Goal: Task Accomplishment & Management: Use online tool/utility

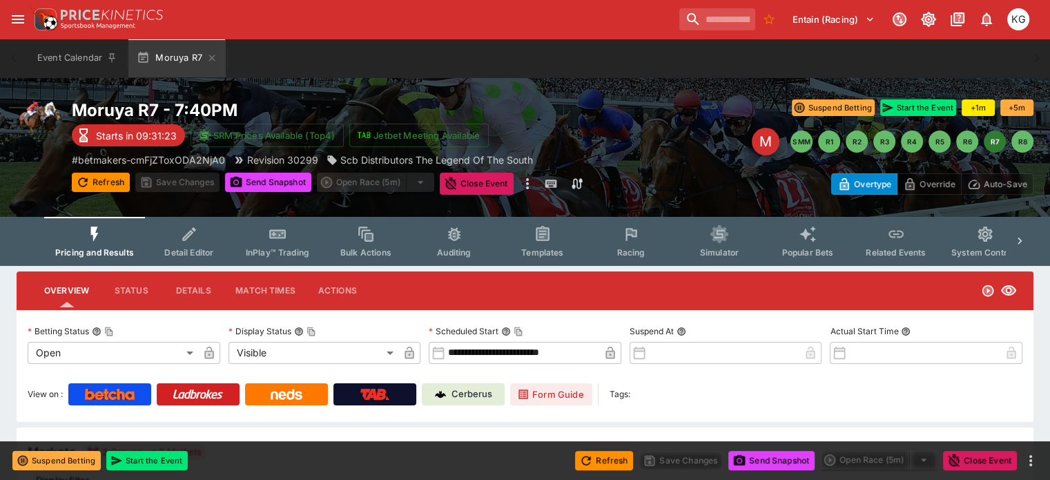
click at [640, 245] on button "Racing" at bounding box center [631, 241] width 88 height 49
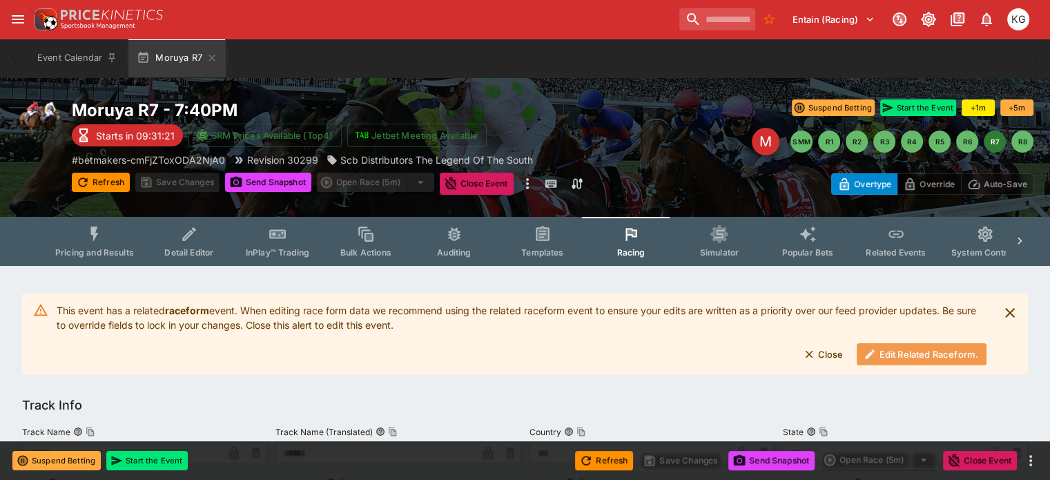
click at [897, 354] on button "Edit Related Raceform." at bounding box center [922, 354] width 130 height 22
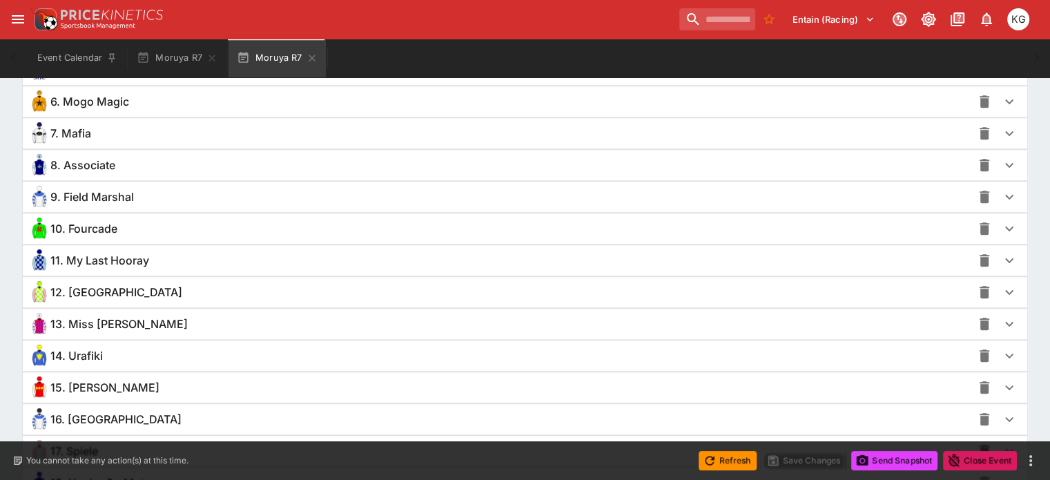
scroll to position [1176, 0]
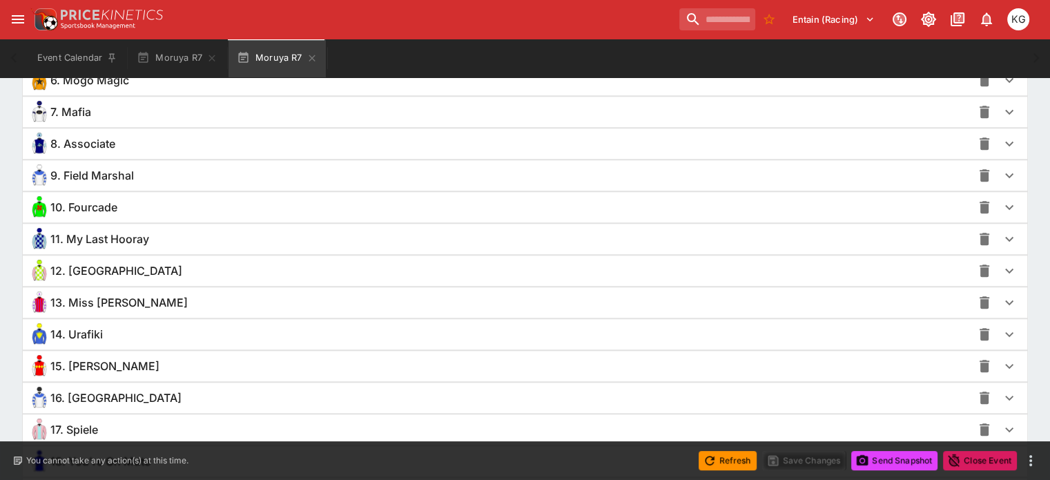
click at [1005, 364] on icon "button" at bounding box center [1009, 366] width 8 height 5
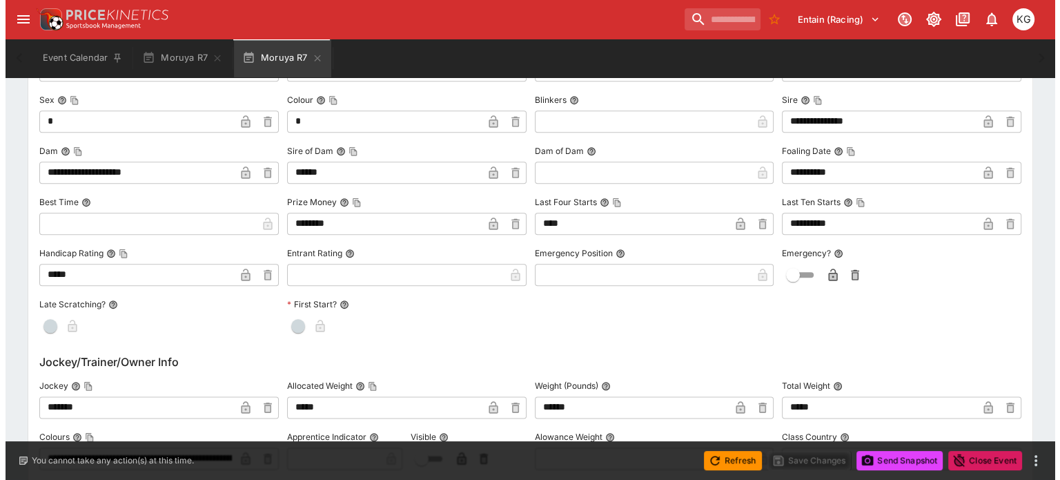
scroll to position [1660, 0]
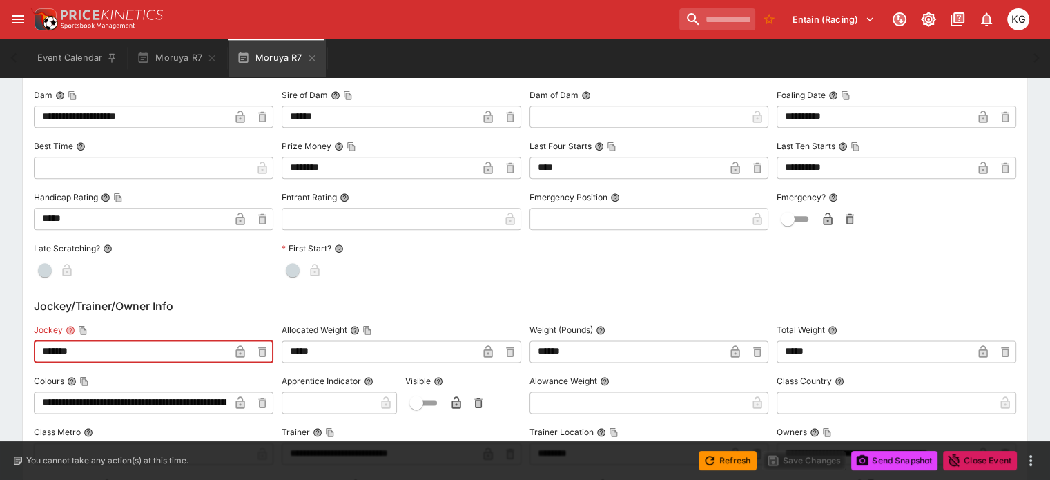
drag, startPoint x: 148, startPoint y: 349, endPoint x: 31, endPoint y: 351, distance: 116.7
paste input "****"
type input "**********"
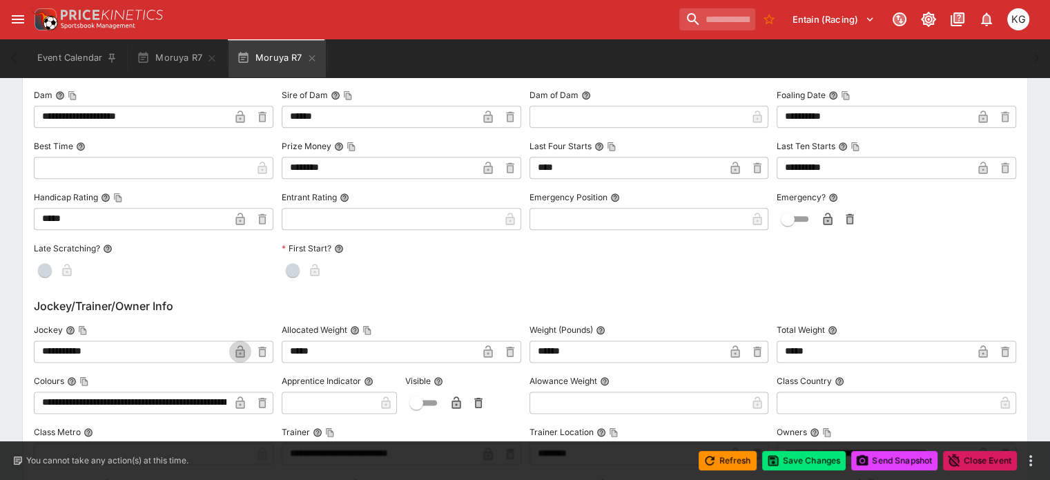
click at [244, 351] on icon "button" at bounding box center [239, 351] width 9 height 12
click at [815, 460] on button "Save Changes" at bounding box center [804, 460] width 84 height 19
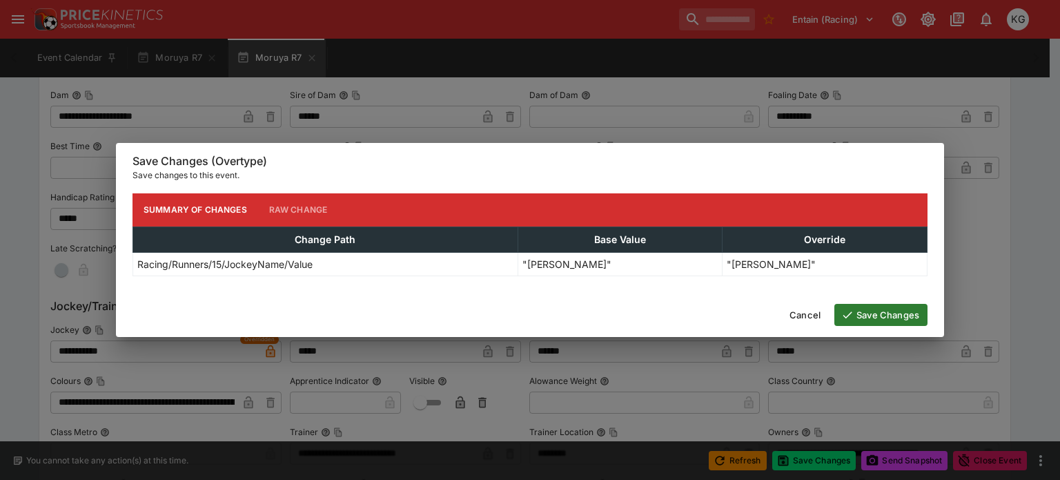
click at [884, 317] on button "Save Changes" at bounding box center [881, 315] width 93 height 22
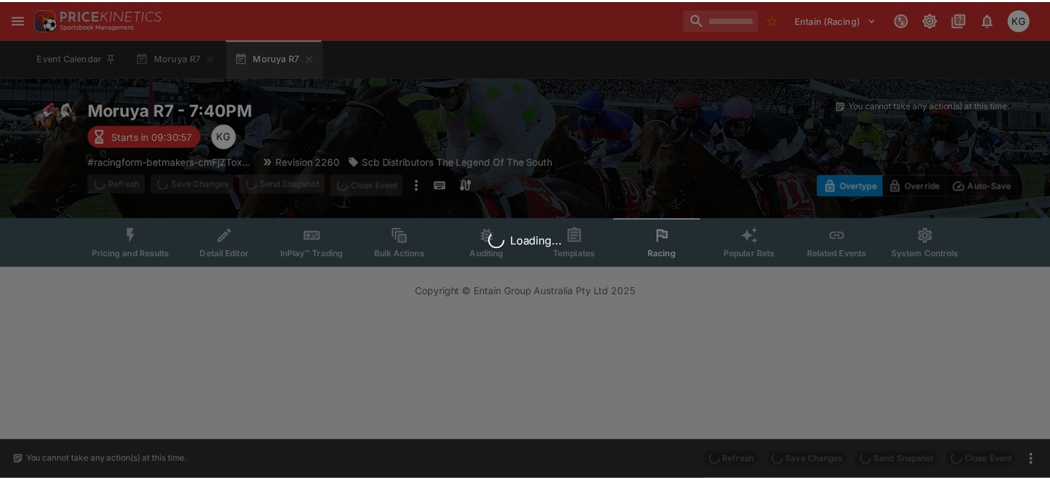
scroll to position [0, 0]
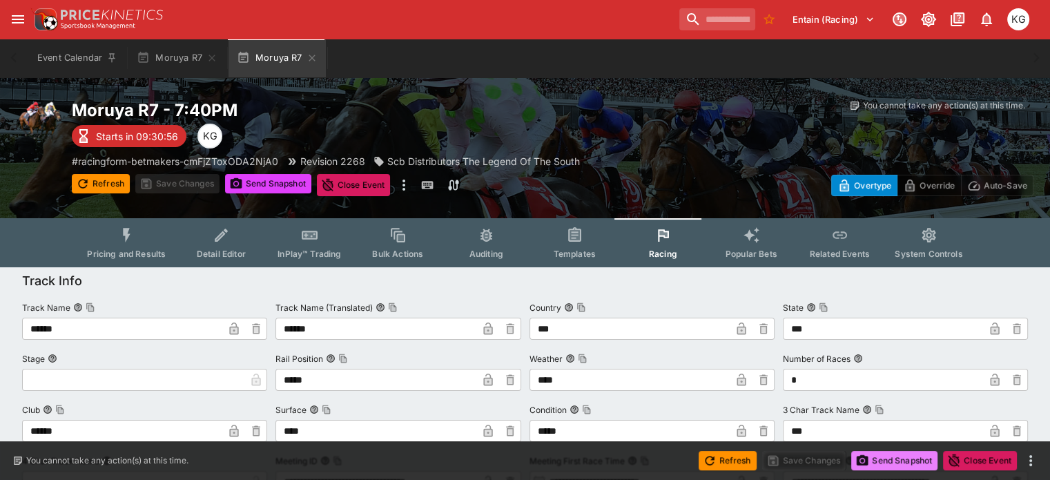
click at [911, 461] on button "Send Snapshot" at bounding box center [894, 460] width 86 height 19
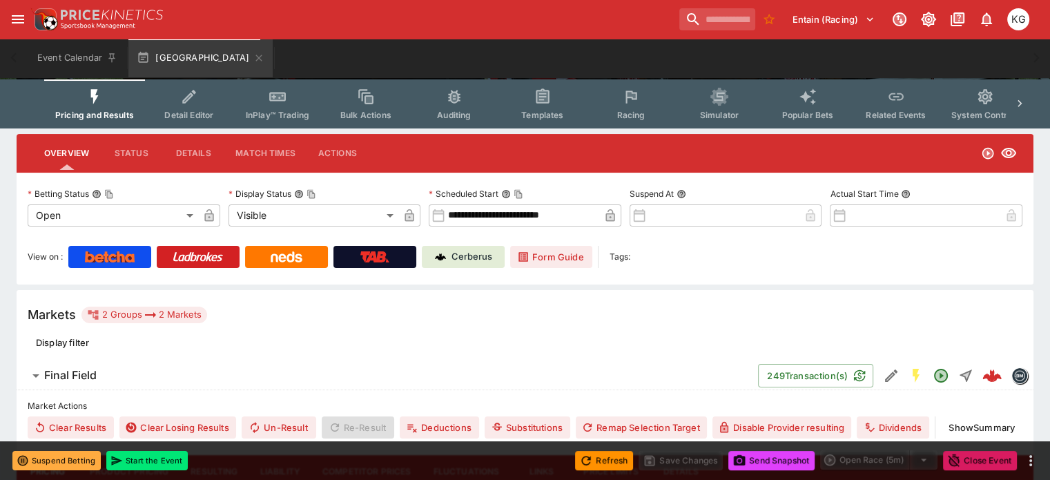
scroll to position [138, 0]
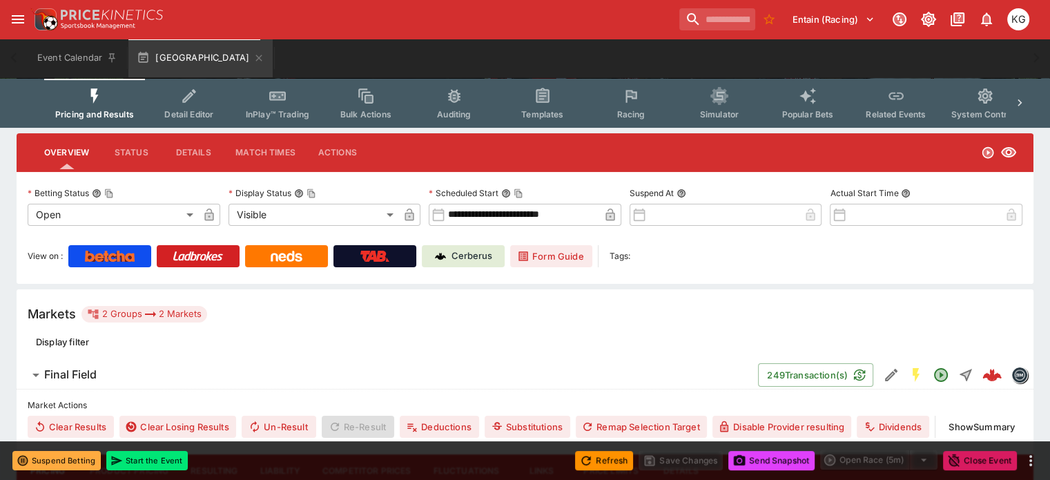
click at [644, 110] on span "Racing" at bounding box center [631, 114] width 28 height 10
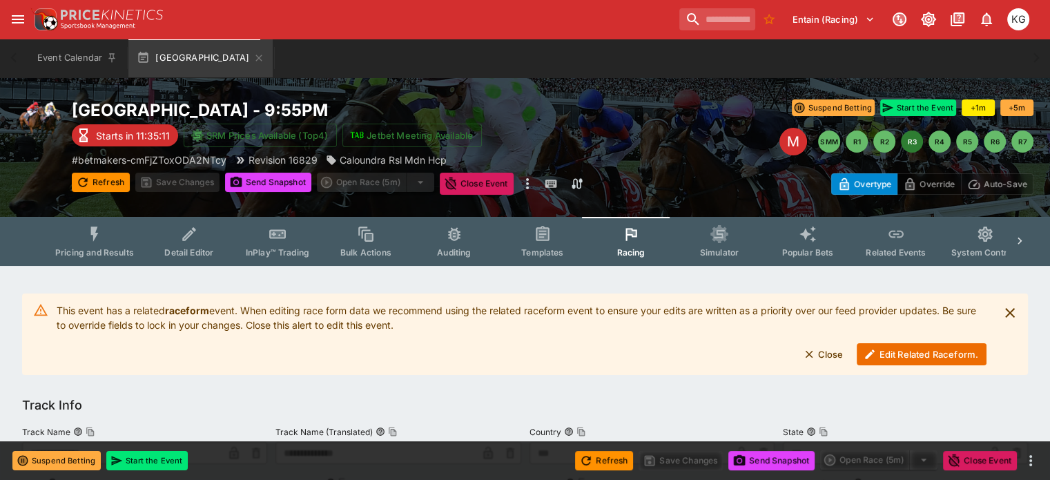
click at [894, 347] on button "Edit Related Raceform." at bounding box center [922, 354] width 130 height 22
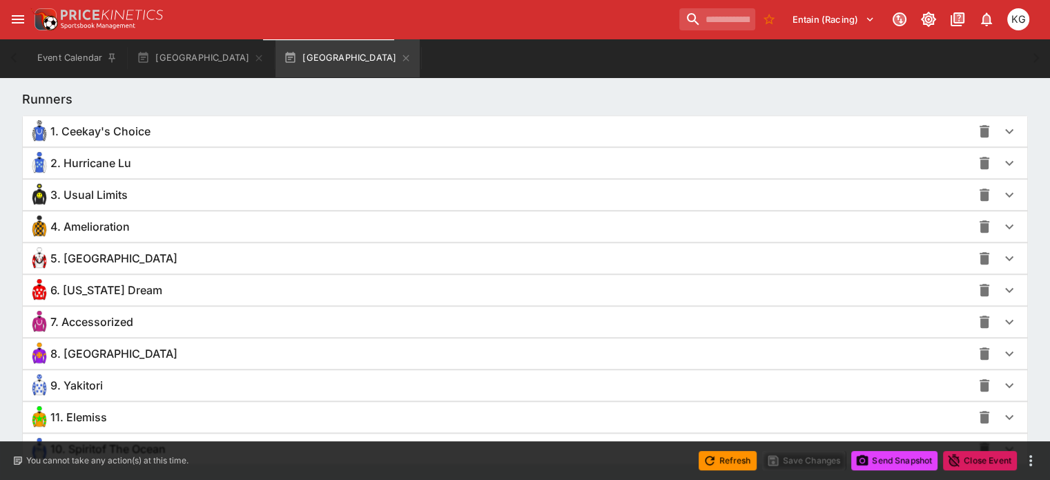
scroll to position [1036, 0]
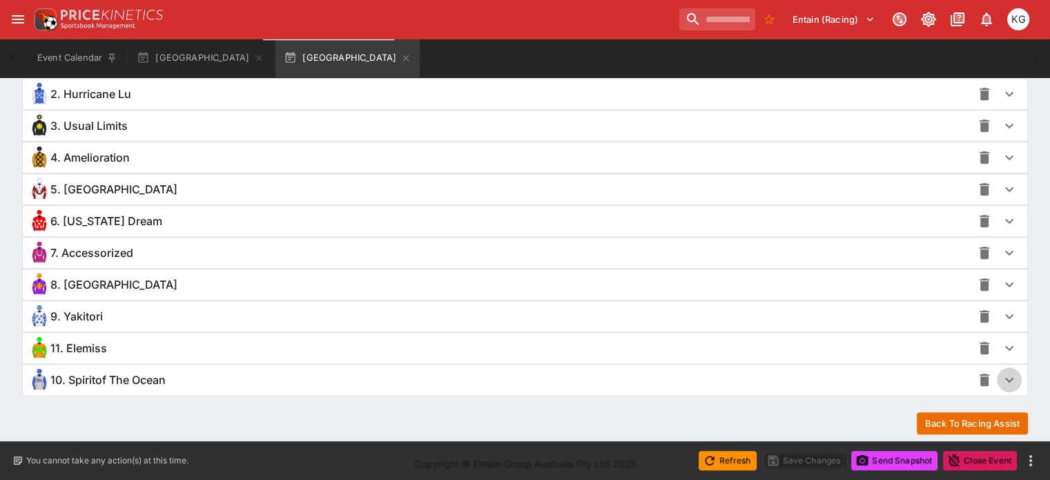
click at [1001, 372] on icon "button" at bounding box center [1009, 379] width 17 height 17
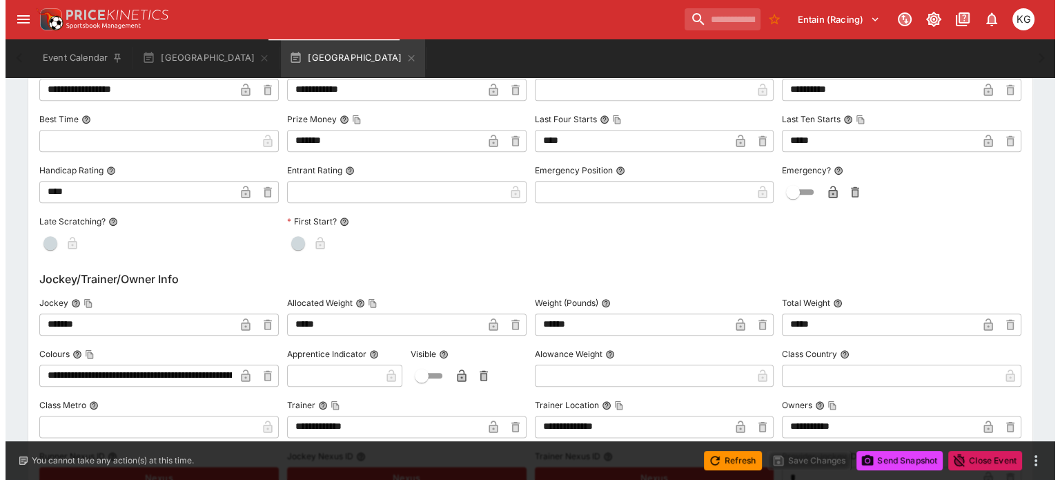
scroll to position [1588, 0]
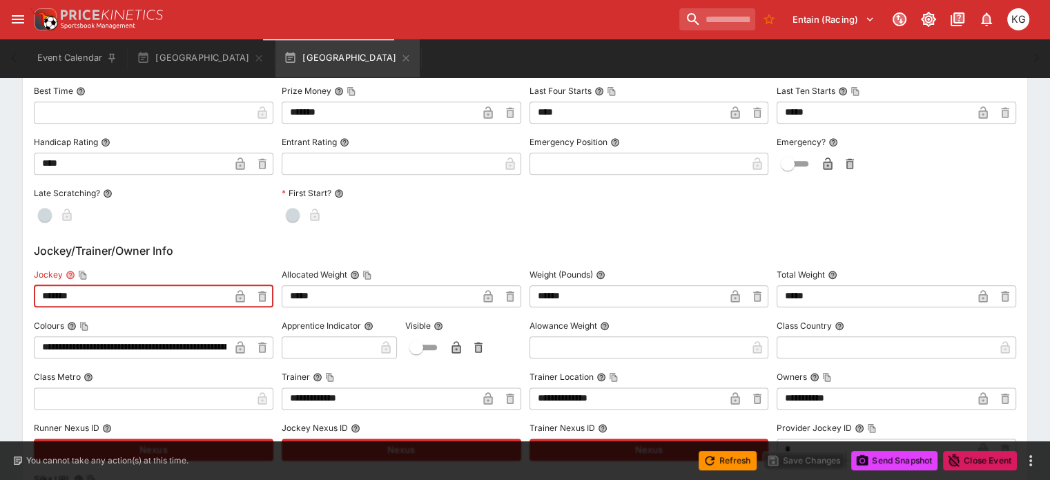
drag, startPoint x: 120, startPoint y: 298, endPoint x: 17, endPoint y: 282, distance: 104.8
paste input "********"
type input "**********"
click at [244, 295] on icon "button" at bounding box center [240, 298] width 7 height 6
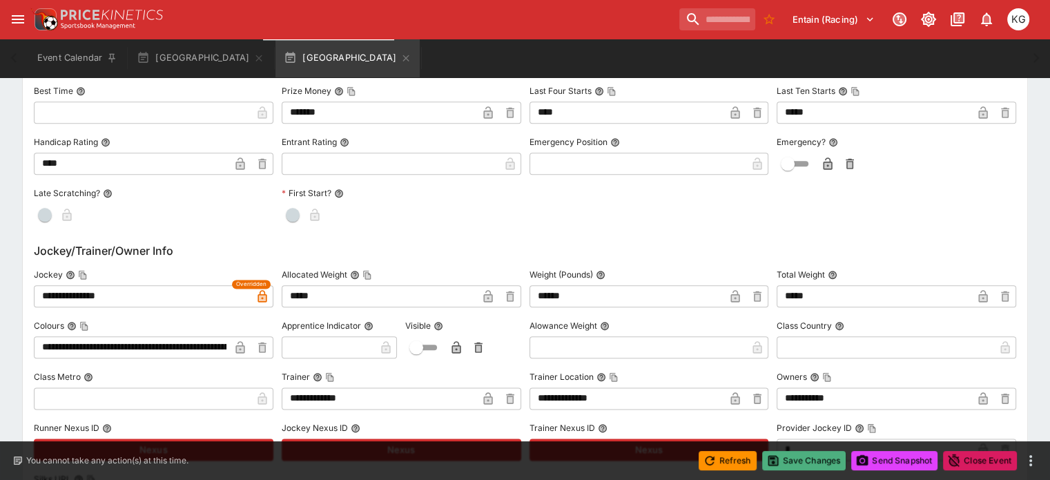
click at [828, 460] on button "Save Changes" at bounding box center [804, 460] width 84 height 19
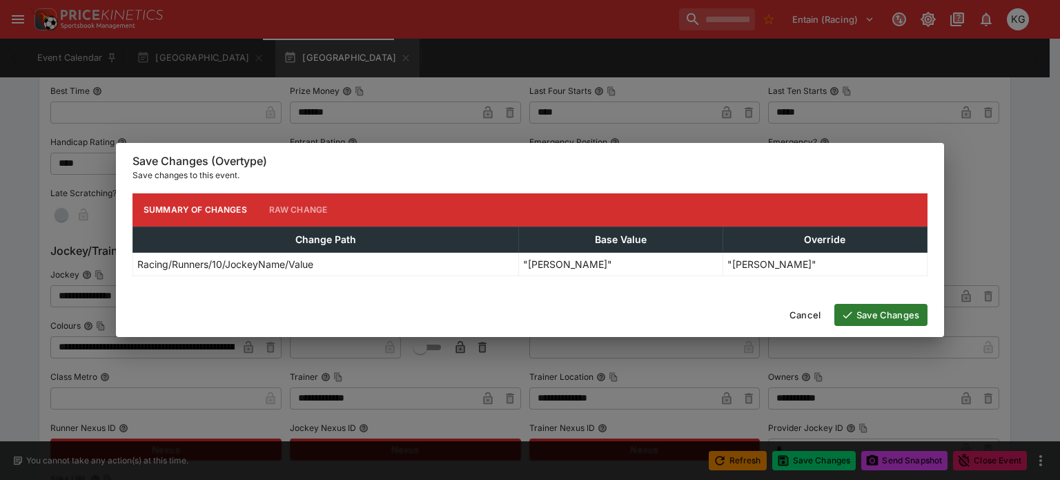
click at [881, 320] on button "Save Changes" at bounding box center [881, 315] width 93 height 22
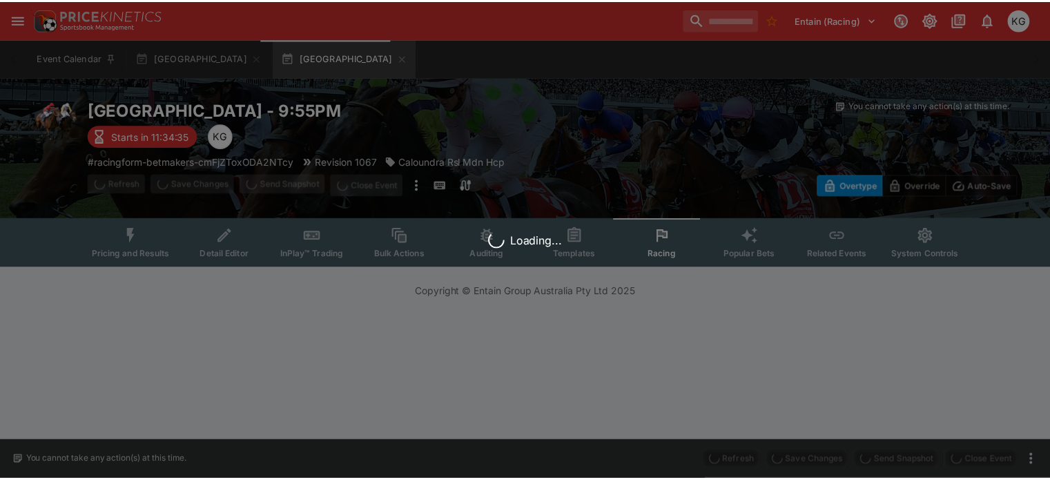
scroll to position [0, 0]
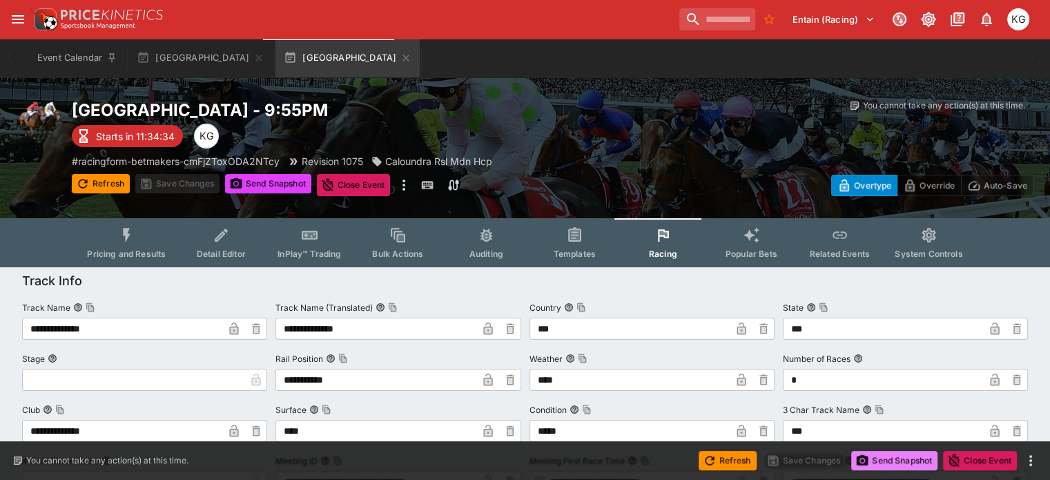
click at [885, 462] on button "Send Snapshot" at bounding box center [894, 460] width 86 height 19
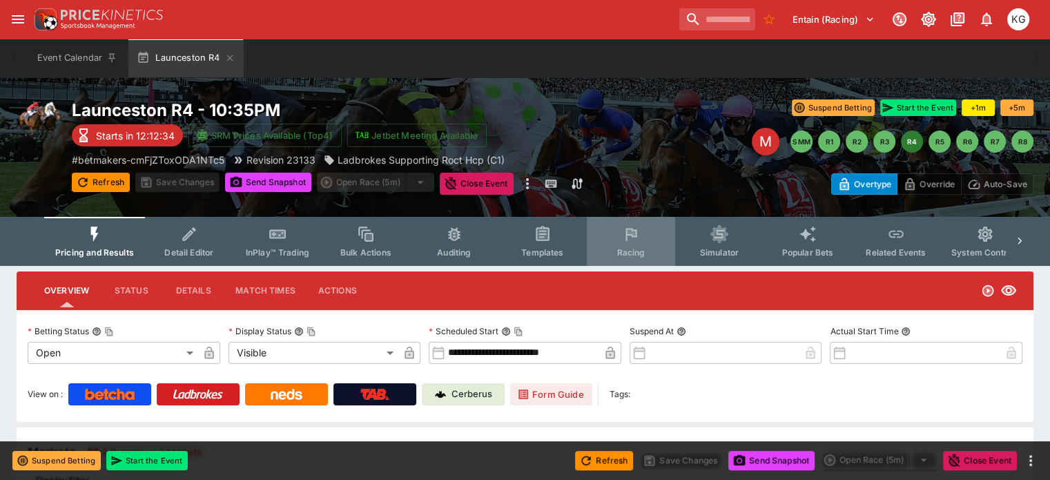
click at [641, 247] on span "Racing" at bounding box center [631, 252] width 28 height 10
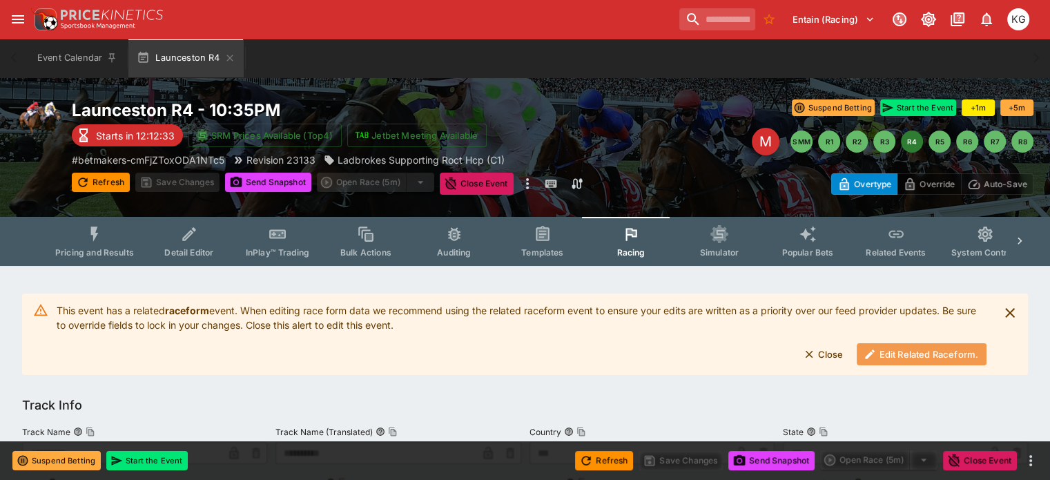
click at [884, 350] on button "Edit Related Raceform." at bounding box center [922, 354] width 130 height 22
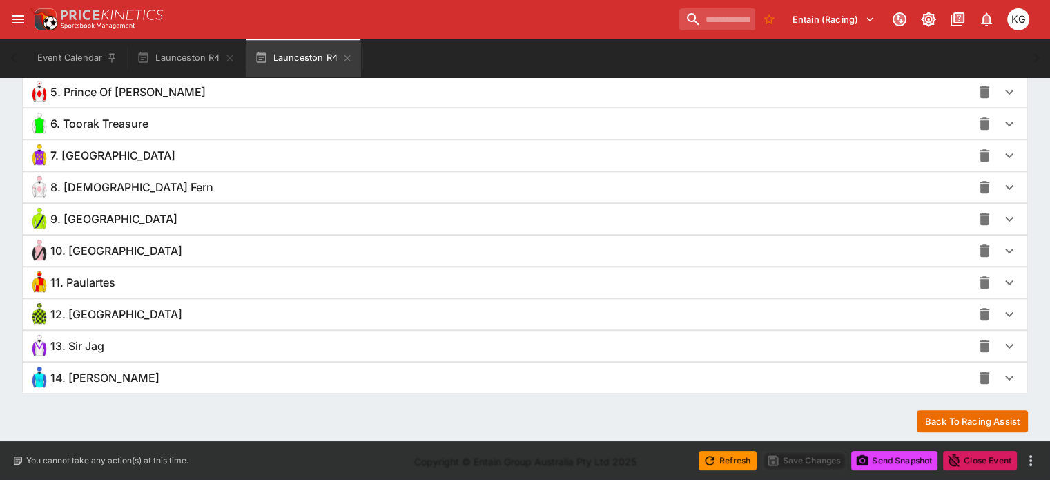
scroll to position [1134, 0]
click at [1001, 373] on icon "button" at bounding box center [1009, 377] width 17 height 17
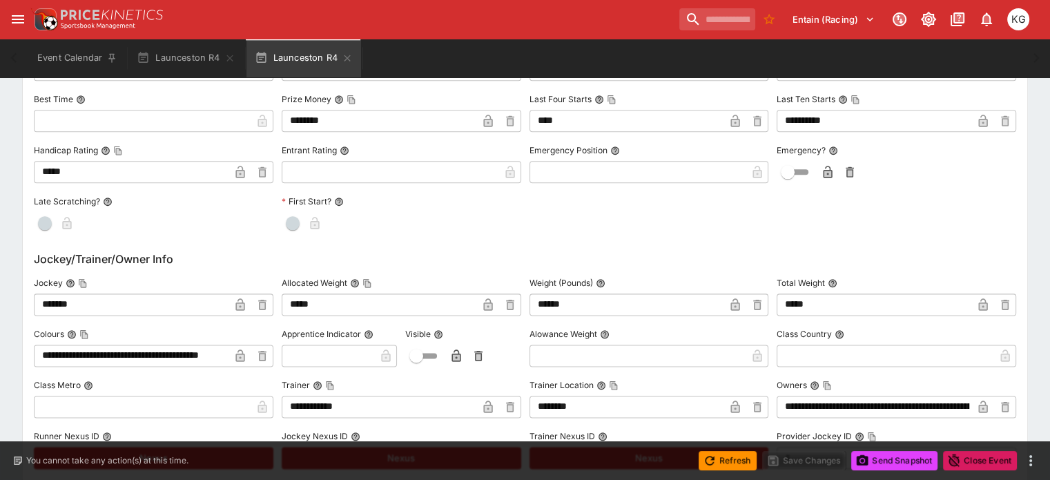
scroll to position [1686, 0]
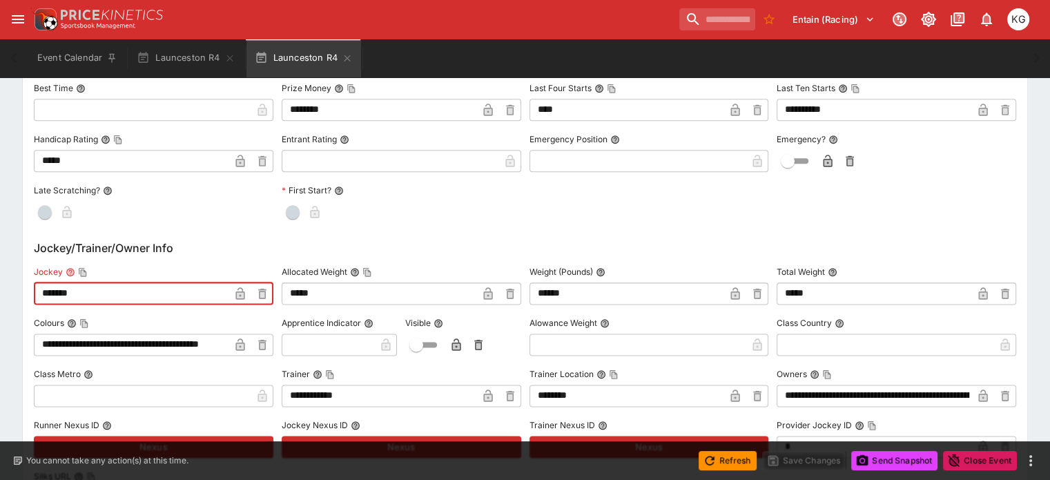
drag, startPoint x: 113, startPoint y: 285, endPoint x: 25, endPoint y: 291, distance: 87.9
type input "**********"
click at [244, 292] on icon "button" at bounding box center [240, 295] width 7 height 6
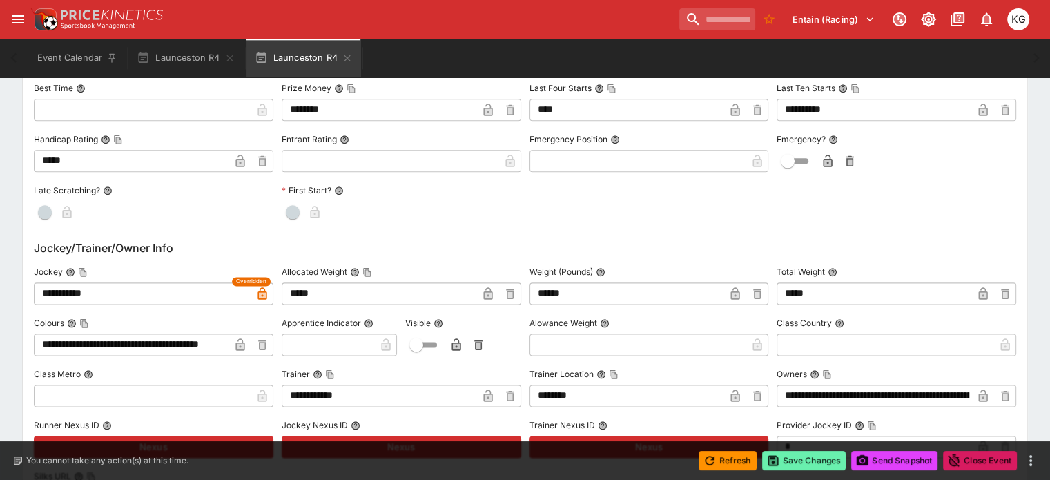
click at [804, 457] on button "Save Changes" at bounding box center [804, 460] width 84 height 19
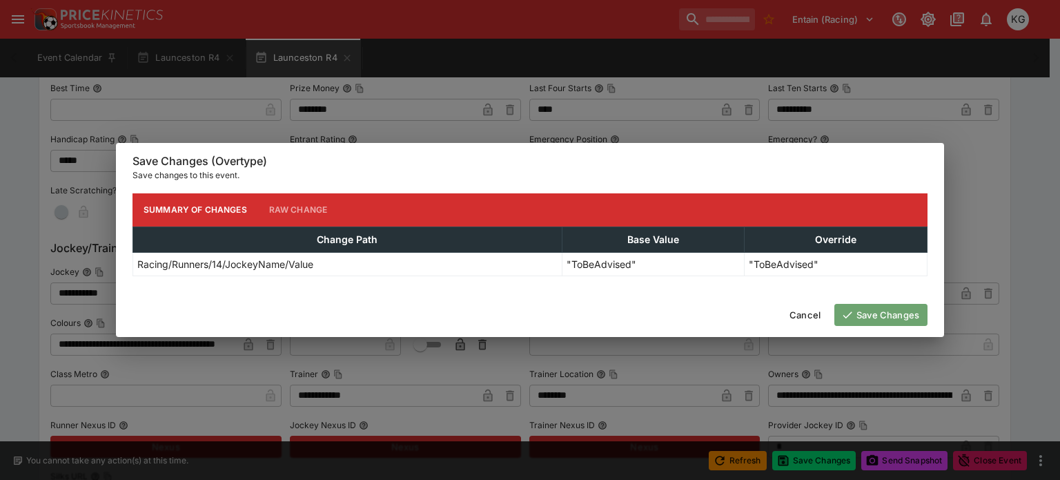
click at [895, 311] on button "Save Changes" at bounding box center [881, 315] width 93 height 22
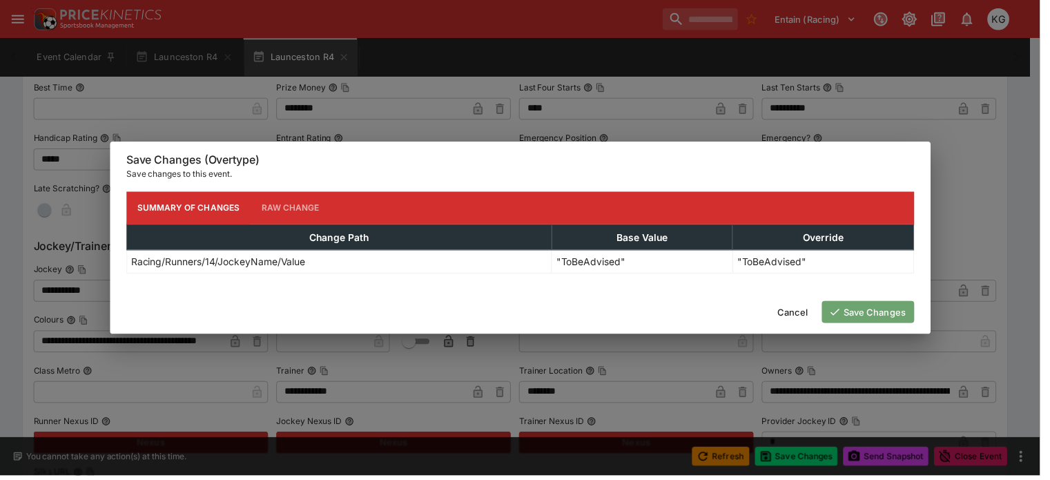
scroll to position [0, 0]
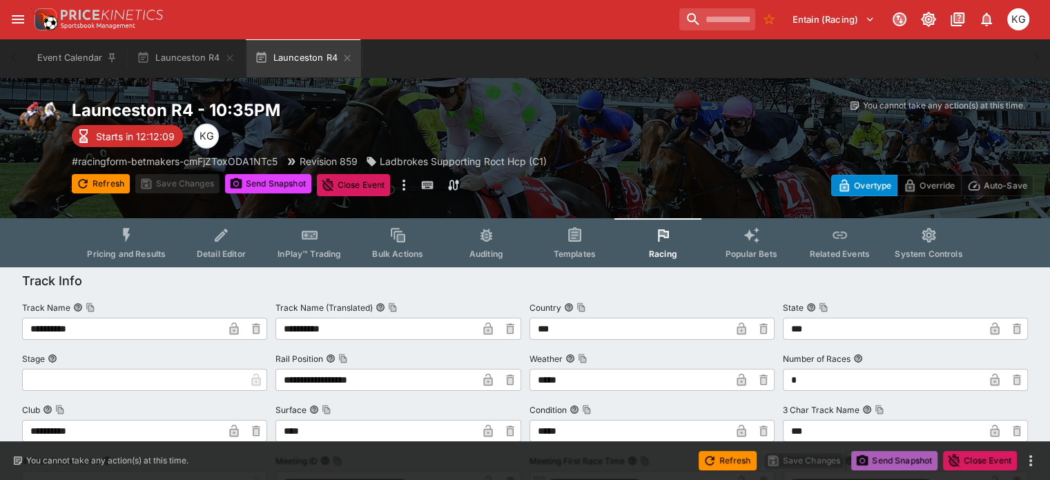
click at [889, 457] on button "Send Snapshot" at bounding box center [894, 460] width 86 height 19
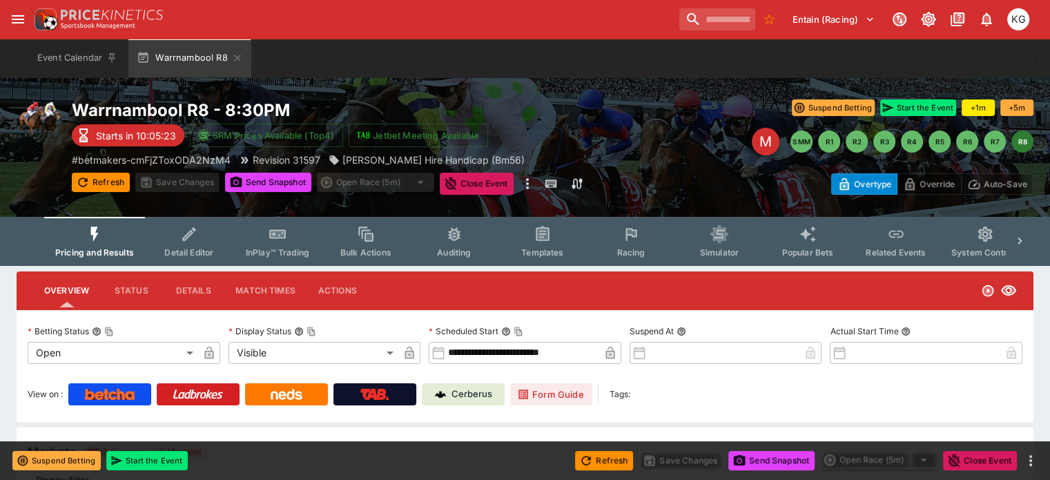
click at [638, 251] on span "Racing" at bounding box center [631, 252] width 28 height 10
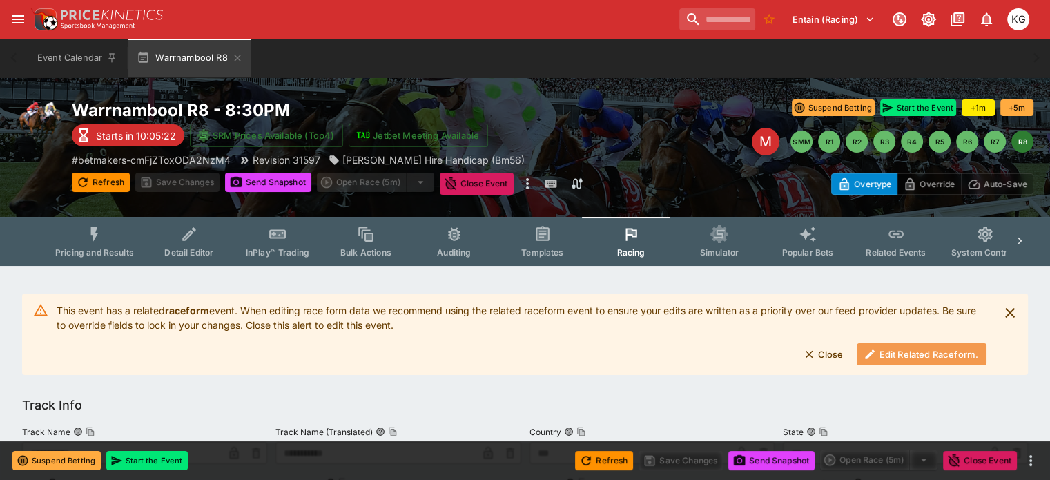
click at [920, 358] on button "Edit Related Raceform." at bounding box center [922, 354] width 130 height 22
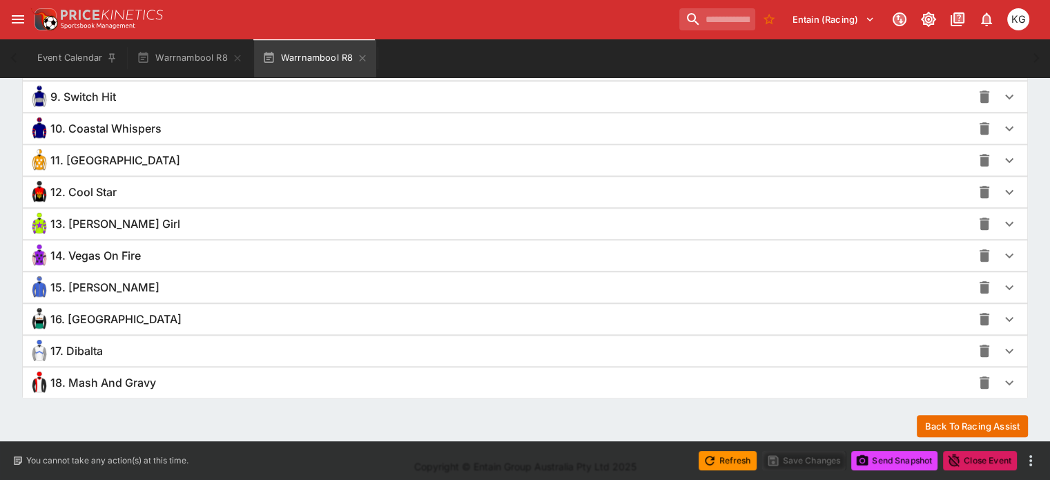
scroll to position [1259, 0]
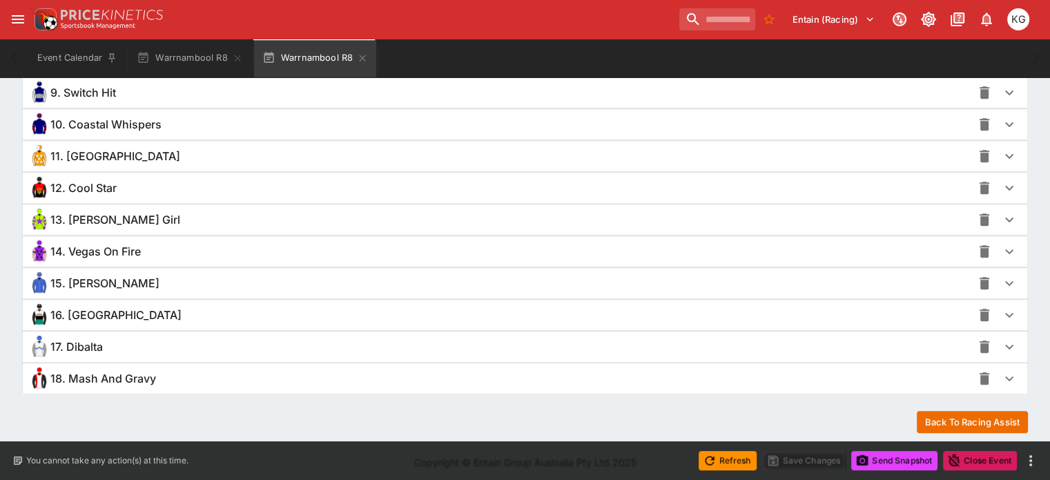
click at [1005, 345] on icon "button" at bounding box center [1009, 347] width 8 height 5
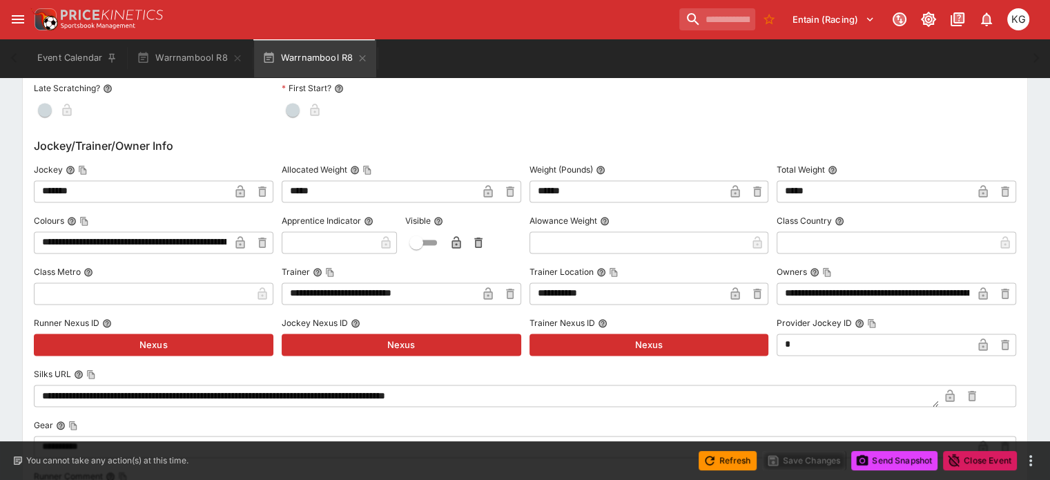
scroll to position [1881, 0]
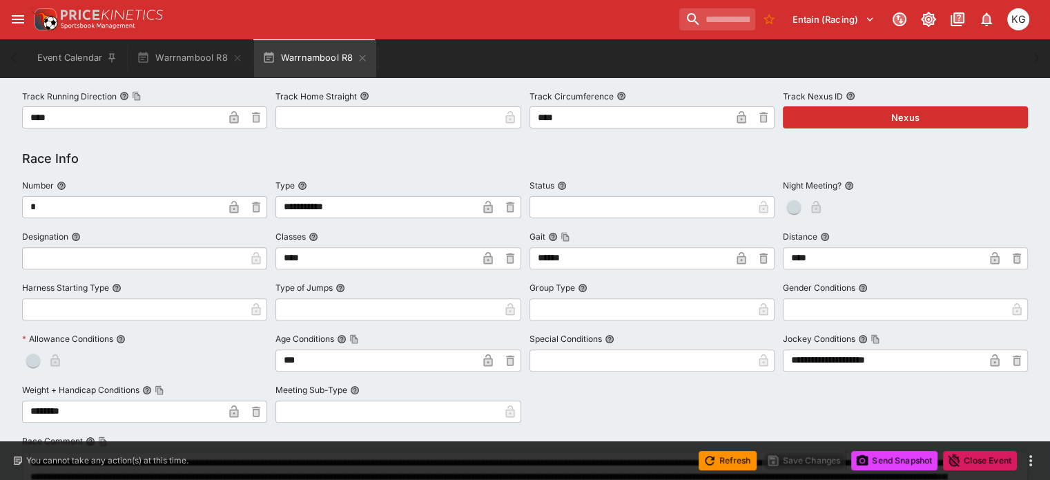
drag, startPoint x: 115, startPoint y: 194, endPoint x: -7, endPoint y: -99, distance: 317.6
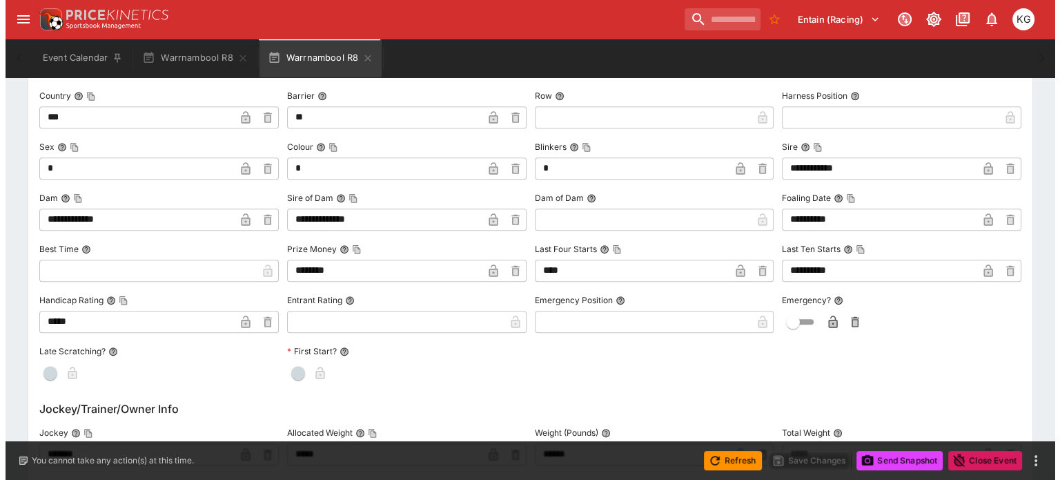
scroll to position [1827, 0]
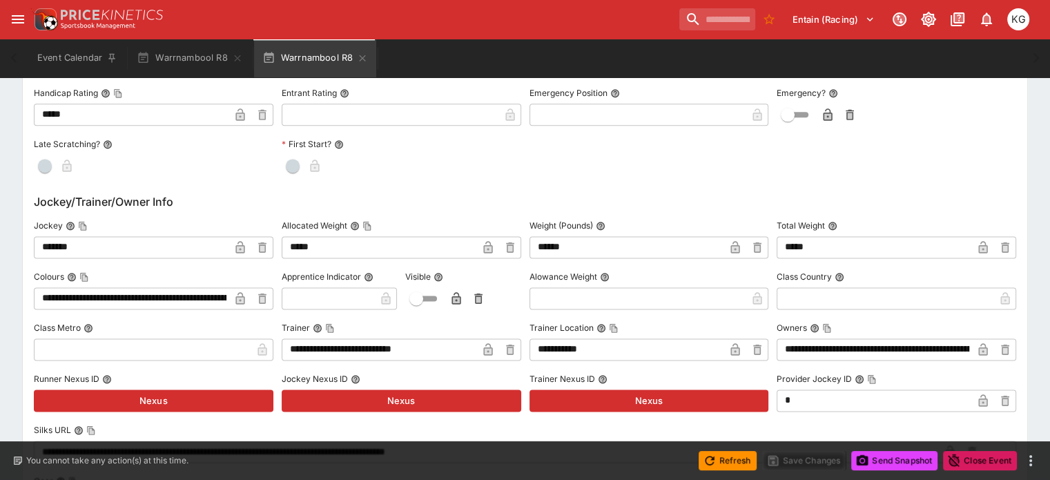
click at [112, 236] on input "*******" at bounding box center [131, 247] width 195 height 22
drag, startPoint x: 115, startPoint y: 244, endPoint x: 50, endPoint y: 238, distance: 64.4
click at [50, 238] on input "*******" at bounding box center [131, 247] width 195 height 22
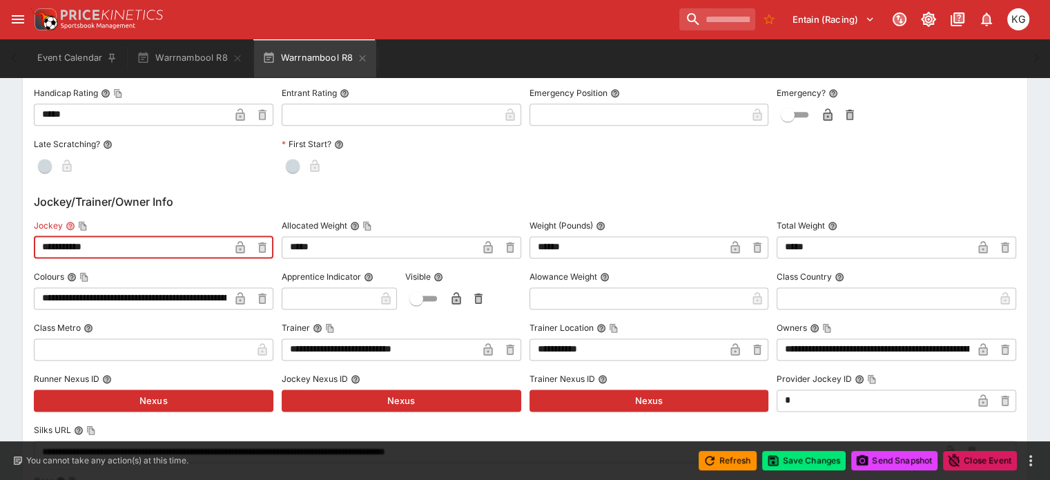
type input "**********"
click at [244, 241] on icon "button" at bounding box center [239, 247] width 9 height 12
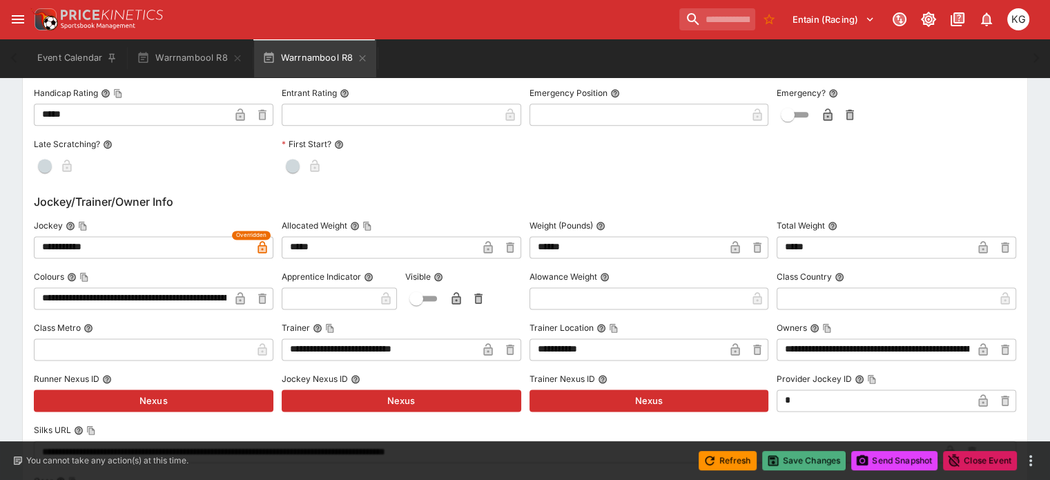
click at [815, 462] on button "Save Changes" at bounding box center [804, 460] width 84 height 19
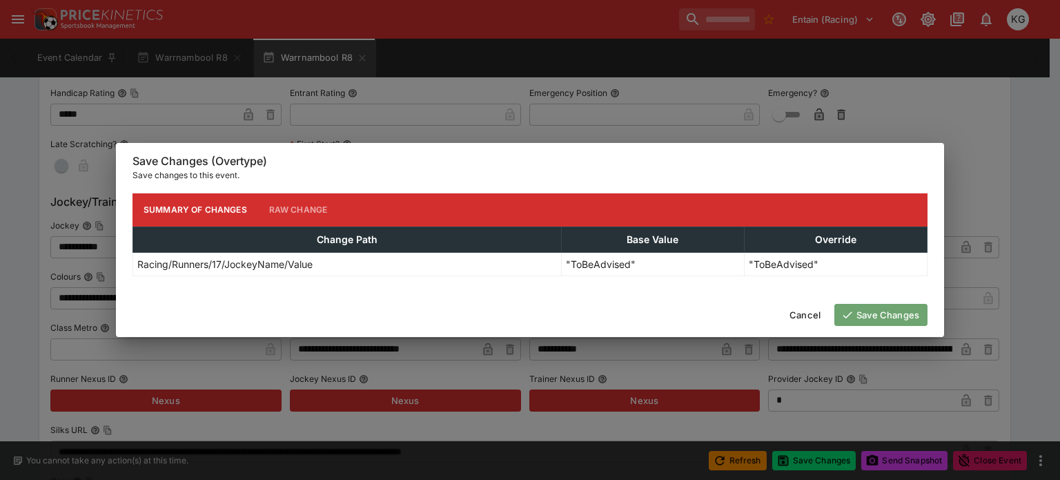
click at [885, 313] on button "Save Changes" at bounding box center [881, 315] width 93 height 22
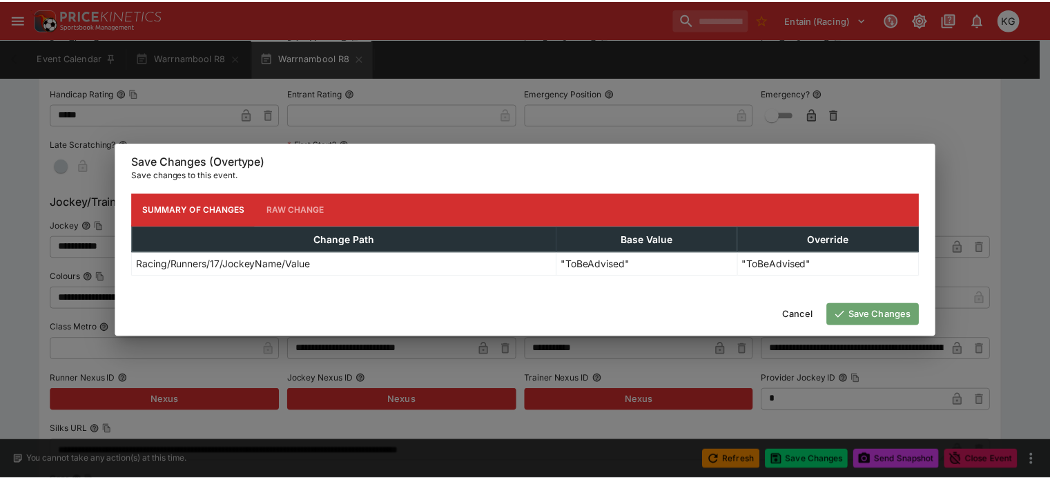
scroll to position [0, 0]
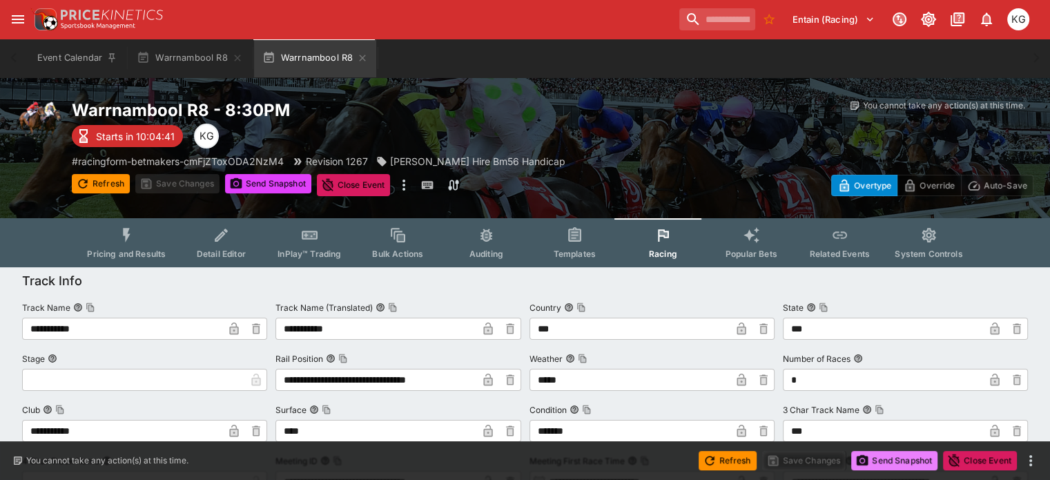
click at [892, 460] on button "Send Snapshot" at bounding box center [894, 460] width 86 height 19
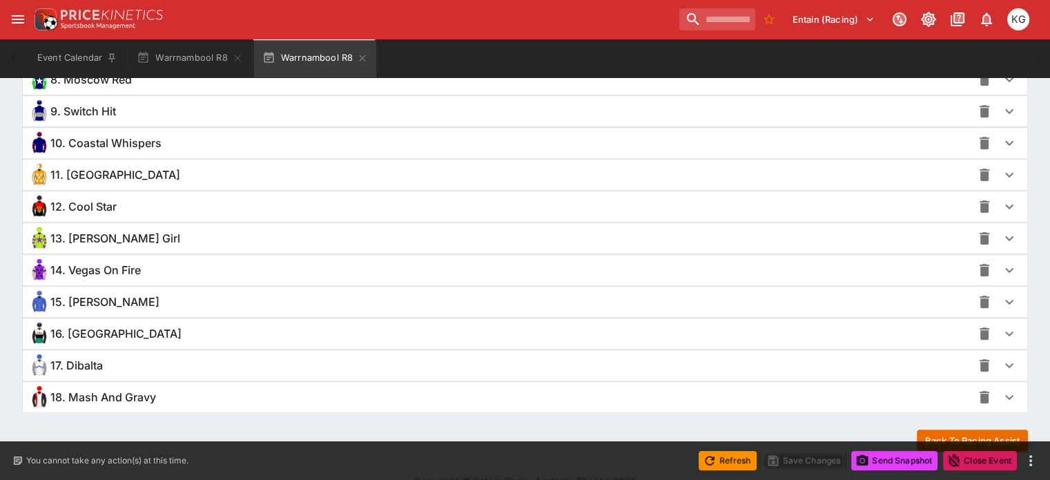
scroll to position [1259, 0]
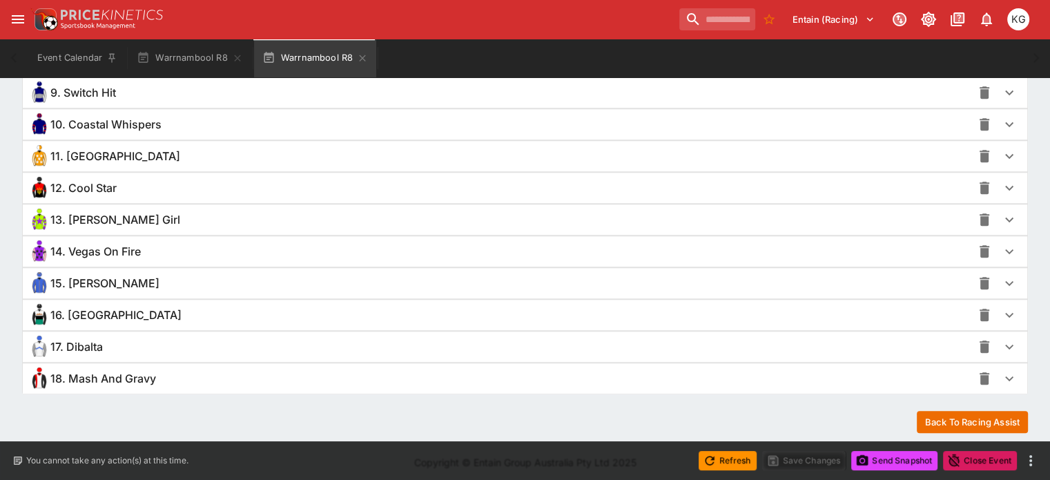
click at [1001, 370] on icon "button" at bounding box center [1009, 378] width 17 height 17
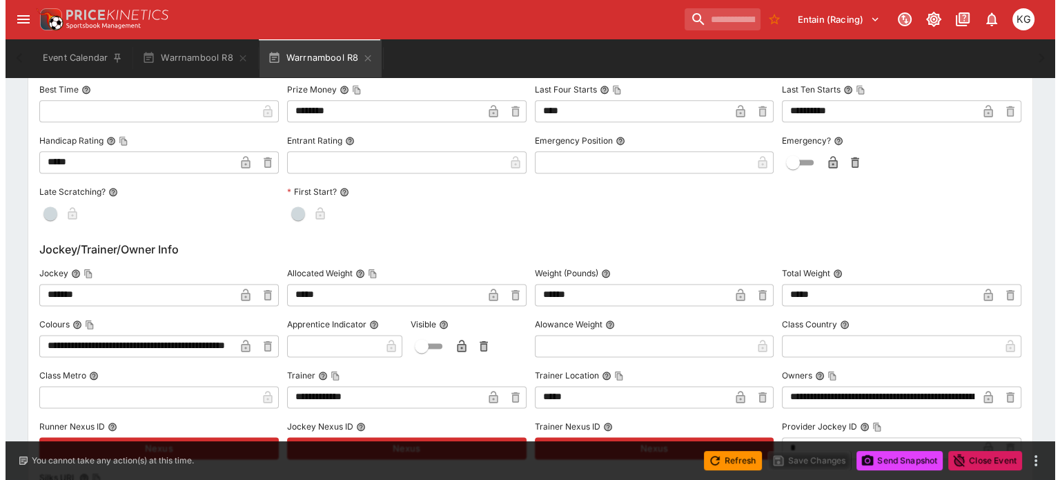
scroll to position [1812, 0]
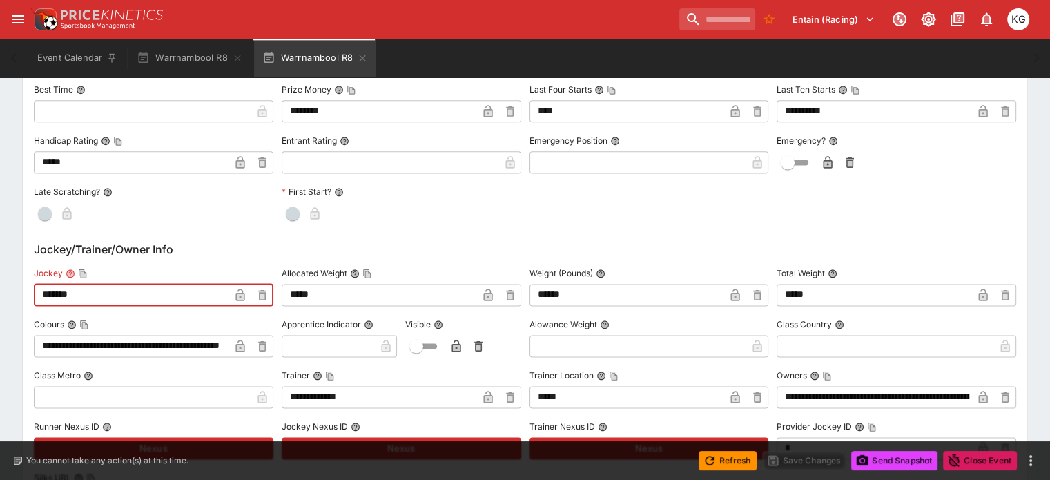
drag, startPoint x: 112, startPoint y: 289, endPoint x: 34, endPoint y: 284, distance: 78.1
type input "**********"
click at [247, 288] on icon "button" at bounding box center [240, 295] width 14 height 14
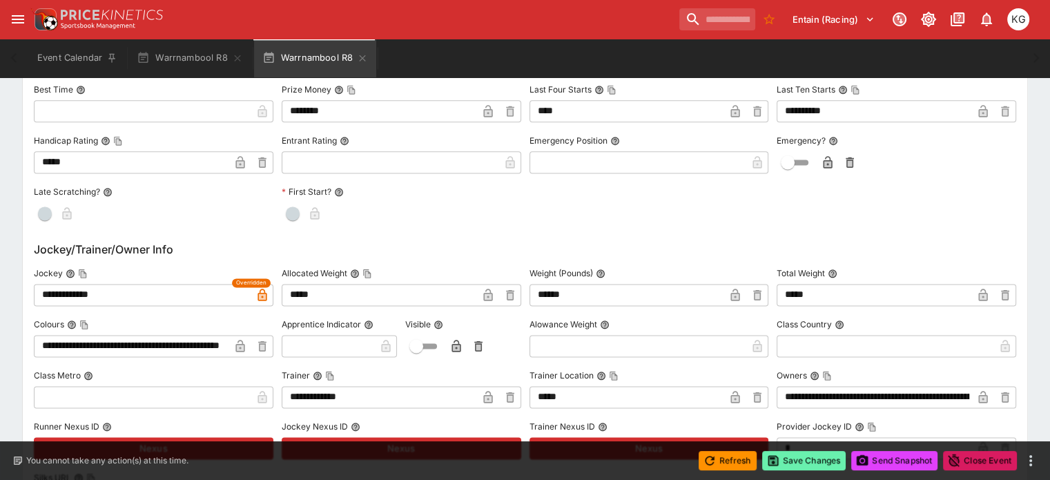
click at [811, 456] on button "Save Changes" at bounding box center [804, 460] width 84 height 19
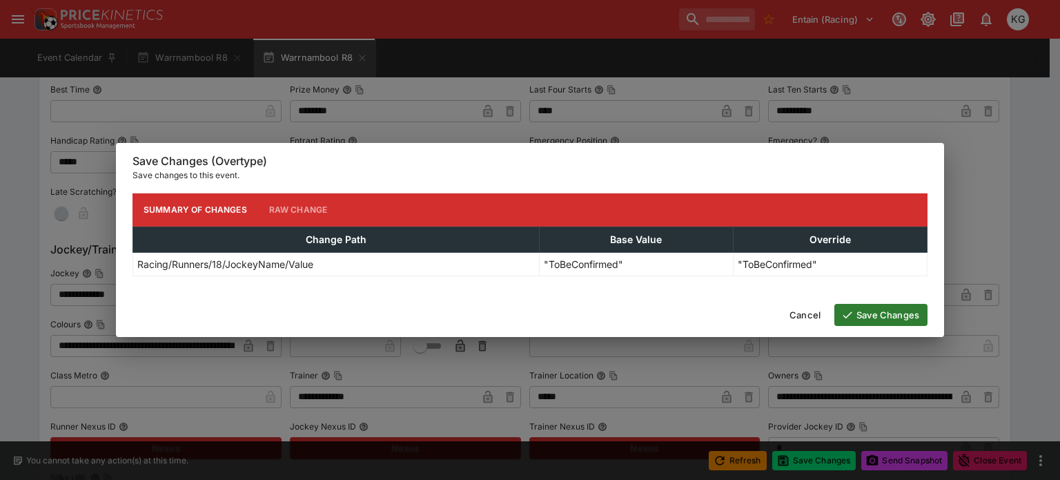
click at [891, 320] on button "Save Changes" at bounding box center [881, 315] width 93 height 22
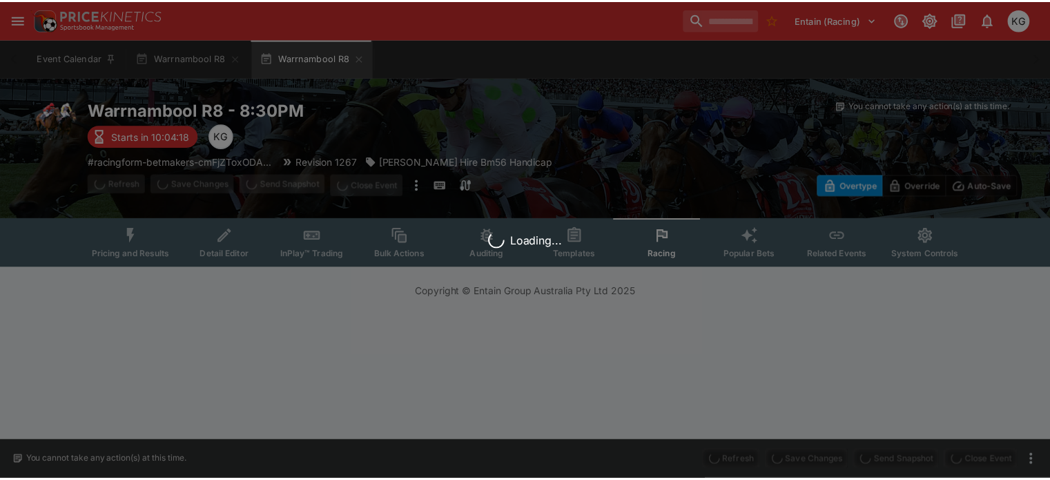
scroll to position [0, 0]
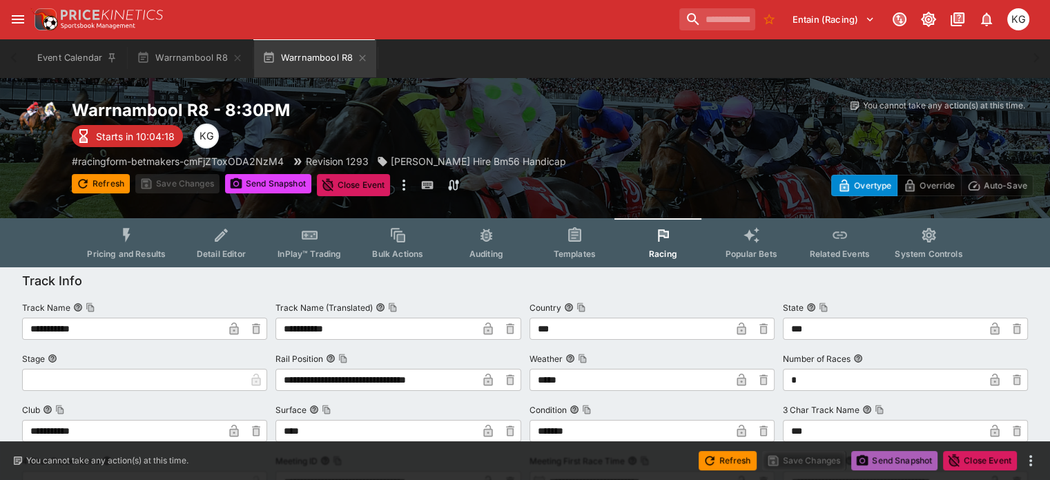
click at [895, 454] on button "Send Snapshot" at bounding box center [894, 460] width 86 height 19
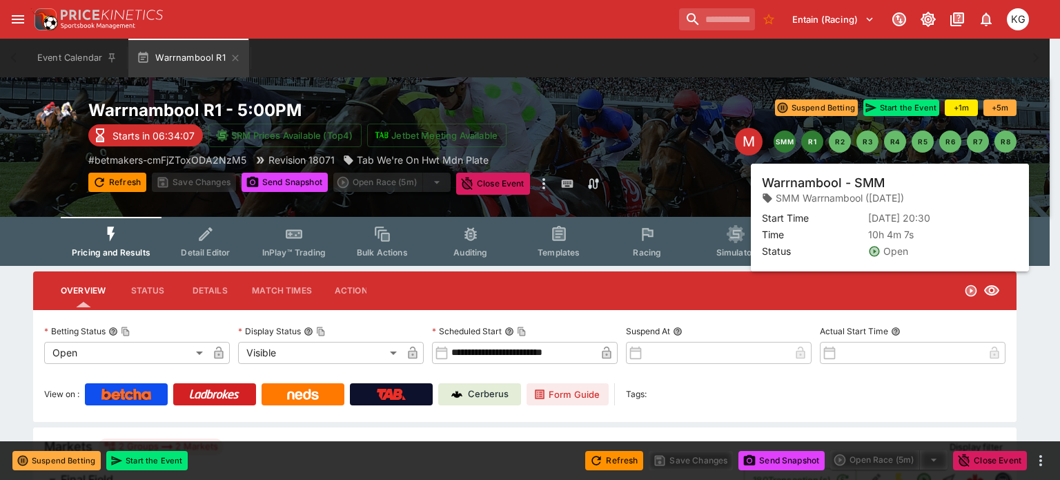
click at [784, 142] on button "SMM" at bounding box center [785, 141] width 22 height 22
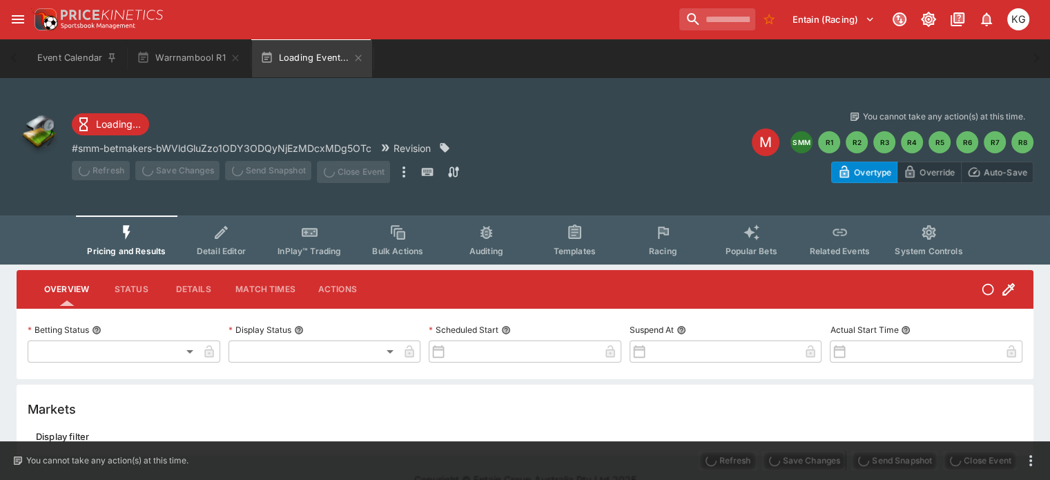
type input "**********"
type input "*******"
type input "**********"
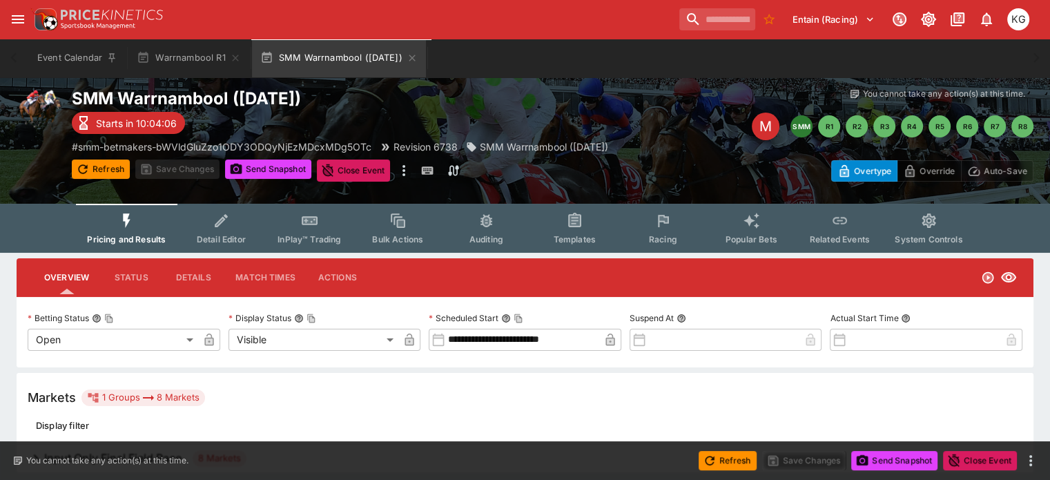
scroll to position [18, 0]
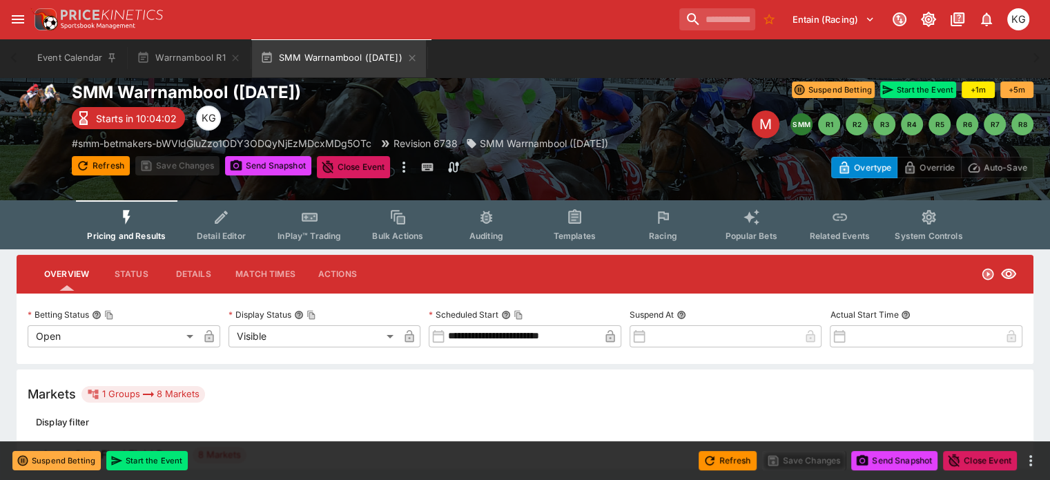
click at [93, 447] on h6 "Input Only Final Field Race" at bounding box center [112, 454] width 137 height 14
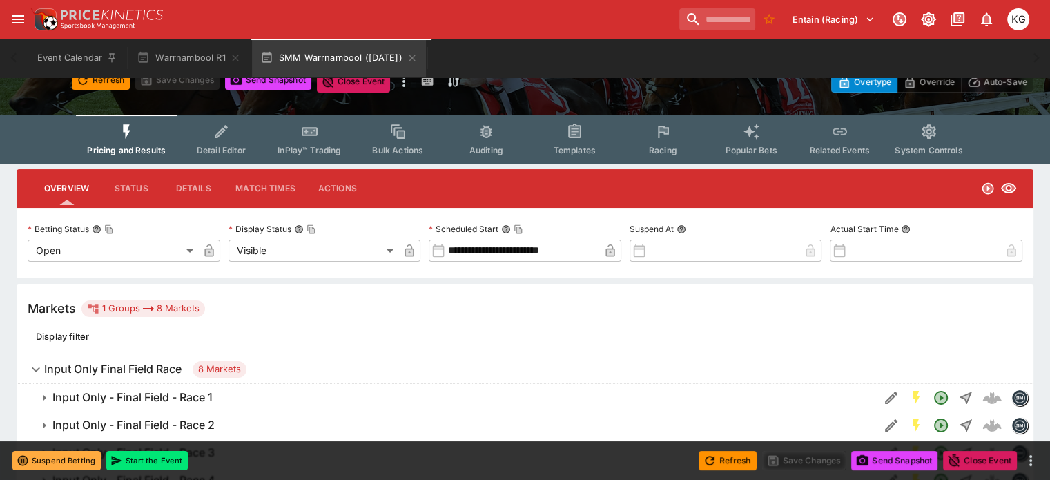
scroll to position [35, 0]
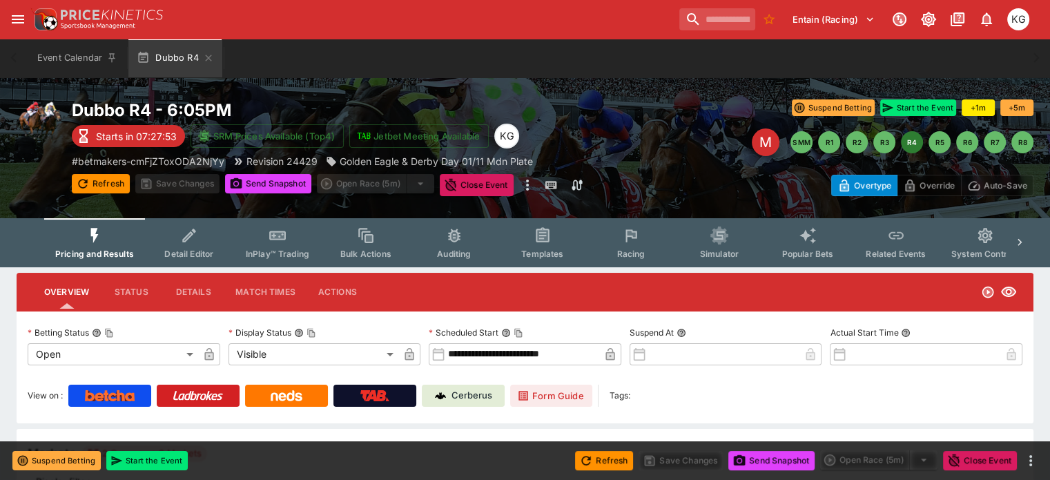
click at [650, 248] on button "Racing" at bounding box center [631, 242] width 88 height 49
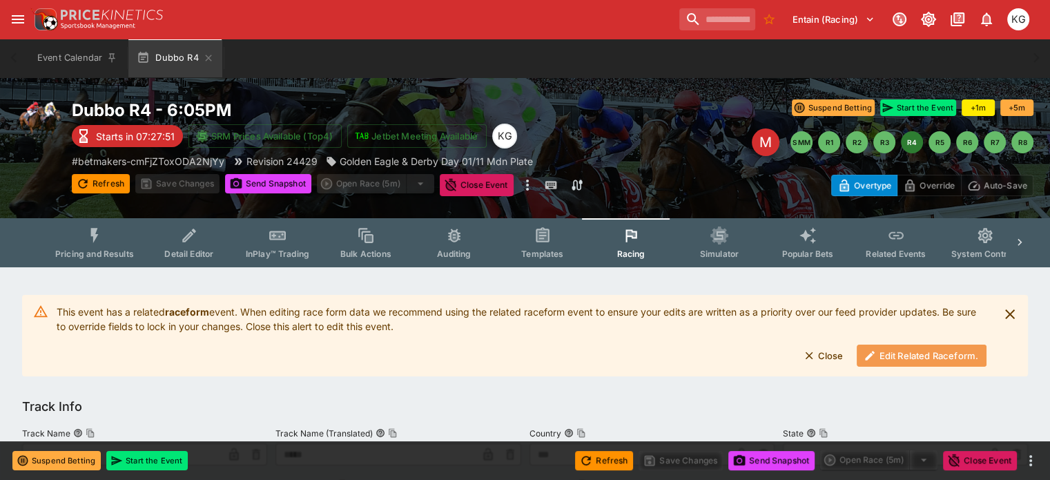
click at [910, 354] on button "Edit Related Raceform." at bounding box center [922, 356] width 130 height 22
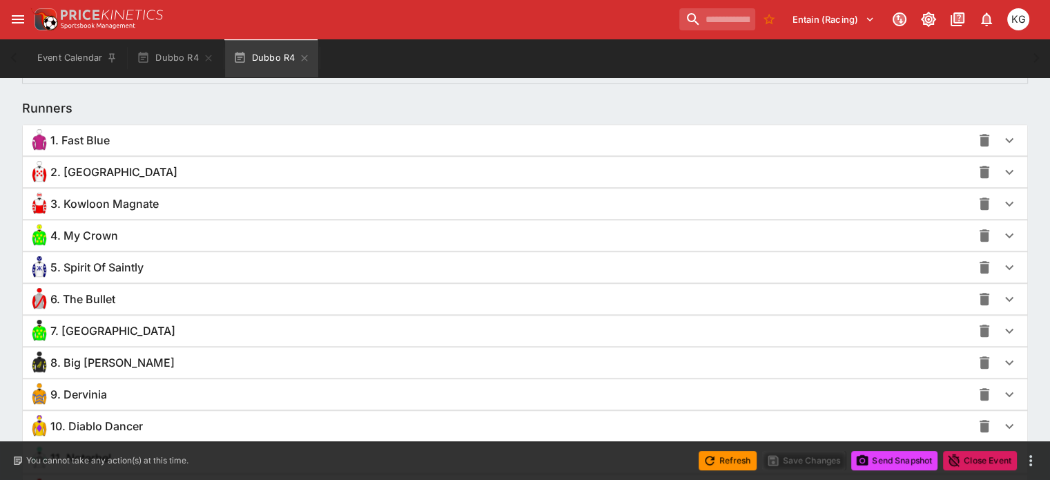
scroll to position [967, 0]
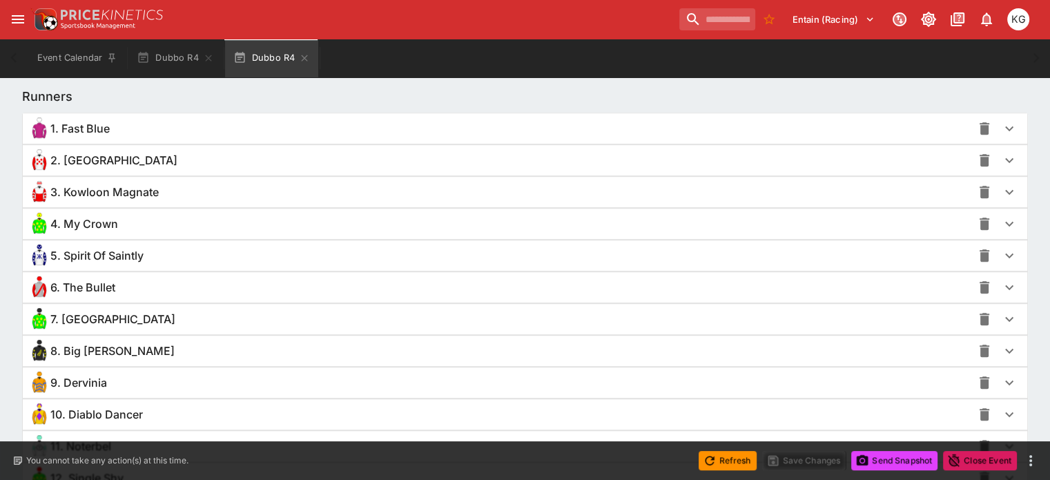
click at [1001, 166] on icon "button" at bounding box center [1009, 160] width 17 height 17
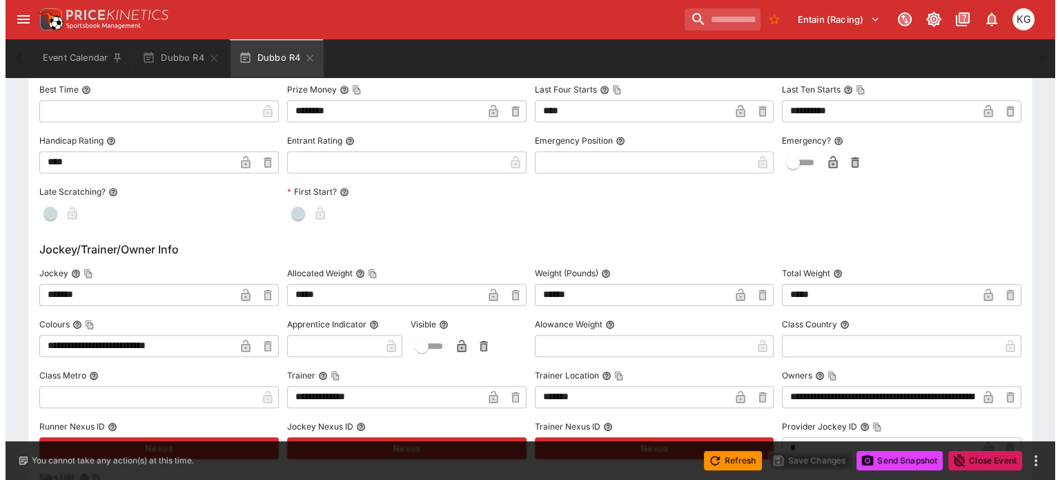
scroll to position [1312, 0]
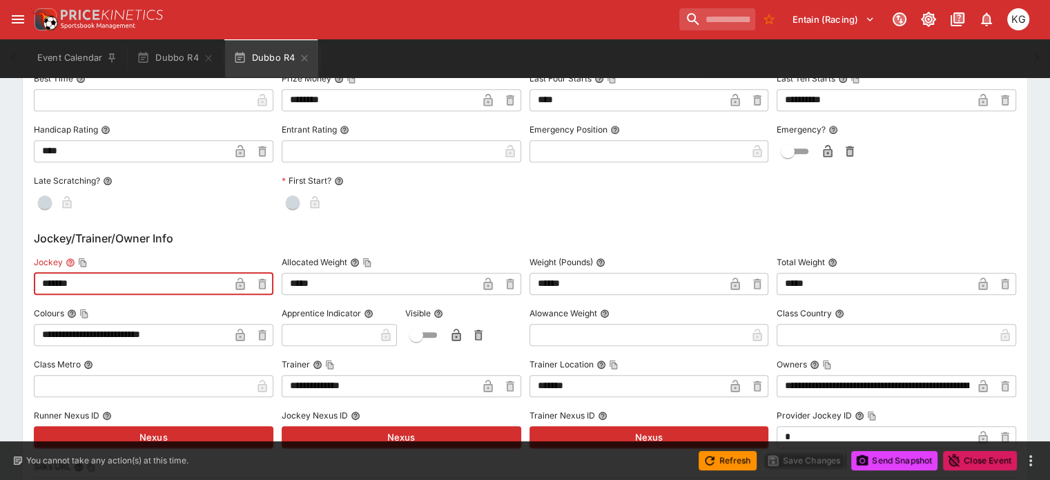
drag, startPoint x: 131, startPoint y: 287, endPoint x: 41, endPoint y: 287, distance: 90.4
click at [41, 287] on div "**********" at bounding box center [525, 469] width 1005 height 1278
paste input "****"
type input "**********"
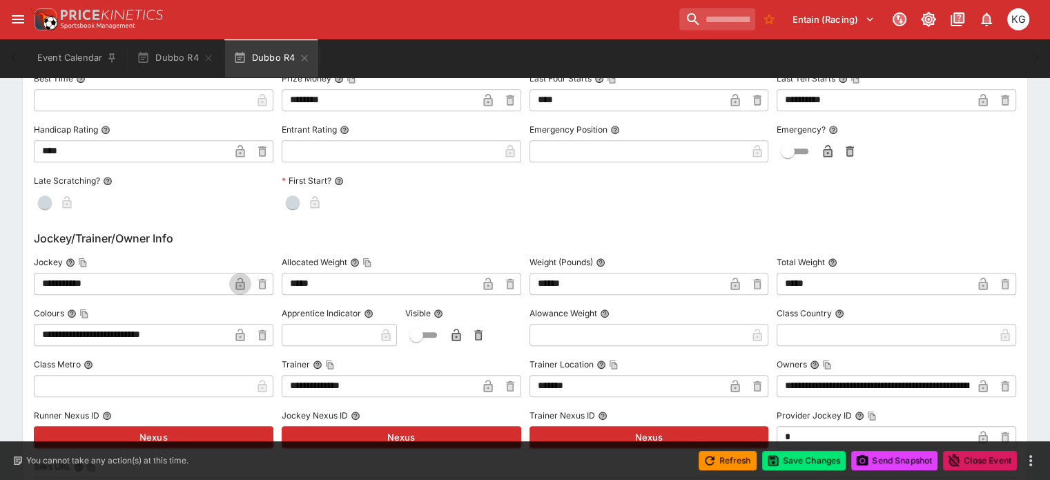
click at [247, 281] on icon "button" at bounding box center [240, 284] width 14 height 14
click at [331, 331] on input "text" at bounding box center [328, 335] width 93 height 22
type input "*"
drag, startPoint x: 367, startPoint y: 335, endPoint x: 377, endPoint y: 335, distance: 10.4
click at [367, 335] on icon "button" at bounding box center [363, 335] width 9 height 12
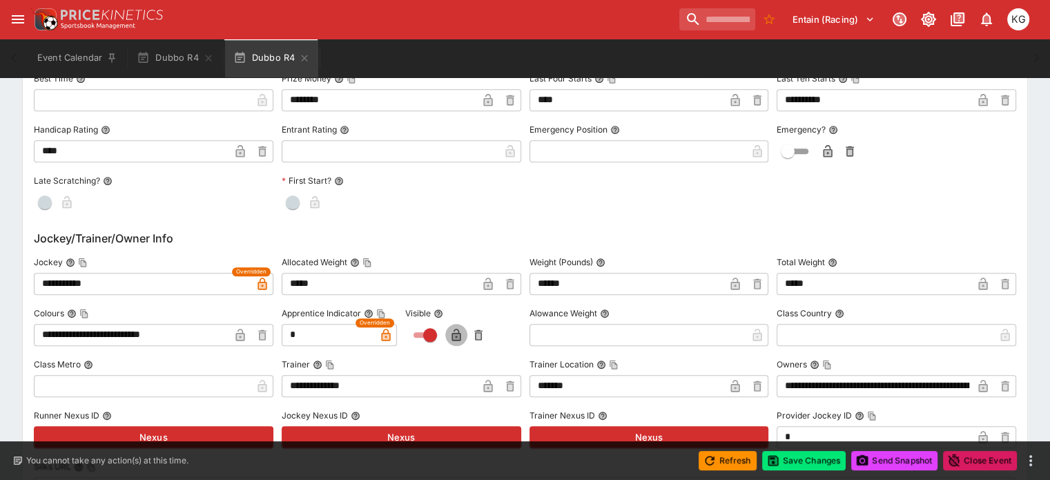
click at [458, 333] on icon "button" at bounding box center [456, 336] width 7 height 6
click at [567, 325] on input "text" at bounding box center [638, 335] width 217 height 22
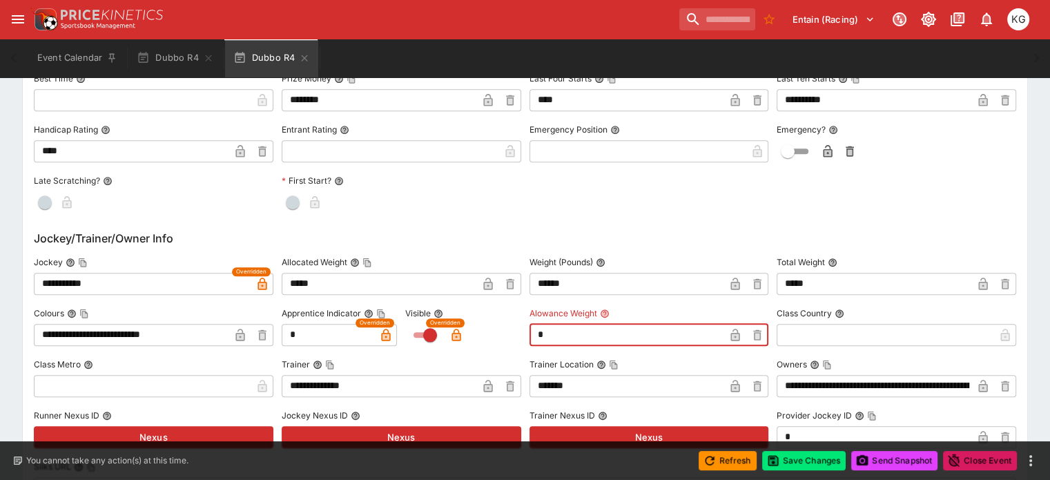
type input "****"
click at [732, 336] on icon "button" at bounding box center [735, 336] width 7 height 6
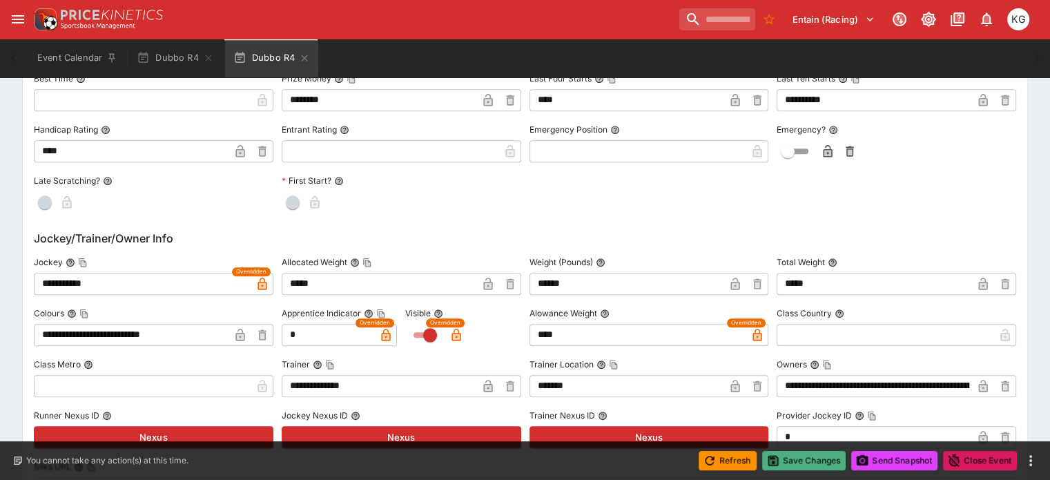
click at [801, 454] on button "Save Changes" at bounding box center [804, 460] width 84 height 19
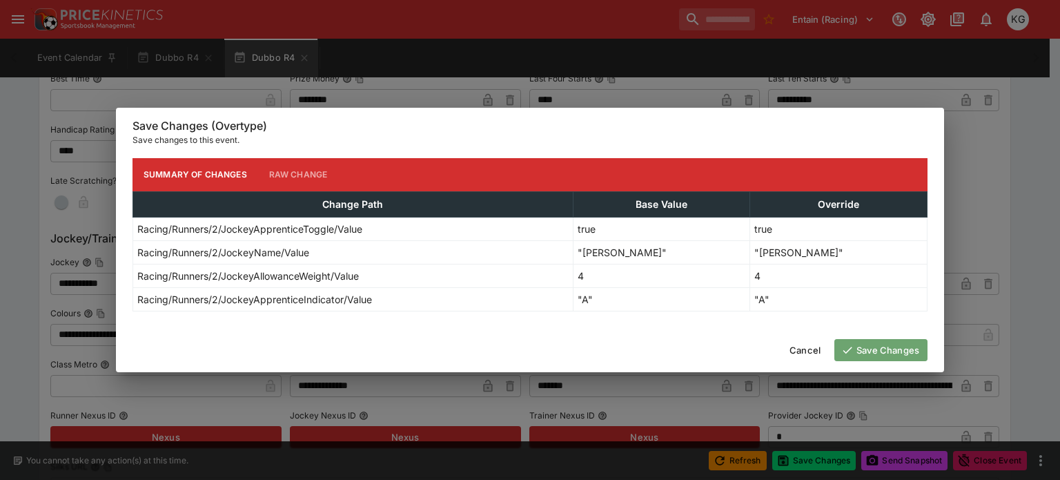
click at [885, 353] on button "Save Changes" at bounding box center [881, 350] width 93 height 22
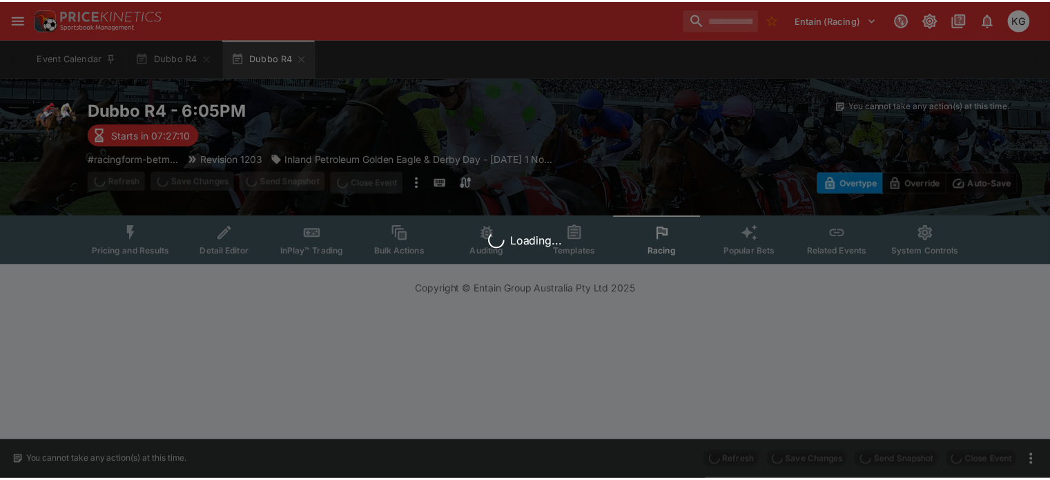
scroll to position [0, 0]
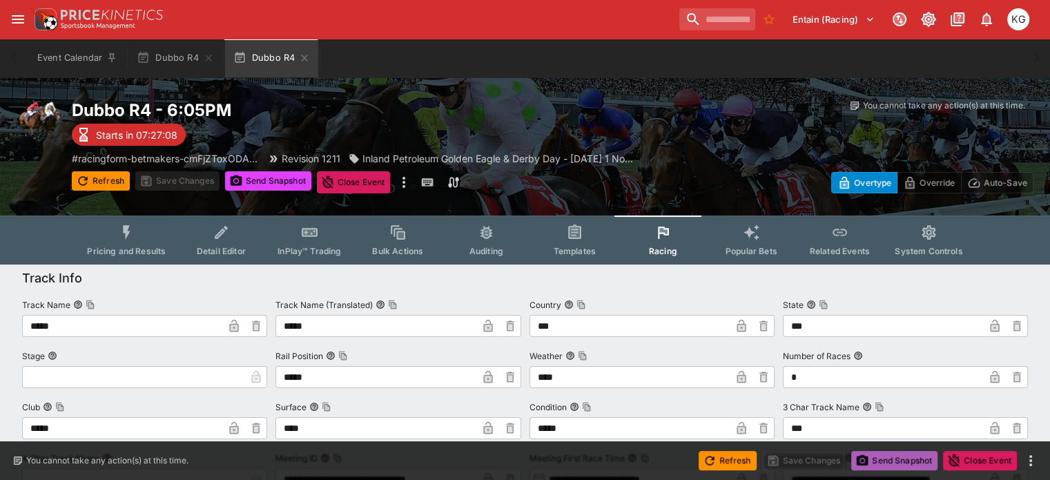
click at [905, 458] on button "Send Snapshot" at bounding box center [894, 460] width 86 height 19
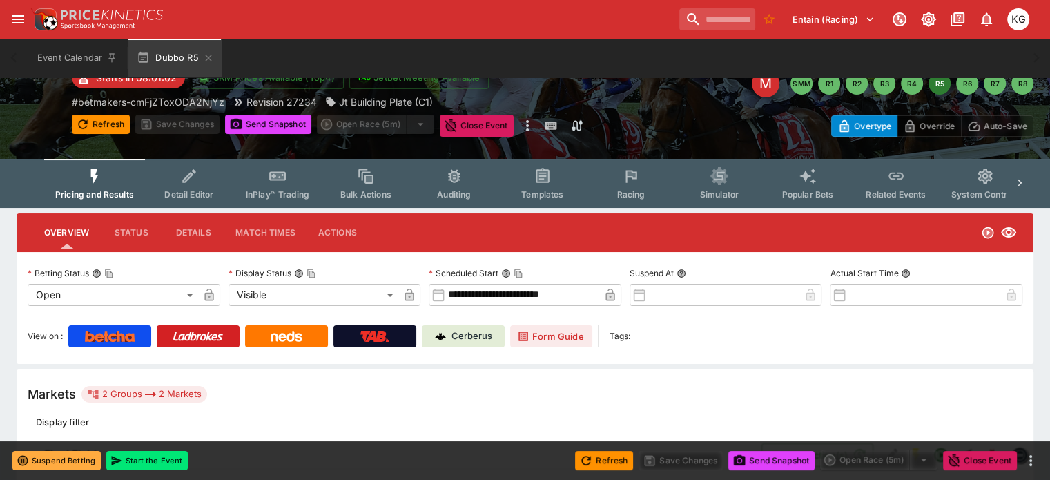
scroll to position [69, 0]
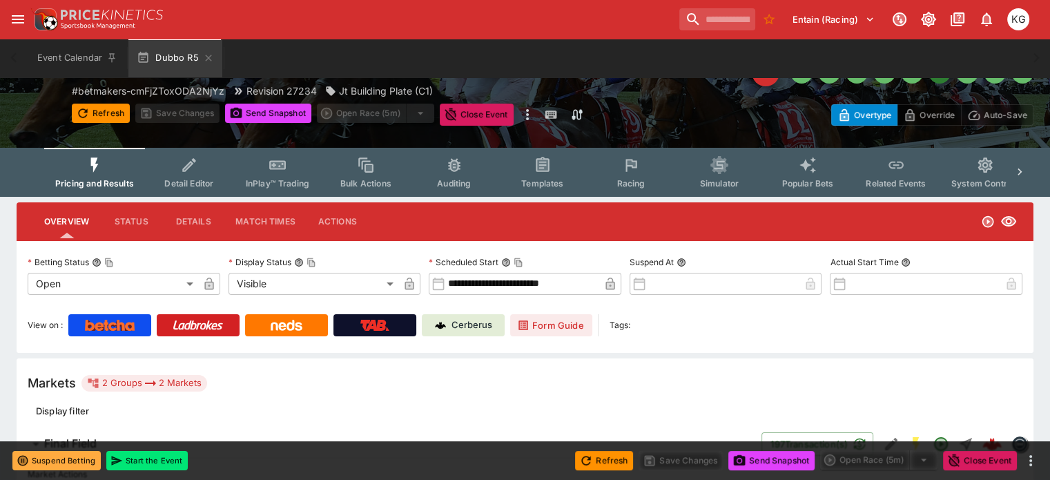
click at [645, 181] on span "Racing" at bounding box center [631, 183] width 28 height 10
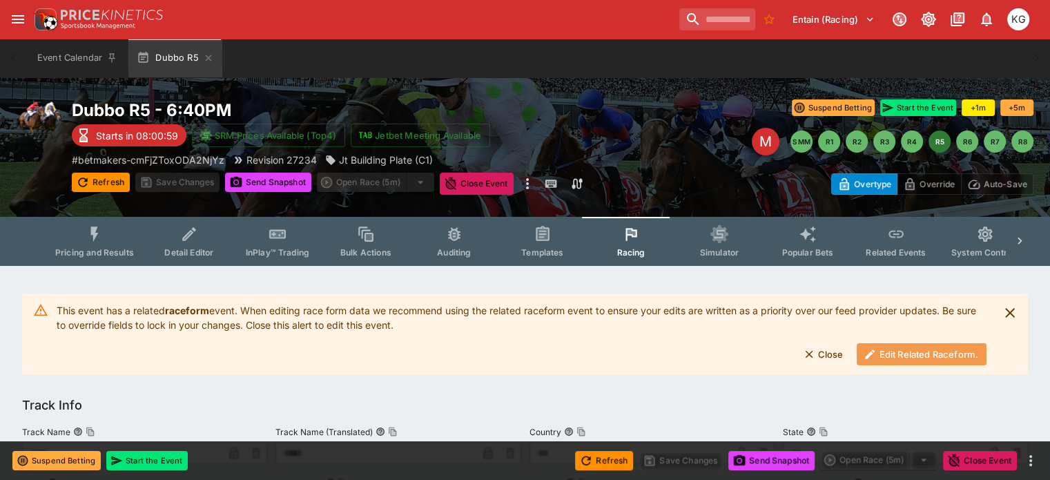
click at [894, 353] on button "Edit Related Raceform." at bounding box center [922, 354] width 130 height 22
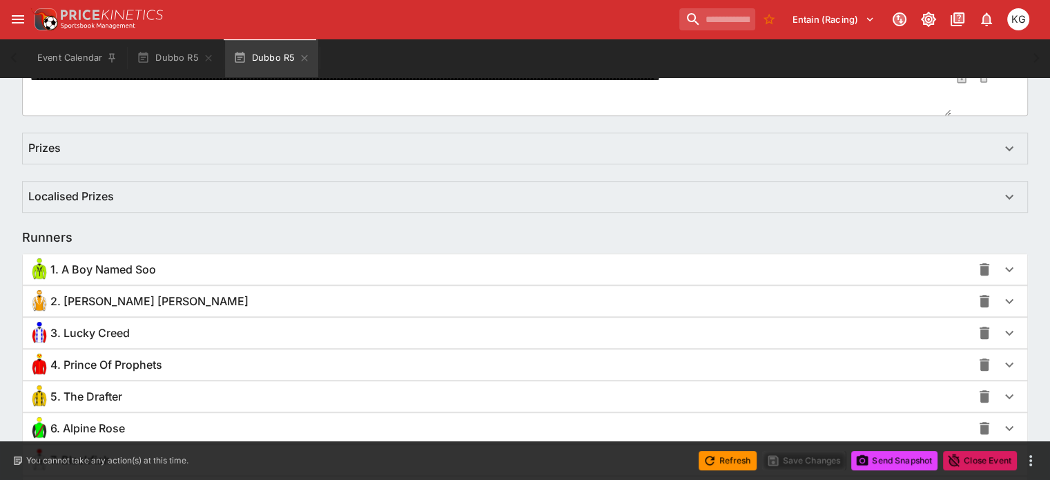
scroll to position [831, 0]
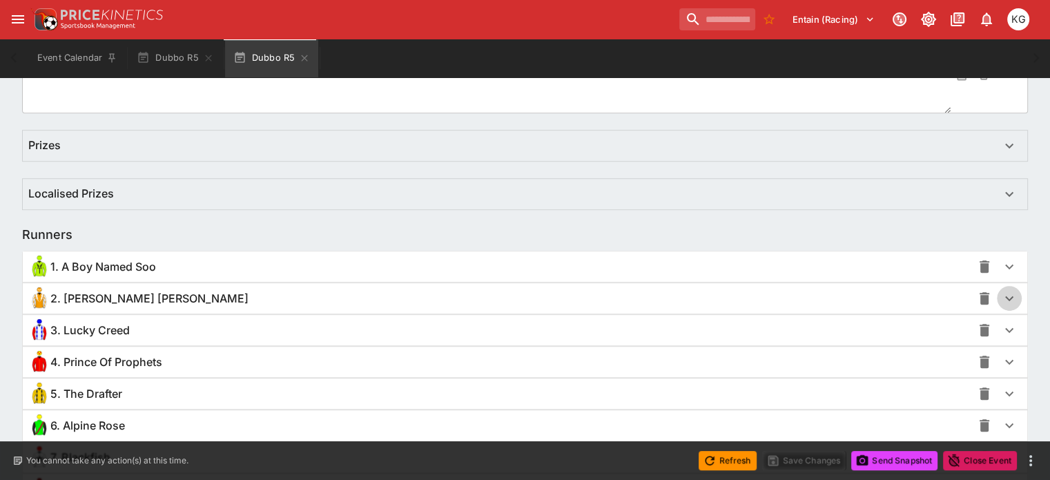
click at [1005, 296] on icon "button" at bounding box center [1009, 298] width 8 height 5
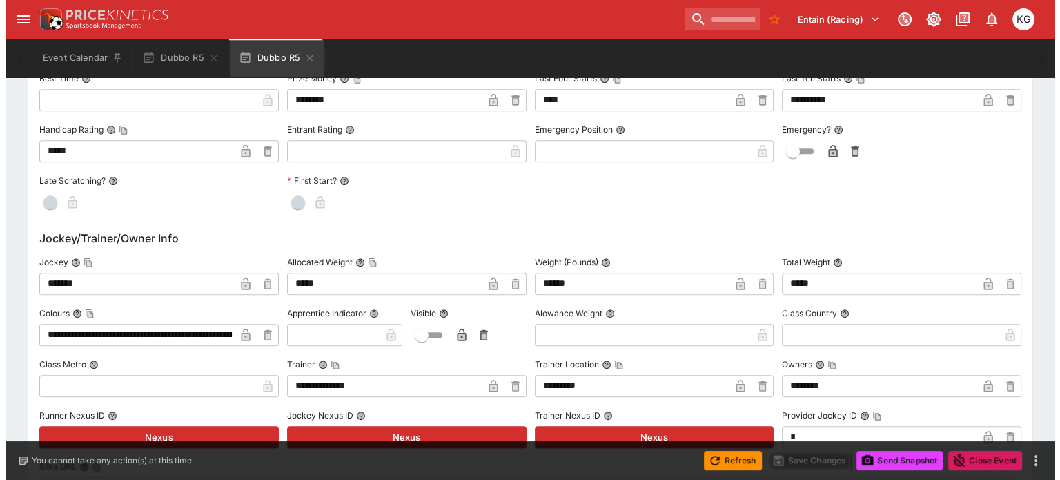
scroll to position [1453, 0]
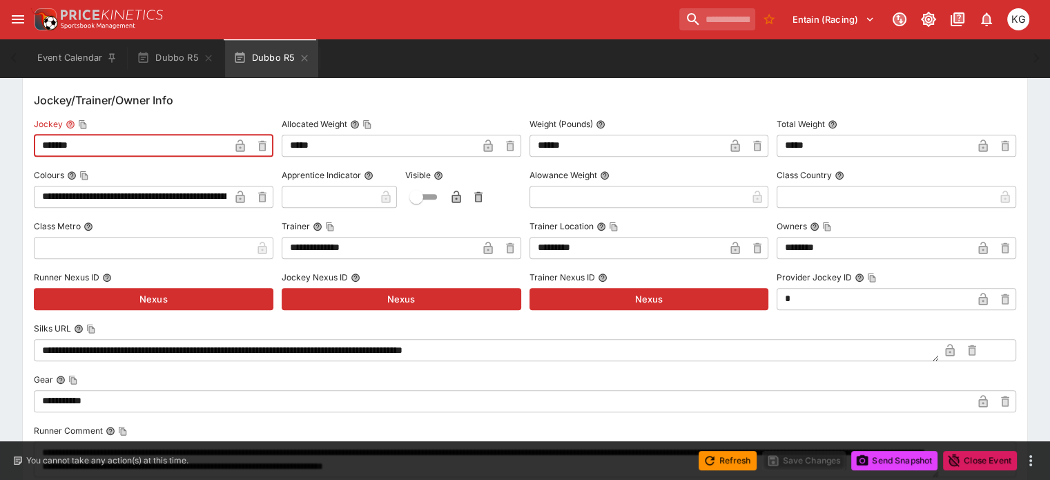
drag, startPoint x: 110, startPoint y: 152, endPoint x: 43, endPoint y: 140, distance: 68.0
click at [43, 140] on div "**********" at bounding box center [525, 331] width 1005 height 1278
paste input "******"
type input "**********"
click at [244, 145] on icon "button" at bounding box center [240, 147] width 7 height 6
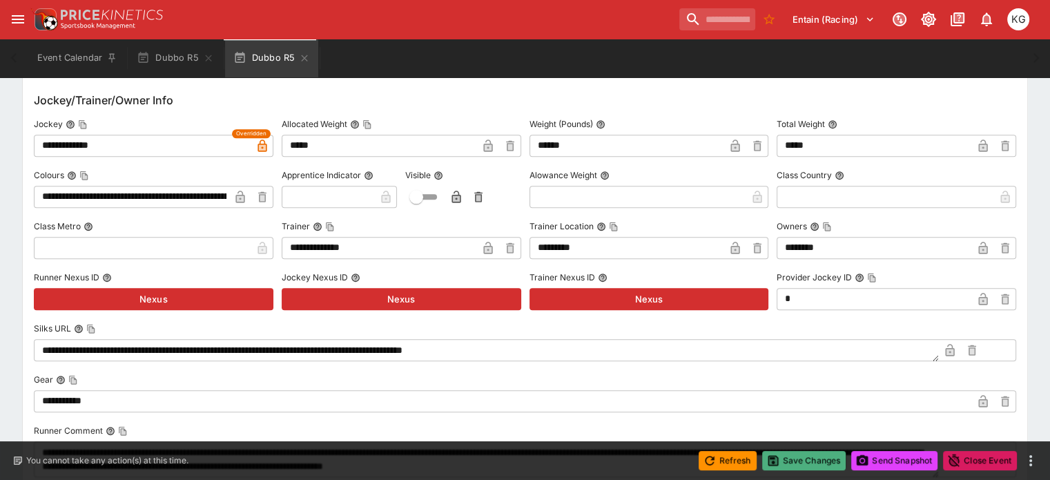
click at [835, 456] on button "Save Changes" at bounding box center [804, 460] width 84 height 19
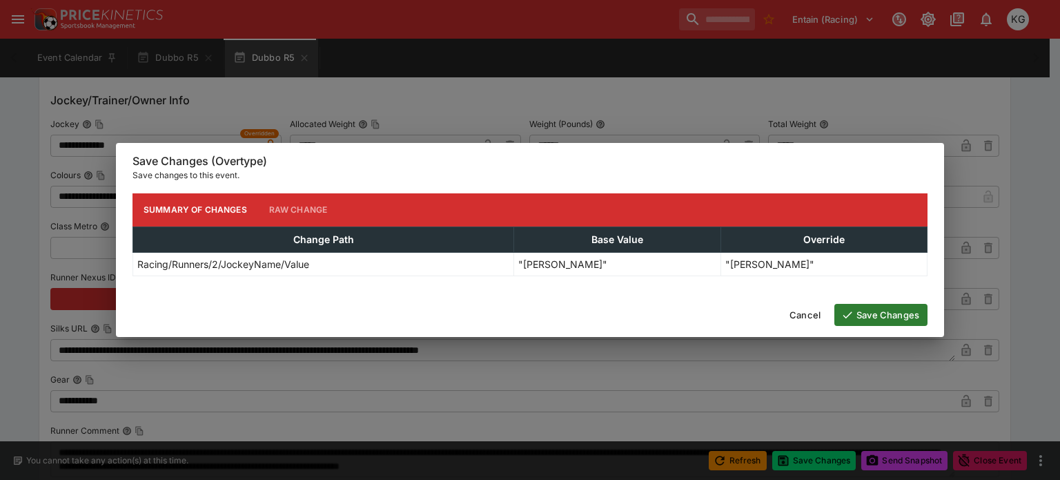
click at [895, 318] on button "Save Changes" at bounding box center [881, 315] width 93 height 22
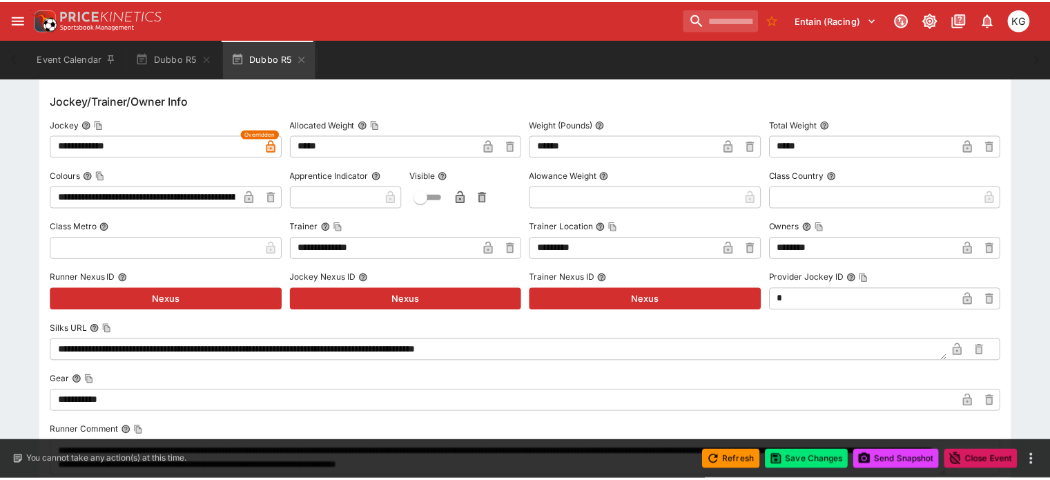
scroll to position [0, 0]
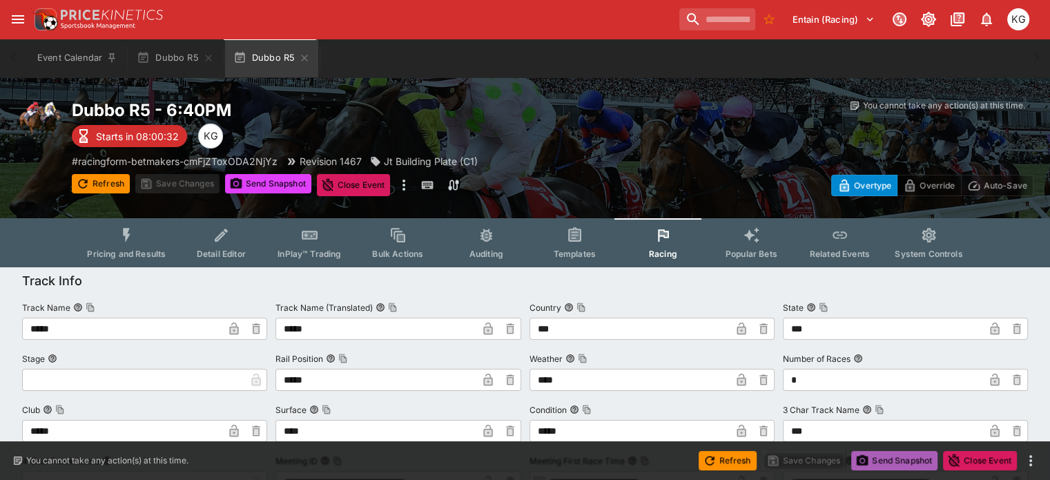
click at [884, 457] on button "Send Snapshot" at bounding box center [894, 460] width 86 height 19
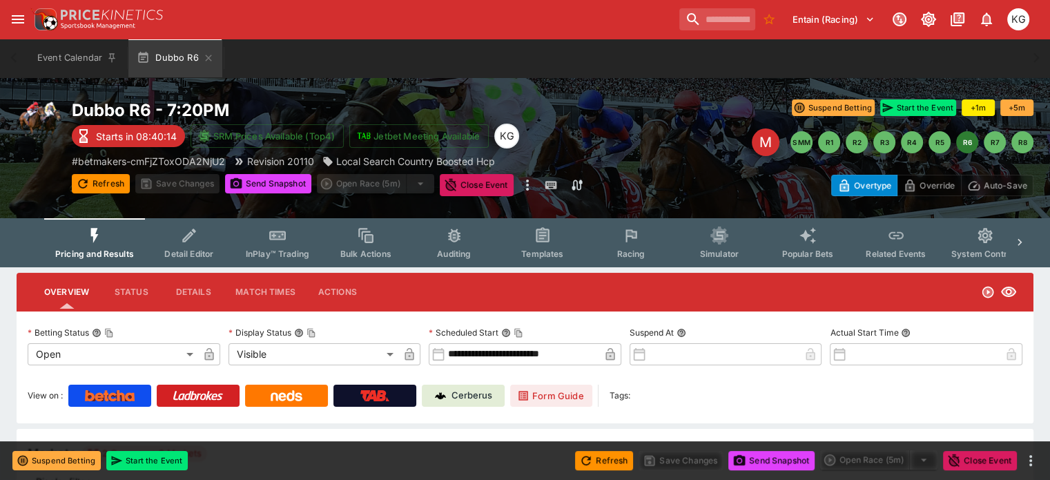
click at [645, 249] on span "Racing" at bounding box center [631, 254] width 28 height 10
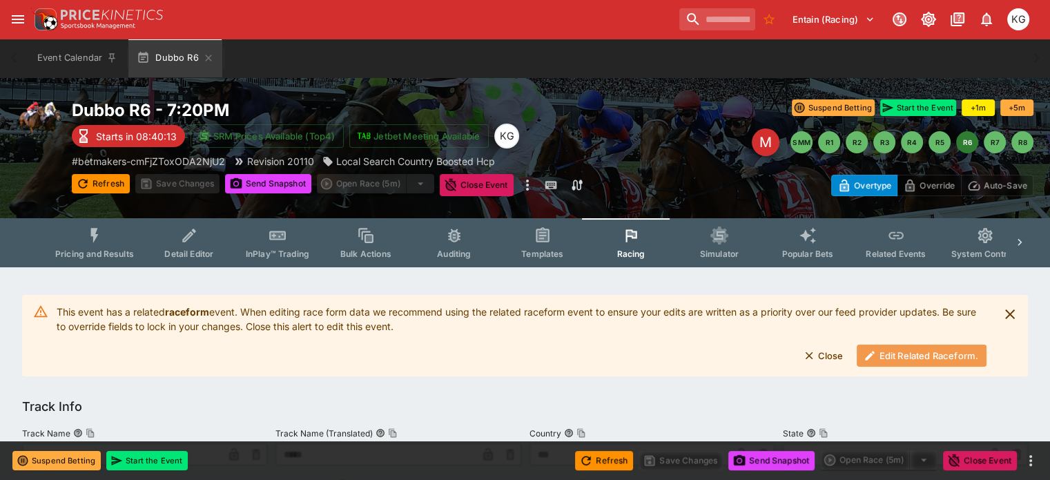
click at [880, 355] on button "Edit Related Raceform." at bounding box center [922, 356] width 130 height 22
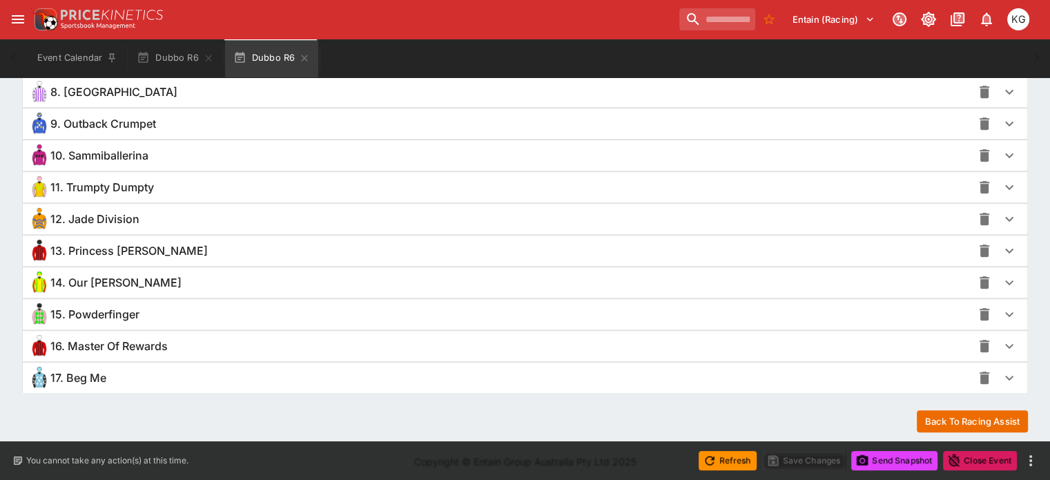
scroll to position [1228, 0]
click at [1001, 373] on icon "button" at bounding box center [1009, 377] width 17 height 17
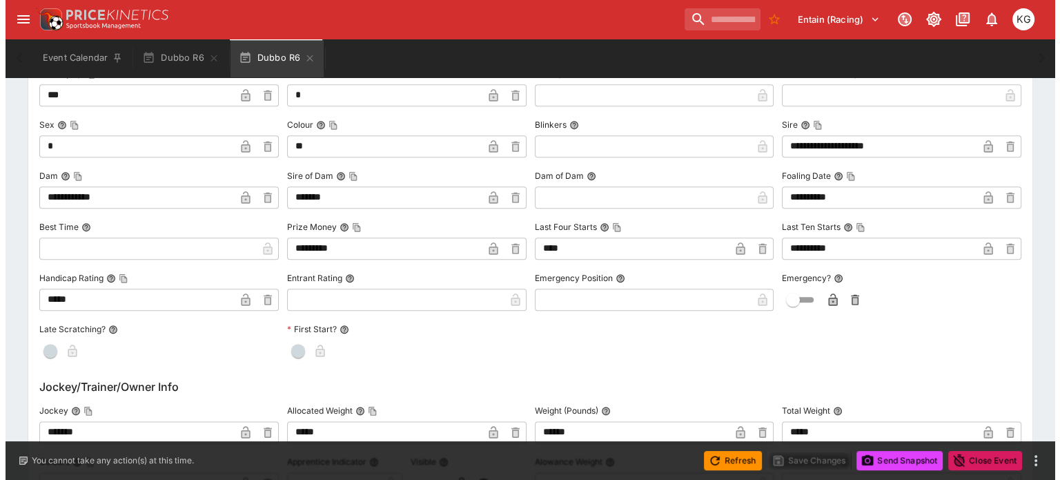
scroll to position [1711, 0]
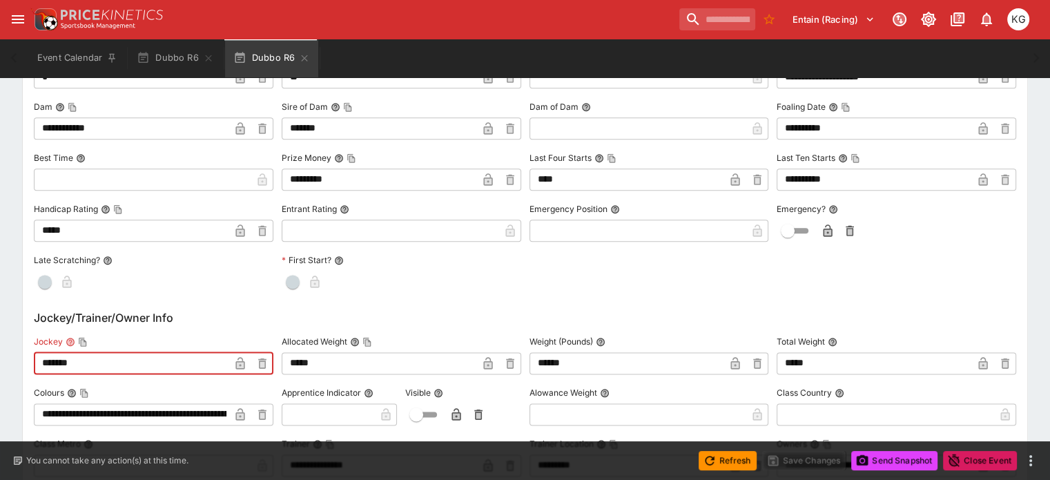
drag, startPoint x: 146, startPoint y: 353, endPoint x: 47, endPoint y: 356, distance: 99.4
paste input "***"
type input "**********"
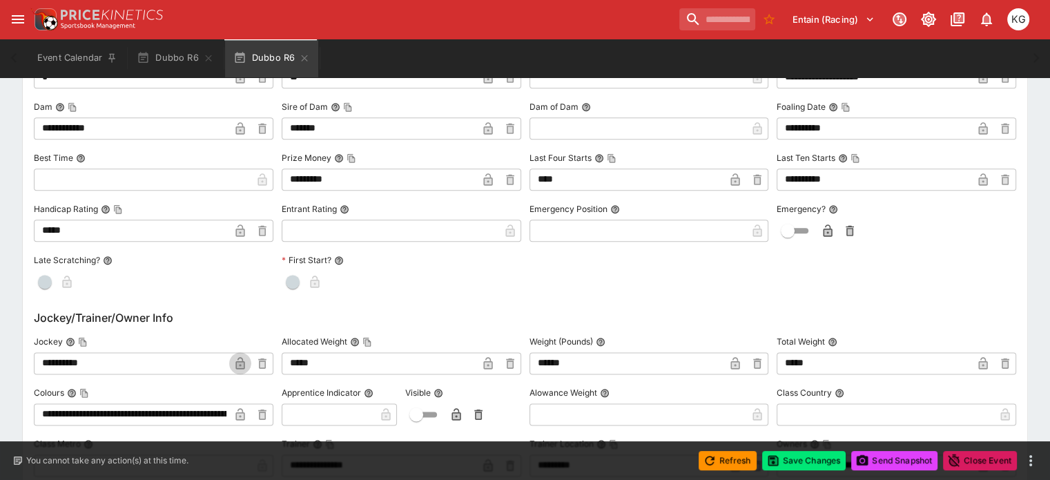
click at [244, 357] on icon "button" at bounding box center [239, 363] width 9 height 12
click at [810, 459] on button "Save Changes" at bounding box center [804, 460] width 84 height 19
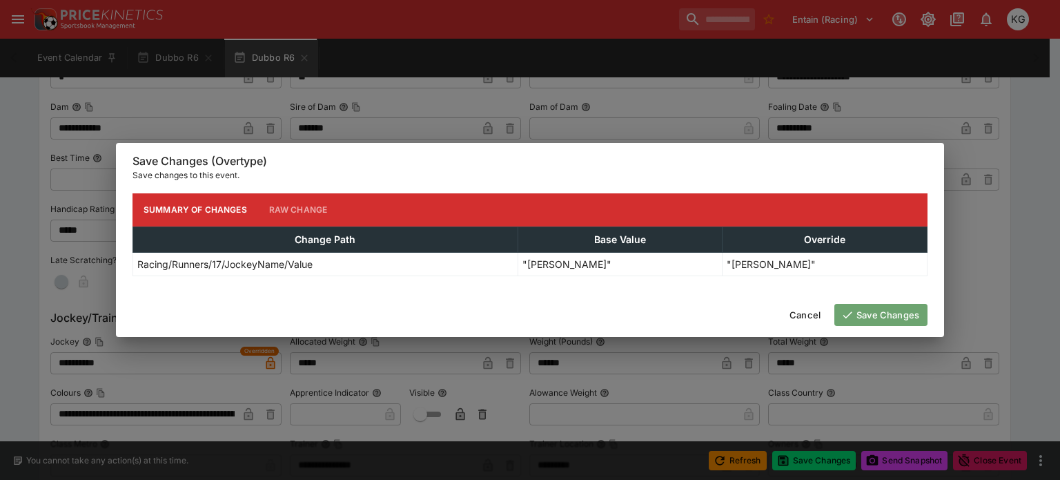
click at [909, 317] on button "Save Changes" at bounding box center [881, 315] width 93 height 22
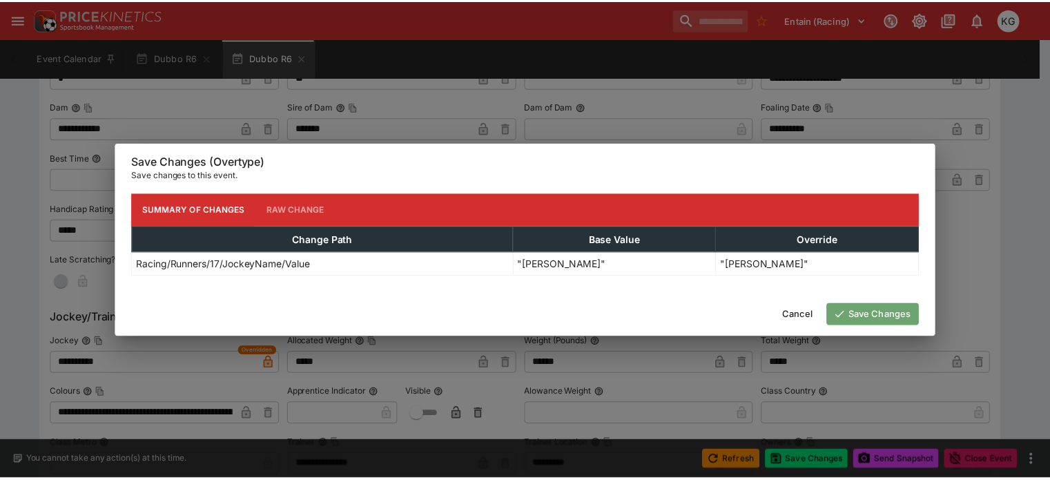
scroll to position [0, 0]
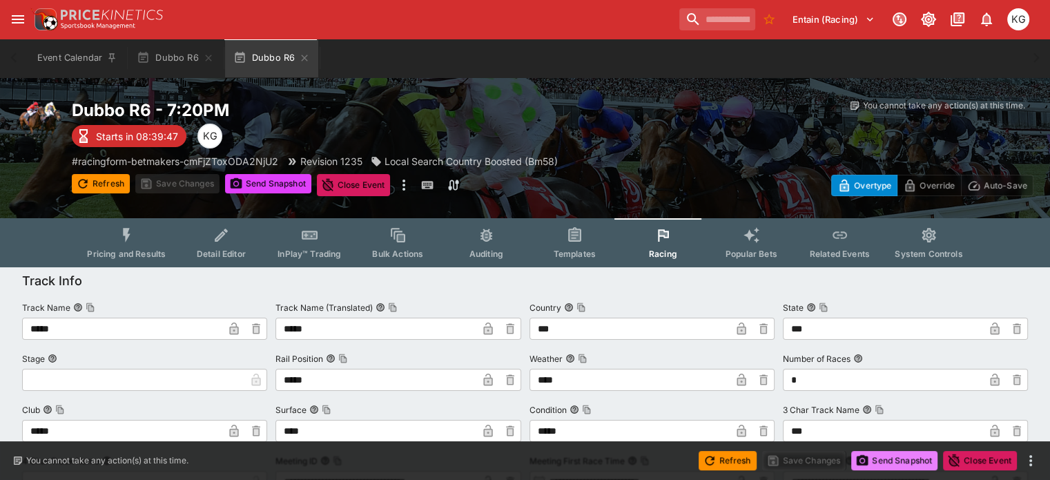
click at [906, 460] on button "Send Snapshot" at bounding box center [894, 460] width 86 height 19
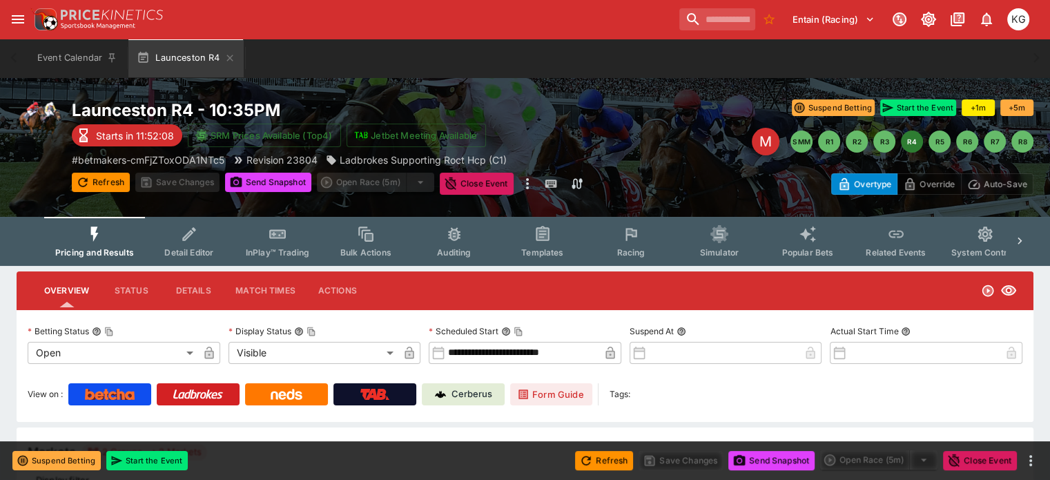
click at [646, 246] on button "Racing" at bounding box center [631, 241] width 88 height 49
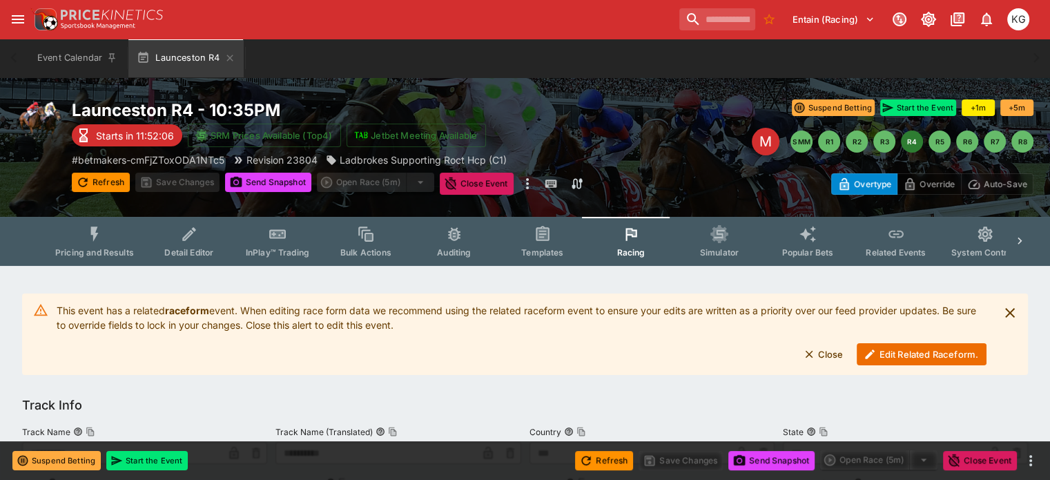
click at [901, 353] on button "Edit Related Raceform." at bounding box center [922, 354] width 130 height 22
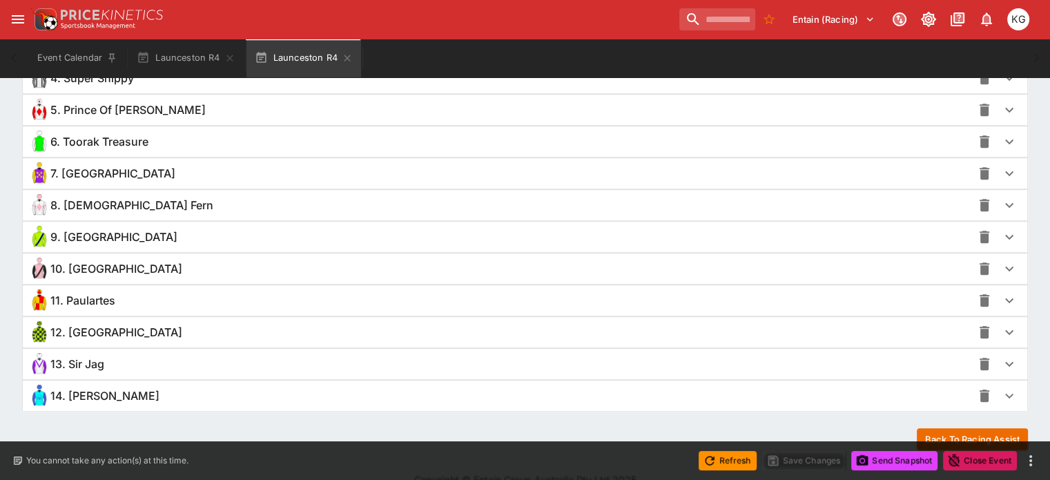
scroll to position [1131, 0]
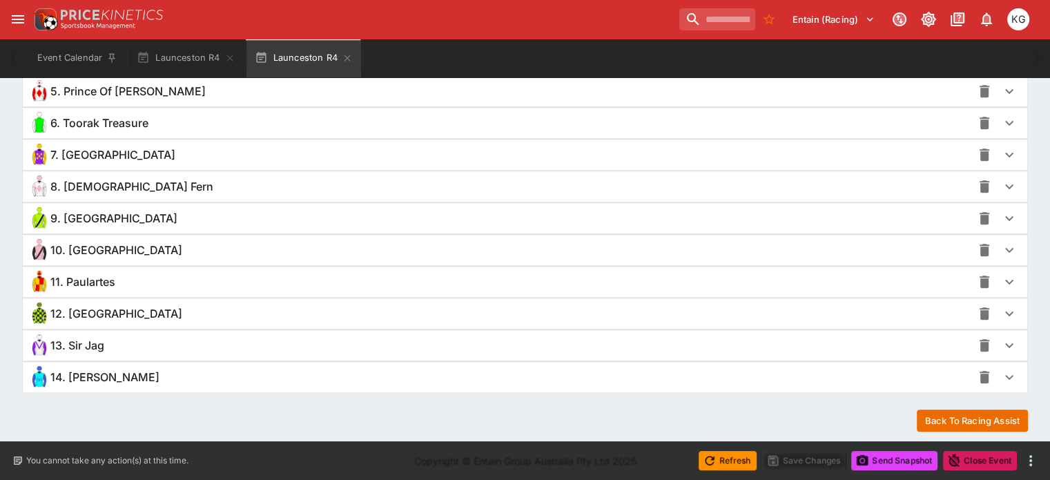
click at [1001, 369] on icon "button" at bounding box center [1009, 377] width 17 height 17
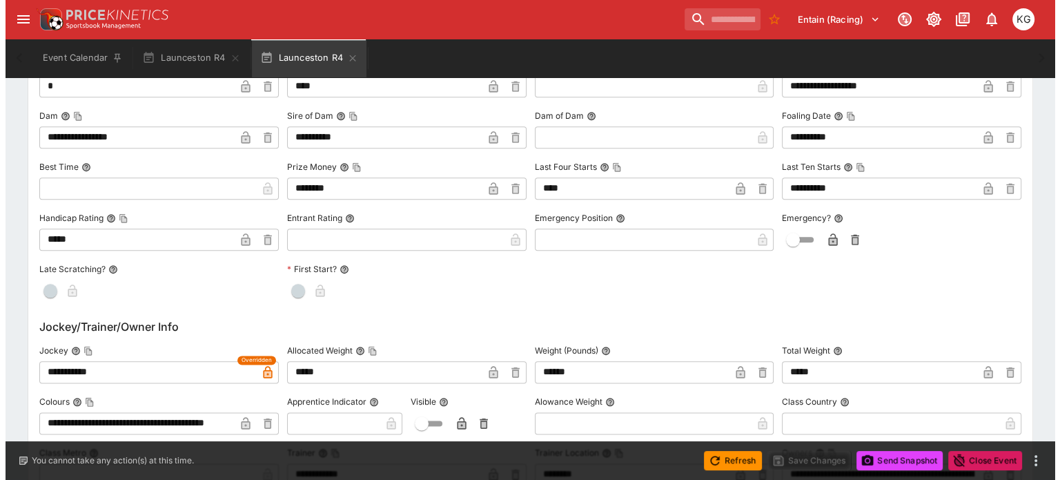
scroll to position [1614, 0]
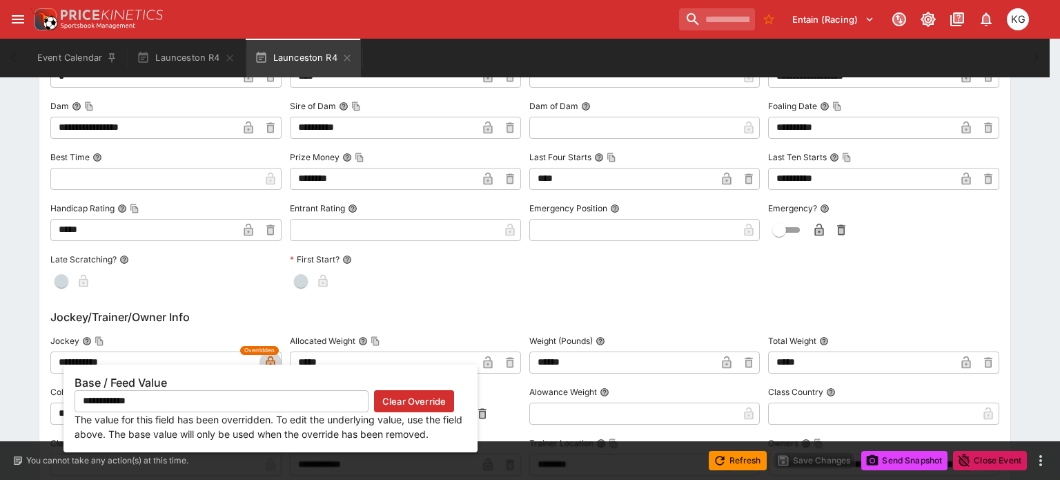
click at [270, 359] on icon "button" at bounding box center [270, 362] width 9 height 12
type input "**********"
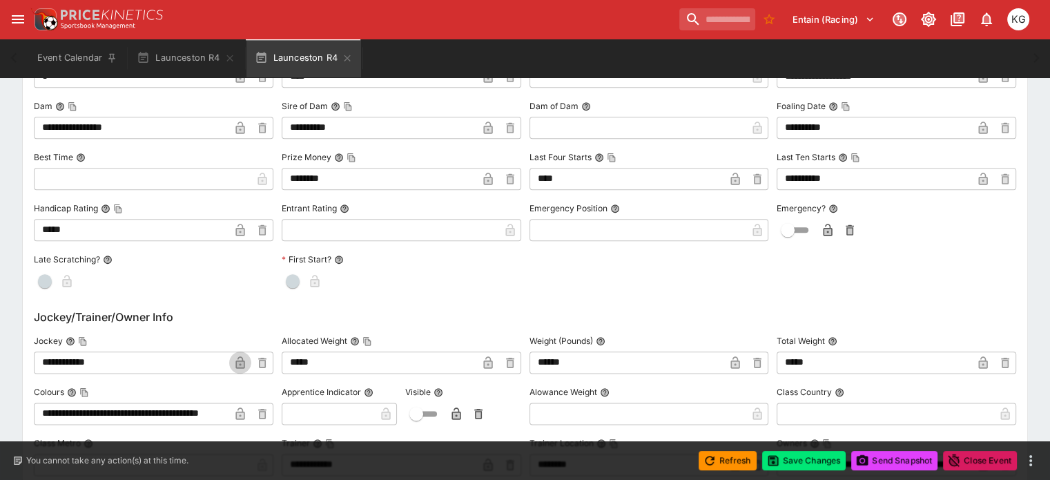
click at [244, 359] on icon "button" at bounding box center [239, 362] width 9 height 12
click at [792, 455] on button "Save Changes" at bounding box center [804, 460] width 84 height 19
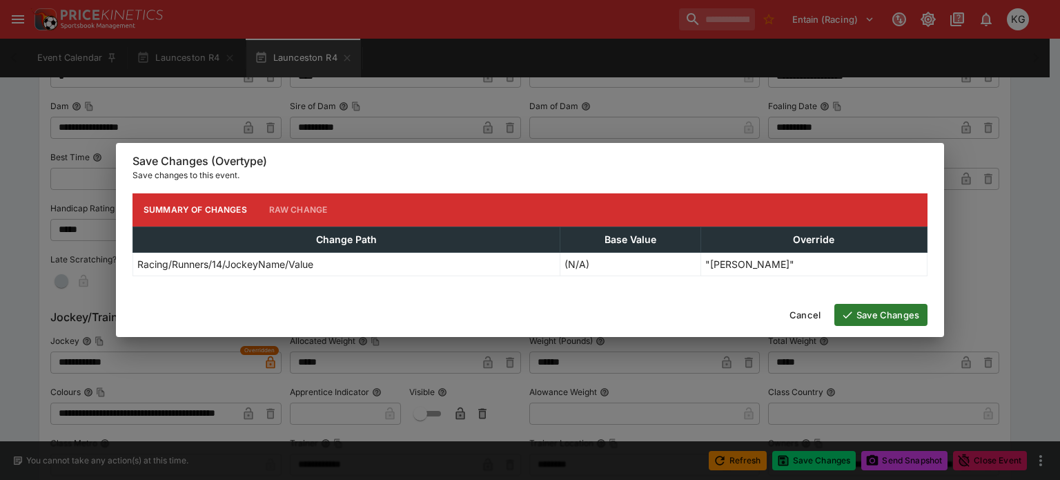
click at [864, 317] on button "Save Changes" at bounding box center [881, 315] width 93 height 22
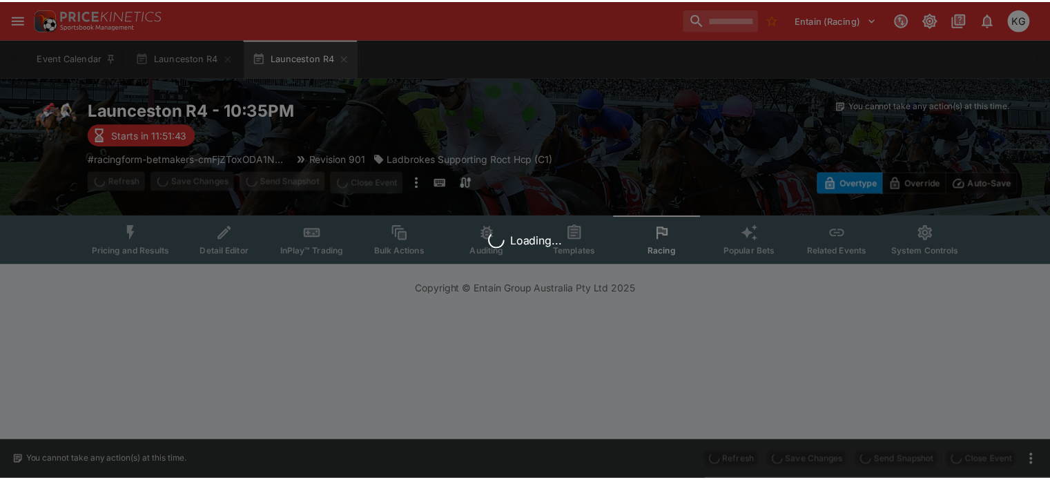
scroll to position [0, 0]
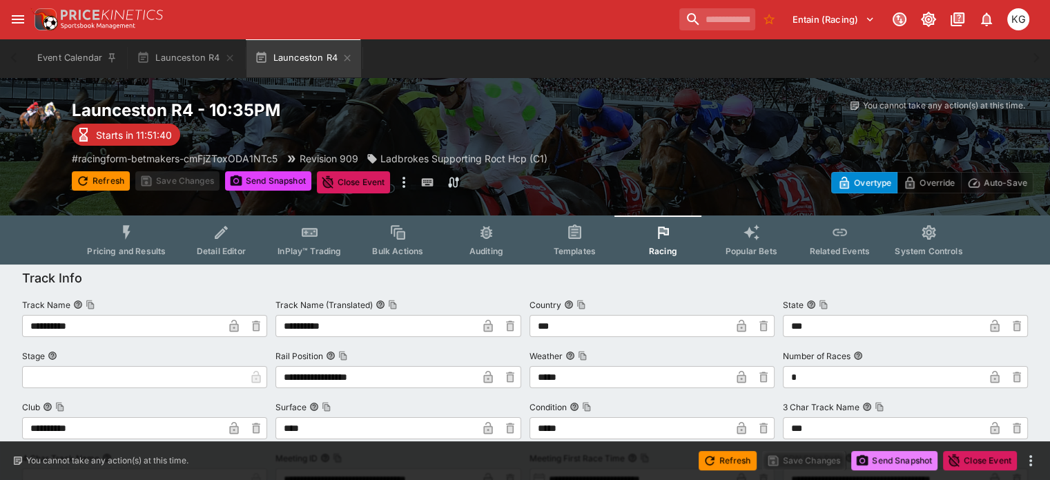
click at [880, 459] on button "Send Snapshot" at bounding box center [894, 460] width 86 height 19
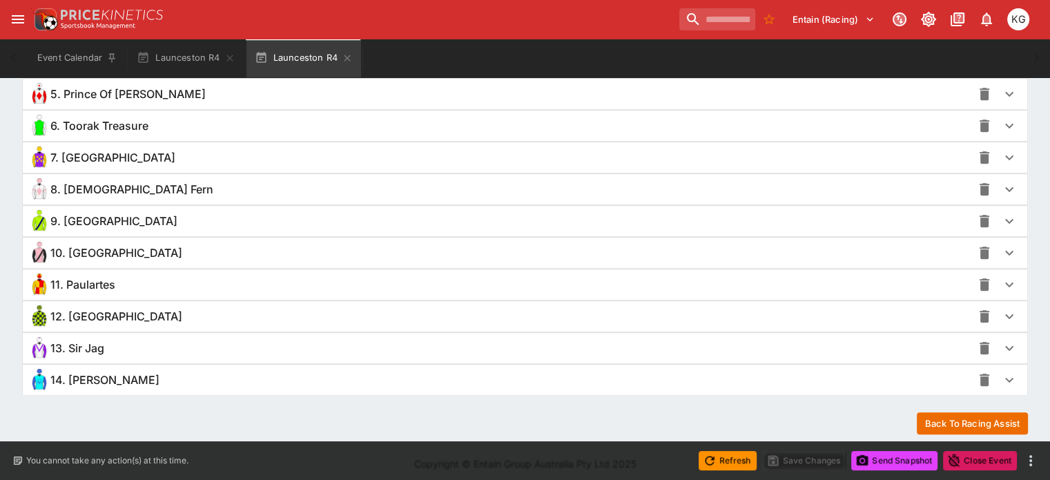
scroll to position [1131, 0]
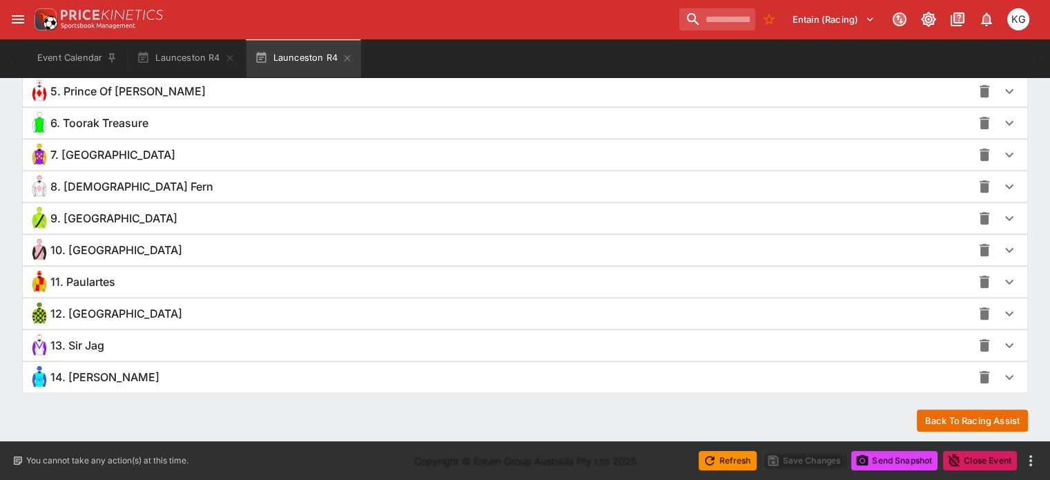
click at [1005, 375] on icon "button" at bounding box center [1009, 377] width 8 height 5
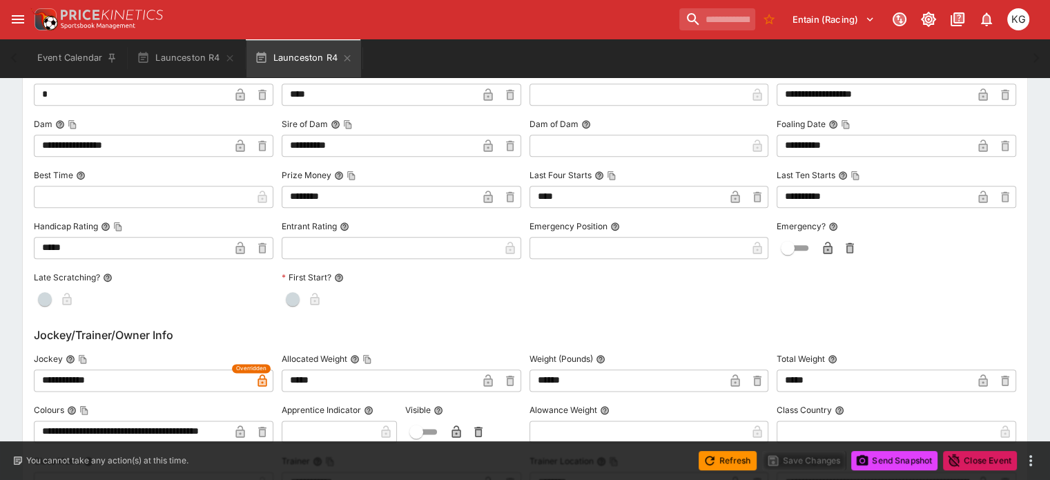
scroll to position [1614, 0]
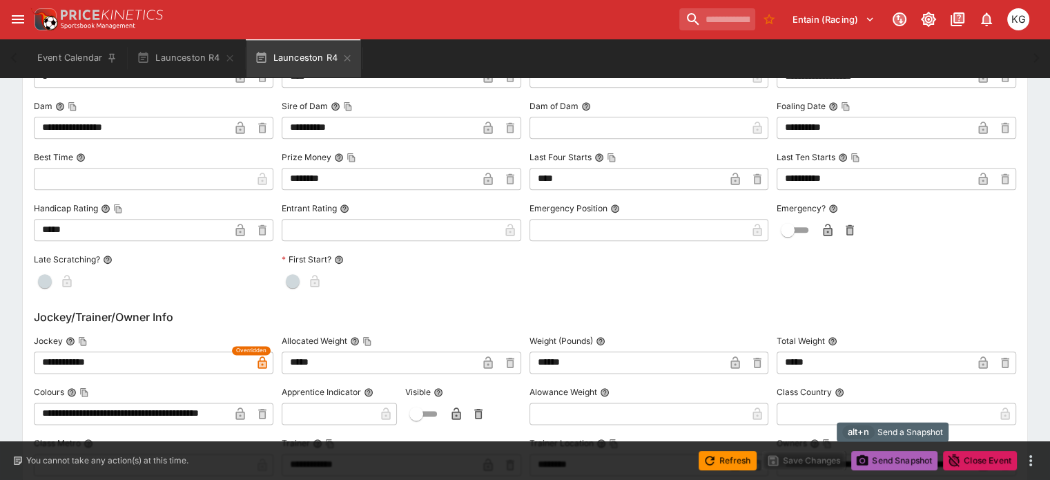
click at [905, 458] on button "Send Snapshot" at bounding box center [894, 460] width 86 height 19
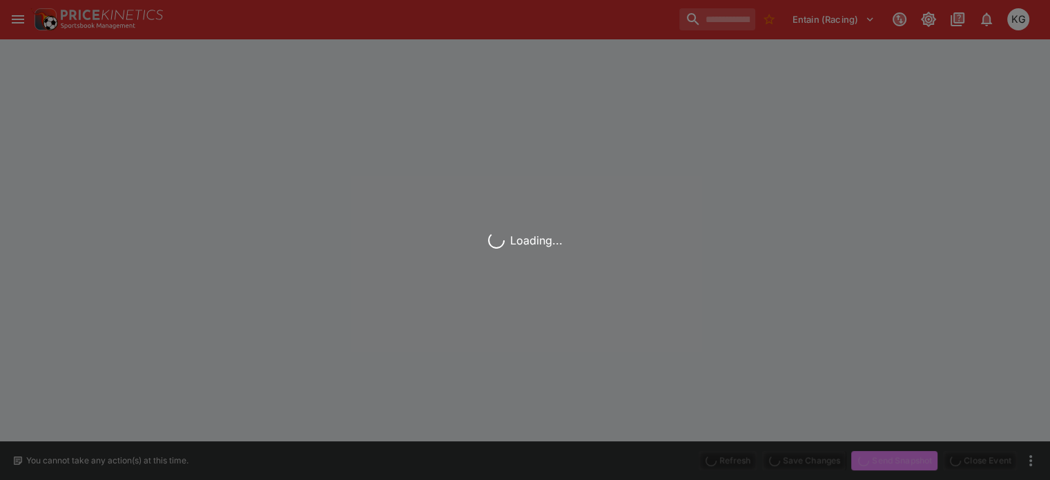
scroll to position [0, 0]
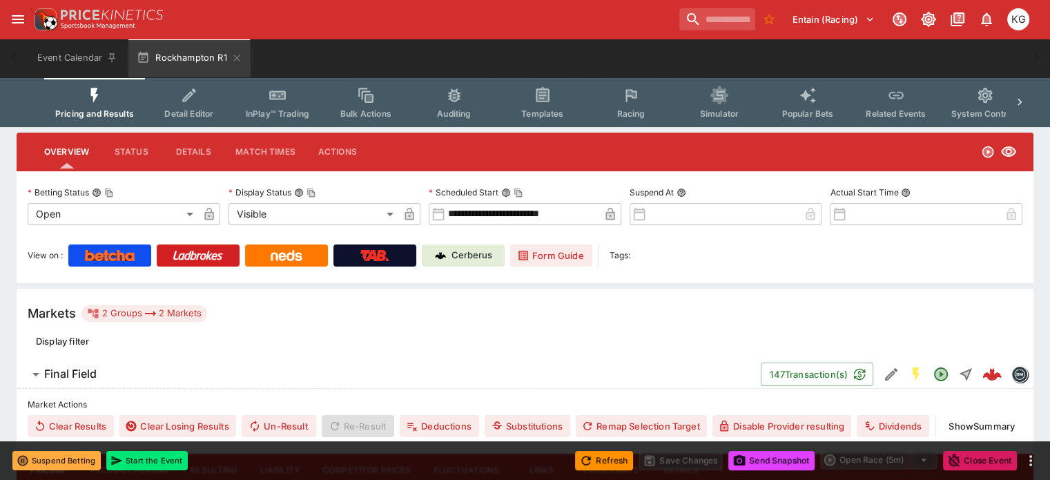
scroll to position [138, 0]
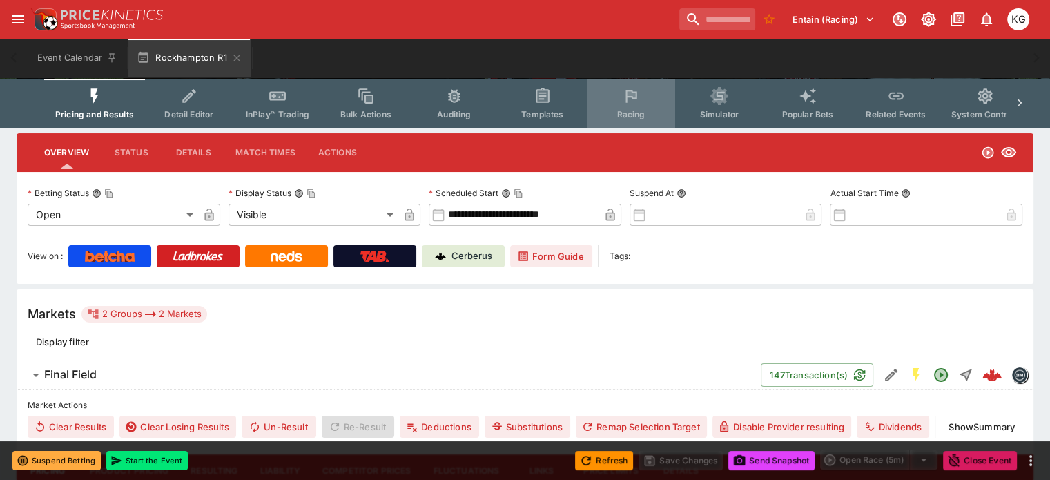
click at [627, 109] on button "Racing" at bounding box center [631, 103] width 88 height 49
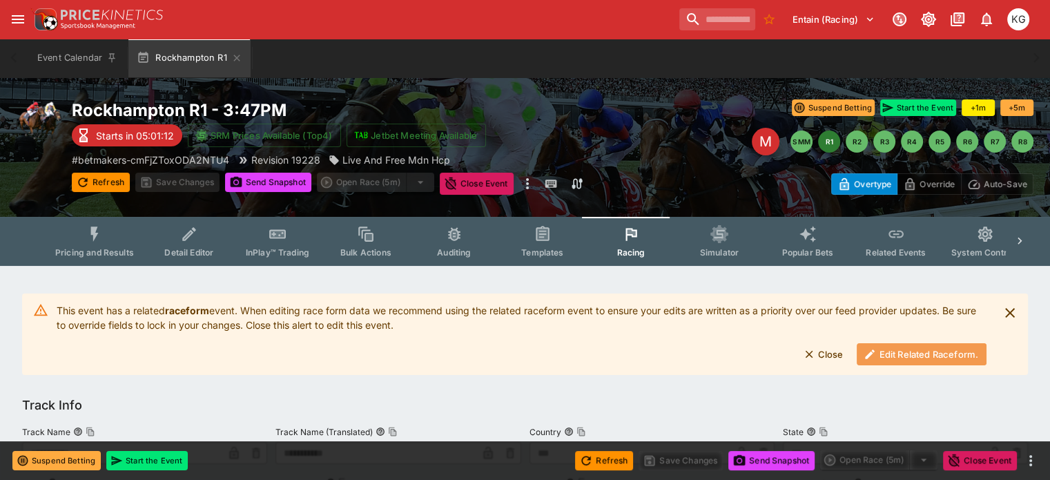
click at [886, 352] on button "Edit Related Raceform." at bounding box center [922, 354] width 130 height 22
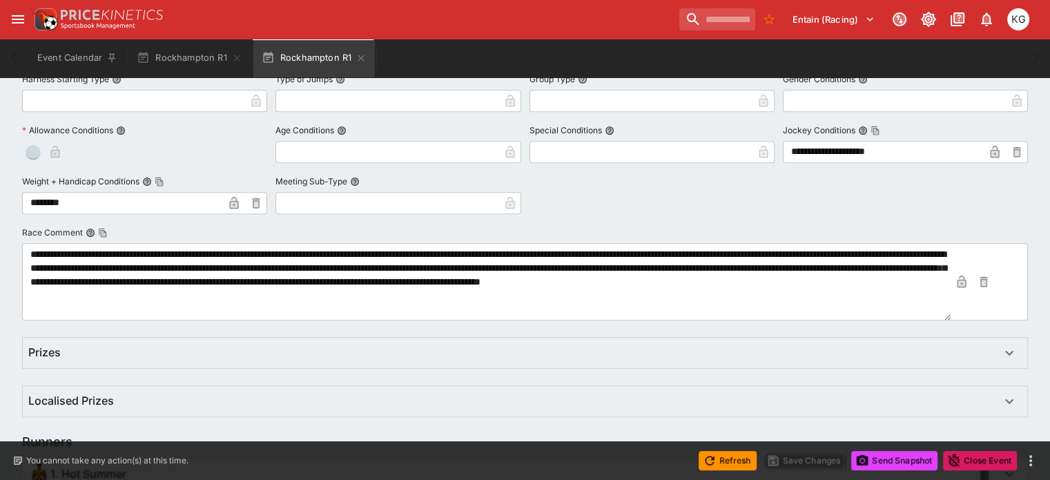
scroll to position [897, 0]
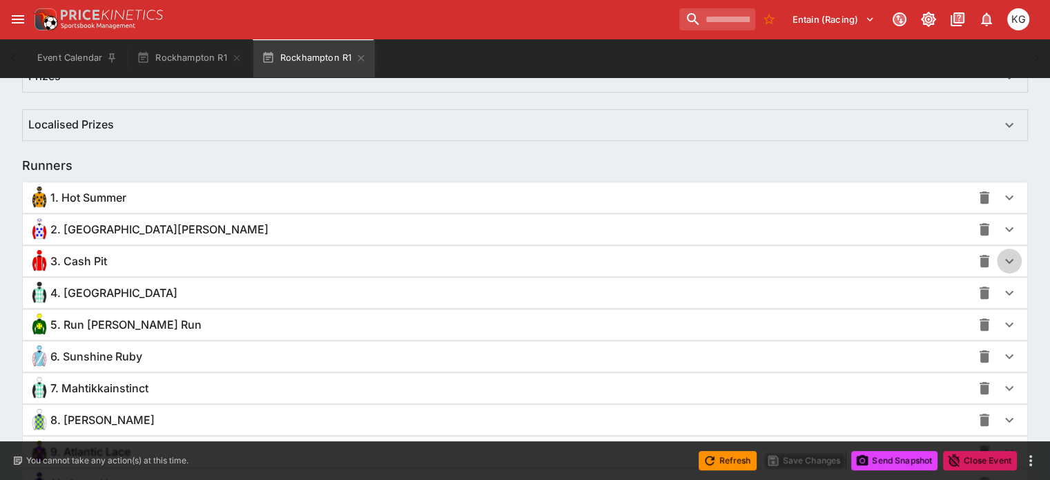
click at [1001, 259] on icon "button" at bounding box center [1009, 261] width 17 height 17
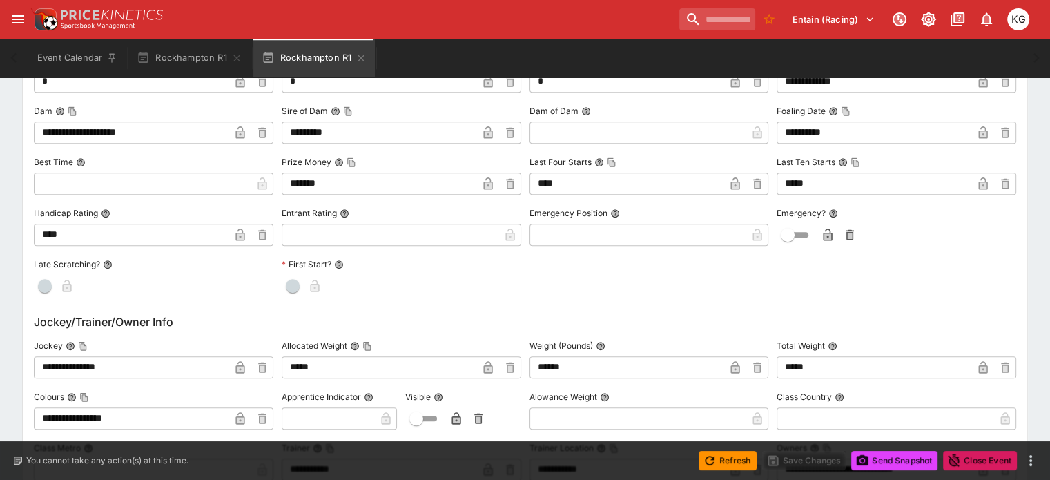
scroll to position [1312, 0]
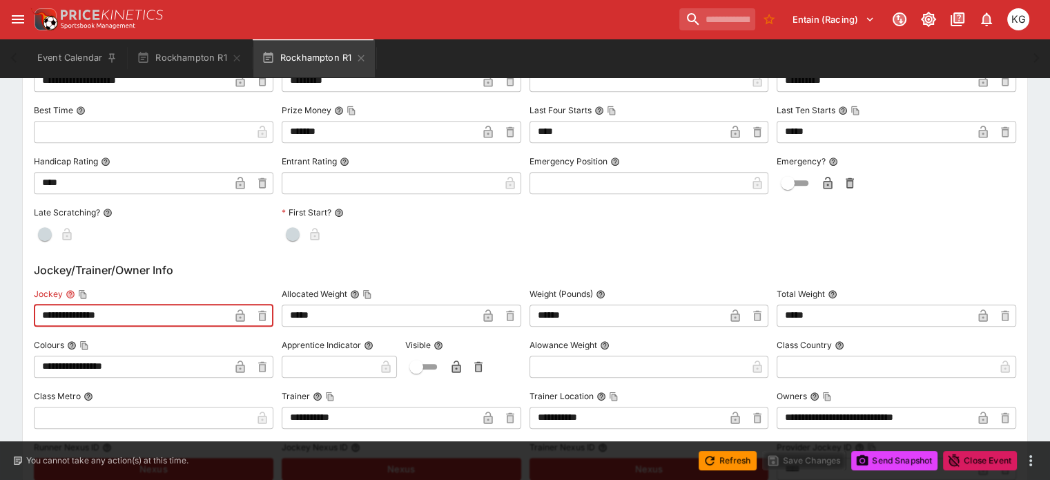
drag, startPoint x: 159, startPoint y: 313, endPoint x: 39, endPoint y: 314, distance: 120.1
click at [39, 314] on div "**********" at bounding box center [525, 486] width 1006 height 1310
paste input "text"
type input "**********"
click at [244, 316] on icon "button" at bounding box center [240, 317] width 7 height 6
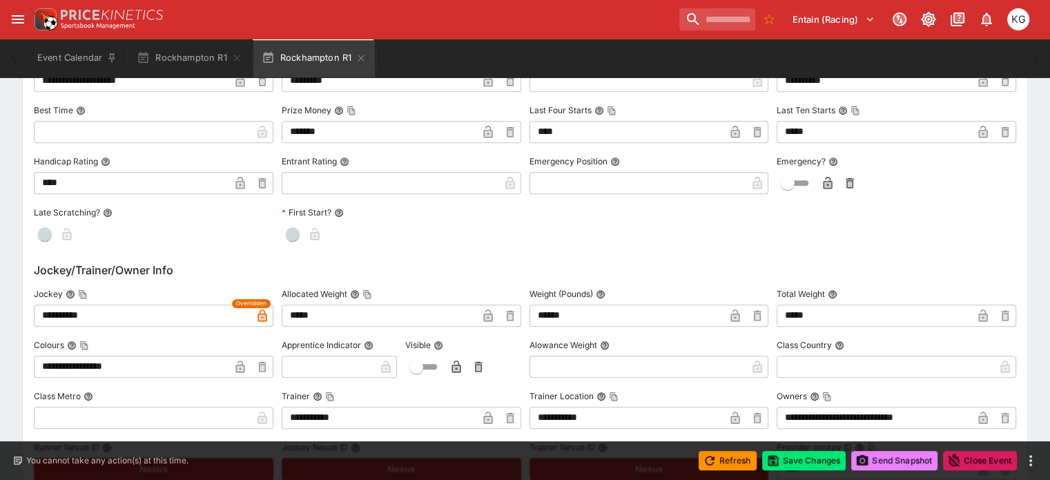
scroll to position [1314, 0]
click at [804, 459] on button "Save Changes" at bounding box center [804, 460] width 84 height 19
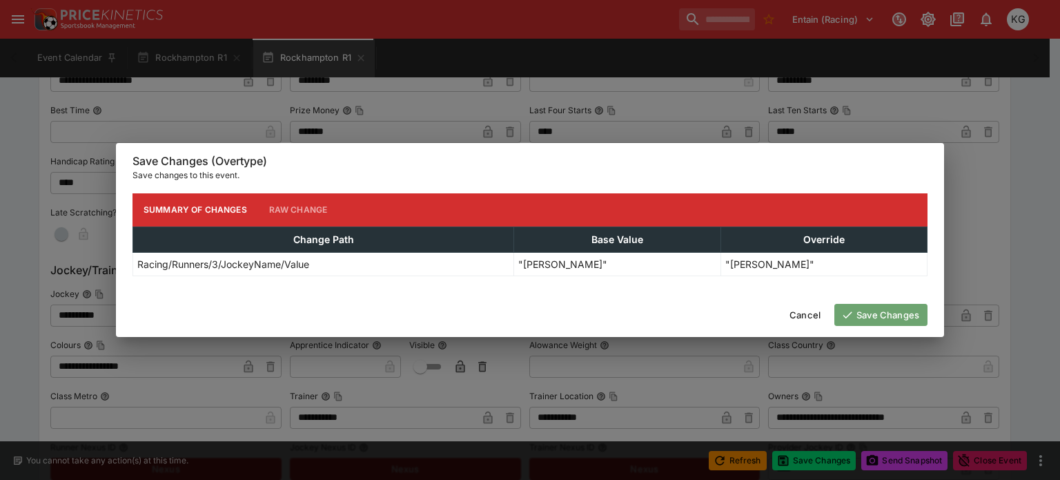
click at [886, 312] on button "Save Changes" at bounding box center [881, 315] width 93 height 22
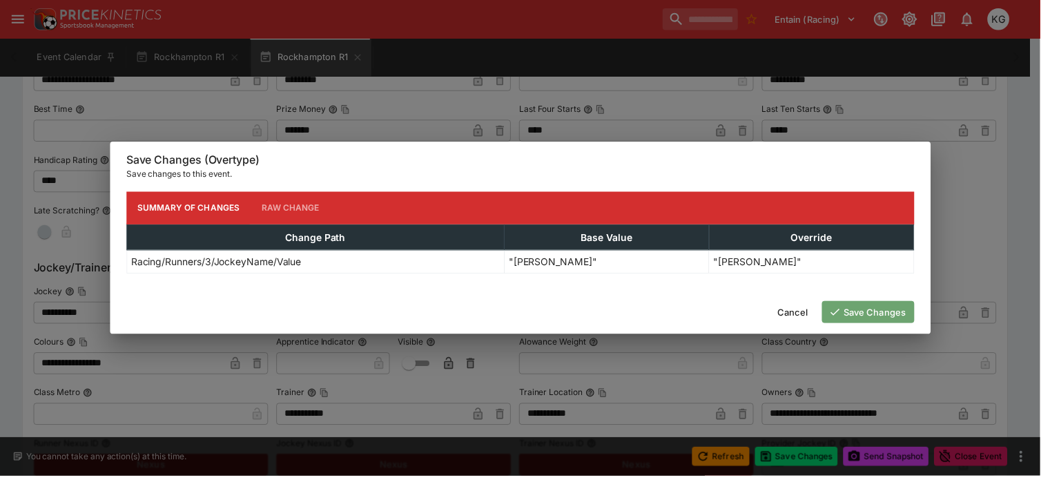
scroll to position [0, 0]
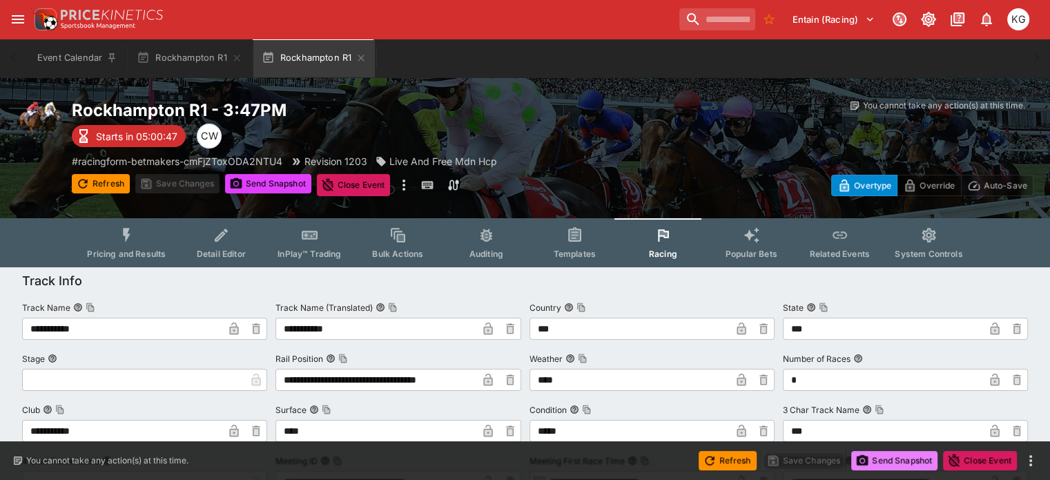
click at [906, 460] on button "Send Snapshot" at bounding box center [894, 460] width 86 height 19
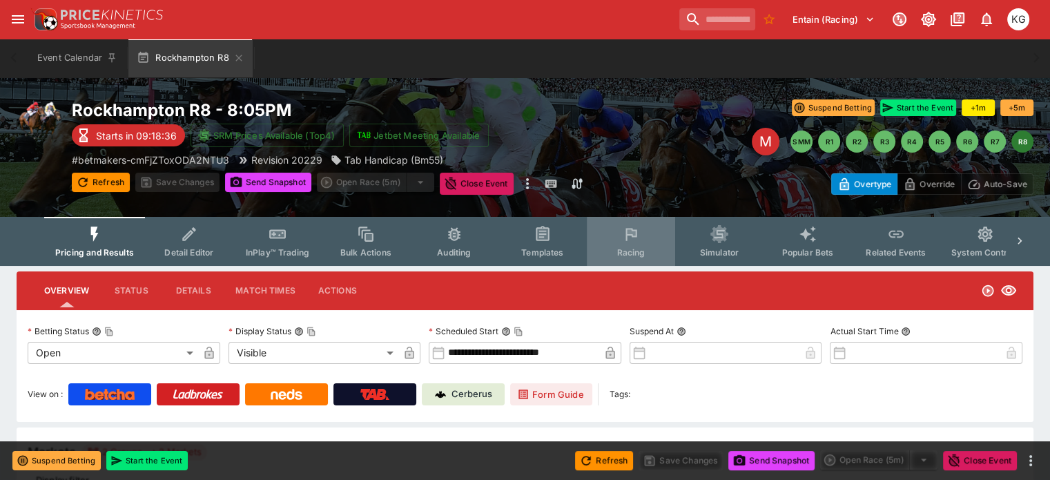
click at [636, 248] on span "Racing" at bounding box center [631, 252] width 28 height 10
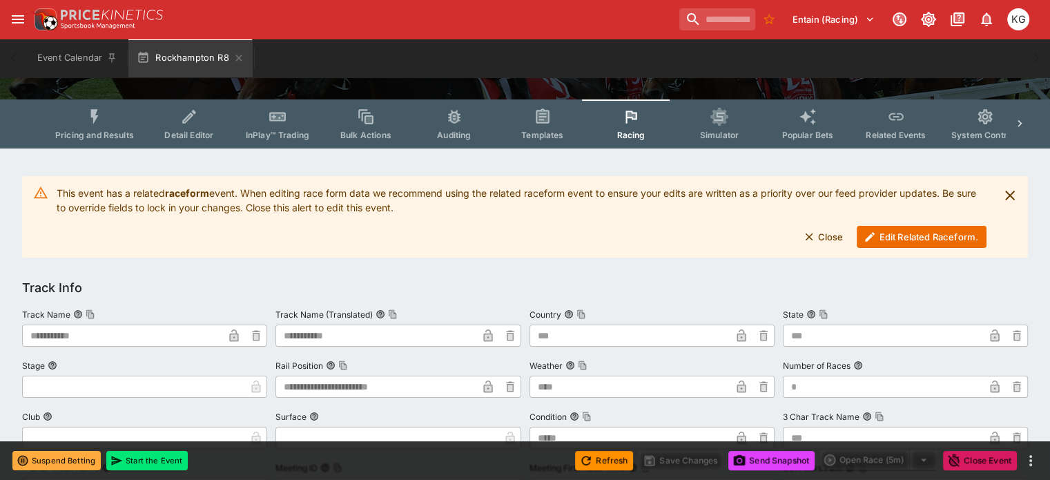
scroll to position [138, 0]
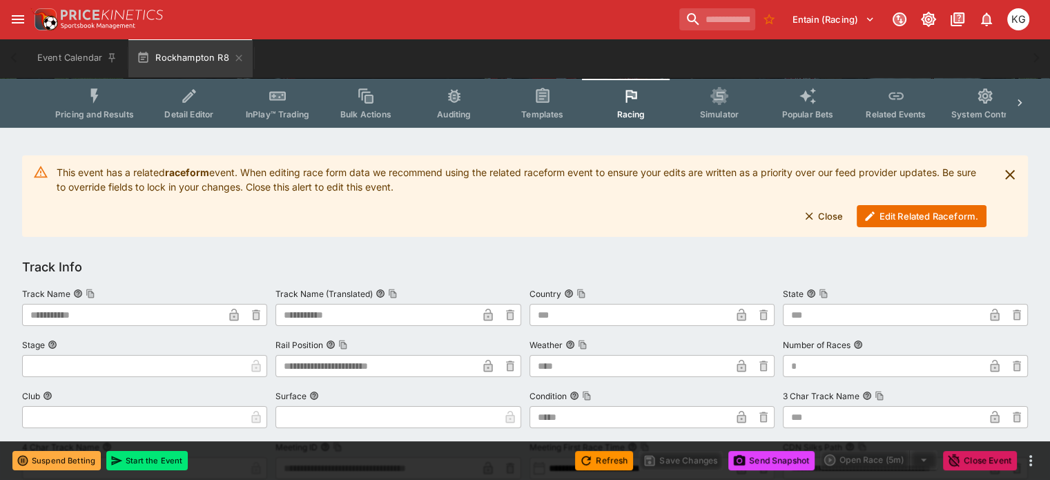
click at [887, 219] on button "Edit Related Raceform." at bounding box center [922, 216] width 130 height 22
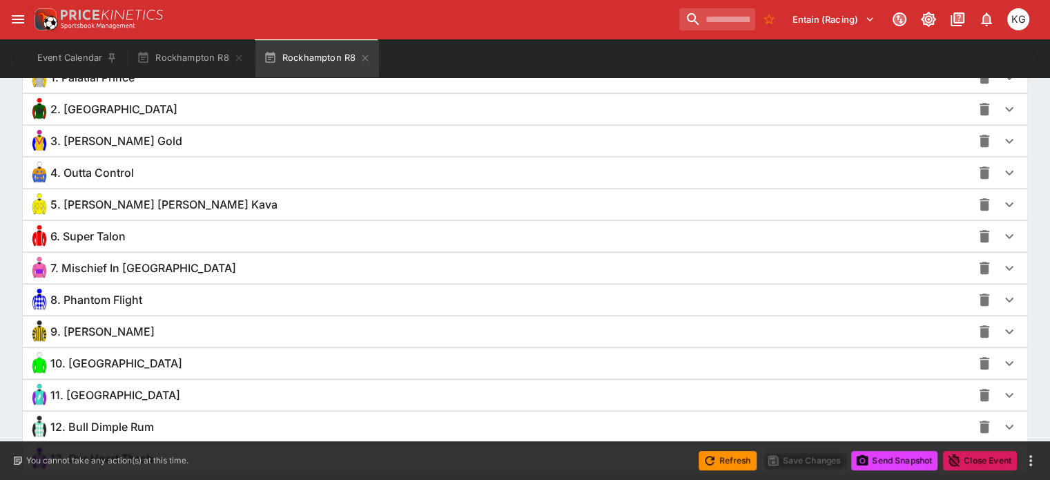
scroll to position [1036, 0]
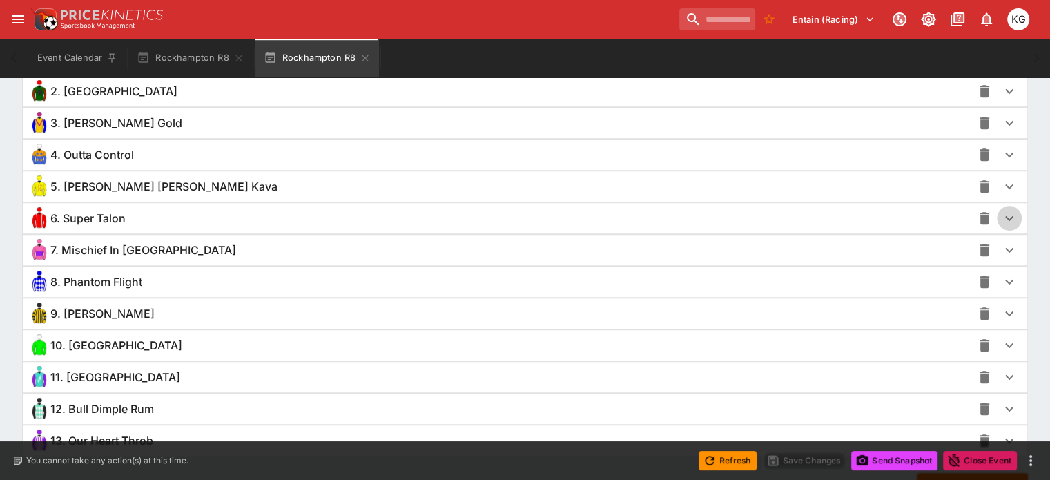
click at [1001, 219] on icon "button" at bounding box center [1009, 218] width 17 height 17
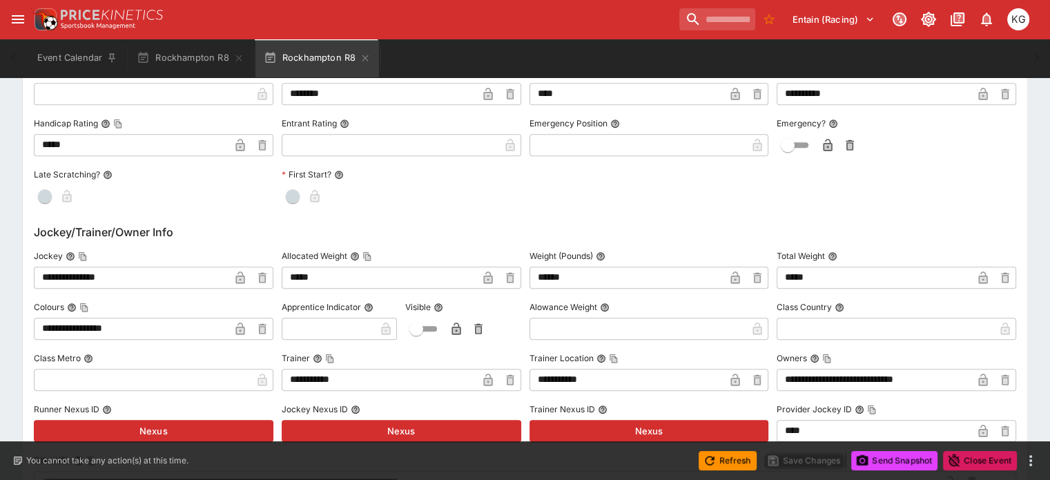
scroll to position [1453, 0]
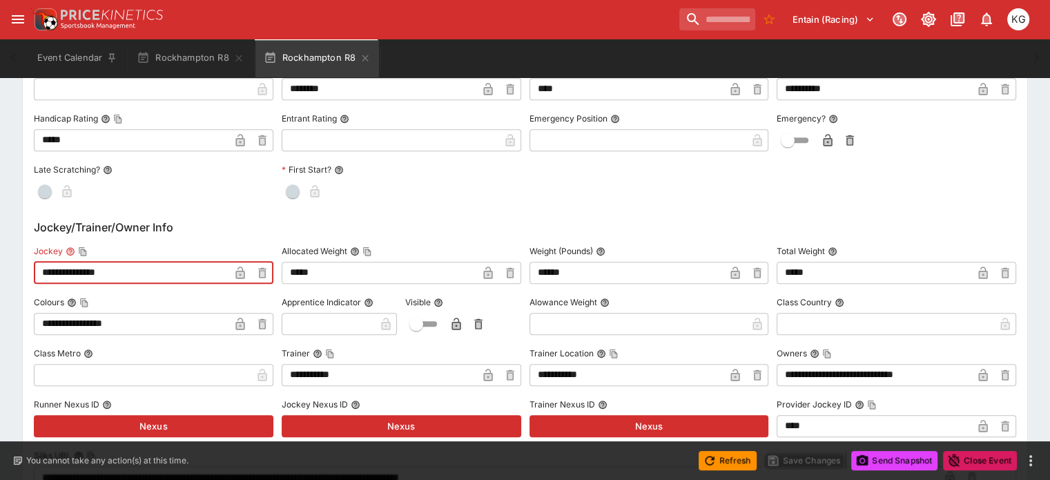
drag, startPoint x: 149, startPoint y: 269, endPoint x: 81, endPoint y: 266, distance: 67.7
click at [40, 267] on div "**********" at bounding box center [525, 458] width 1005 height 1278
paste input "text"
type input "**********"
click at [244, 273] on icon "button" at bounding box center [239, 272] width 9 height 12
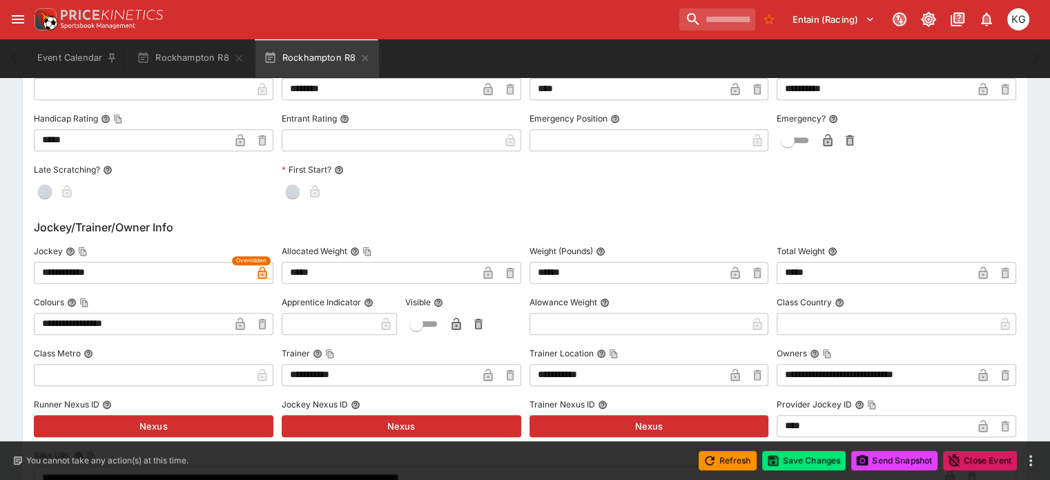
click at [366, 324] on input "text" at bounding box center [328, 324] width 93 height 22
type input "*"
click at [550, 321] on input "text" at bounding box center [638, 324] width 217 height 22
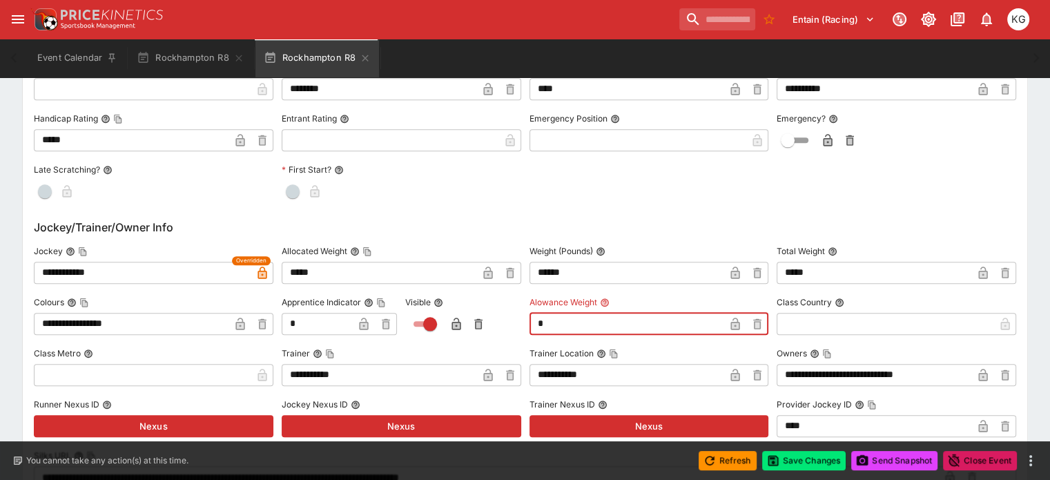
type input "****"
click at [365, 325] on icon "button" at bounding box center [364, 324] width 14 height 14
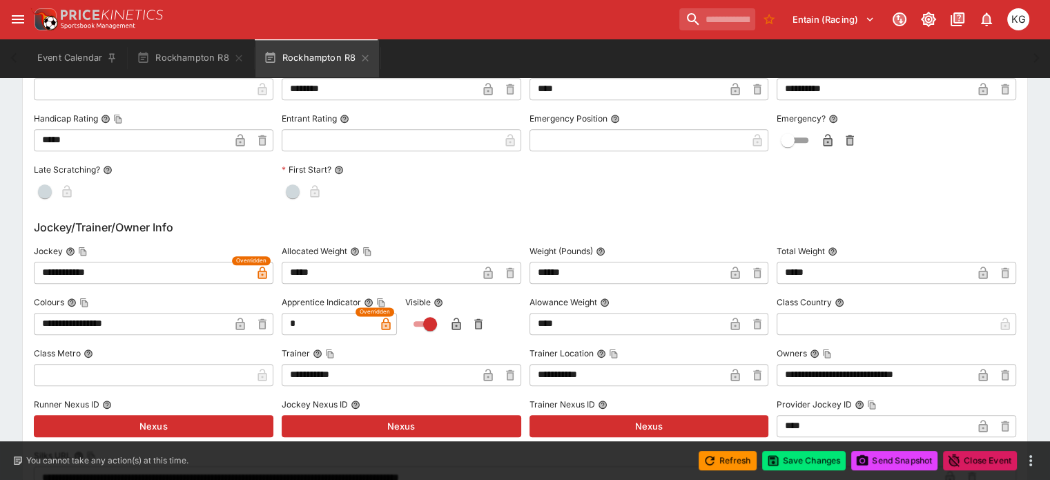
click at [460, 322] on icon "button" at bounding box center [456, 325] width 7 height 6
click at [730, 317] on icon "button" at bounding box center [735, 324] width 14 height 14
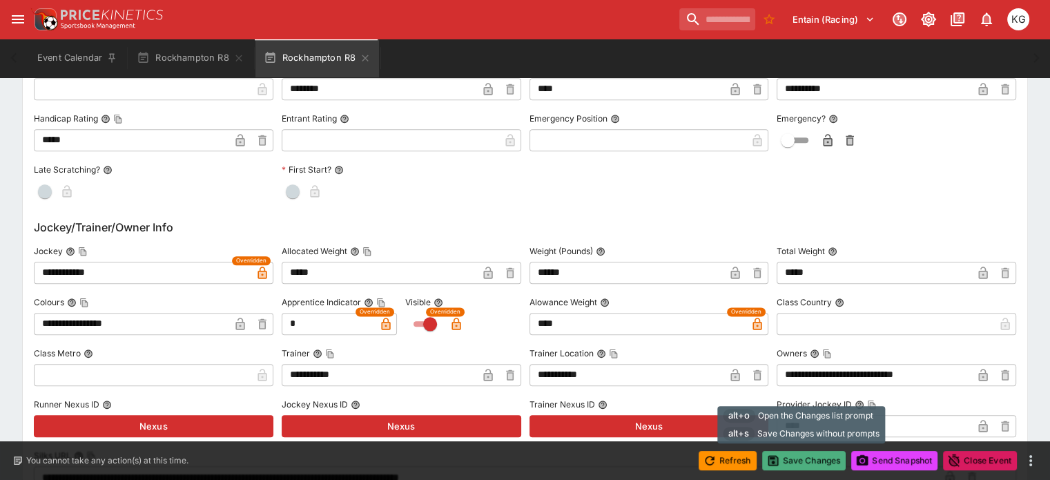
click at [802, 459] on button "Save Changes" at bounding box center [804, 460] width 84 height 19
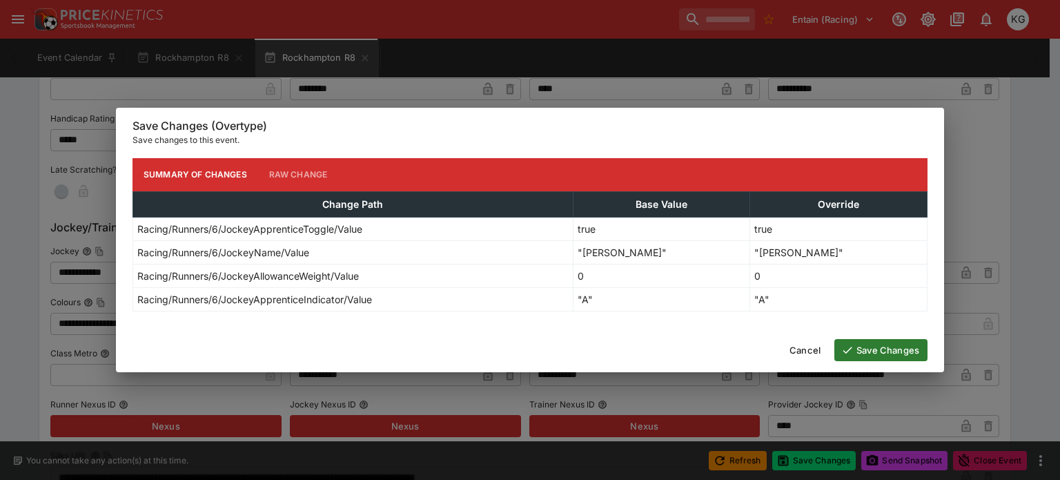
click at [895, 351] on button "Save Changes" at bounding box center [881, 350] width 93 height 22
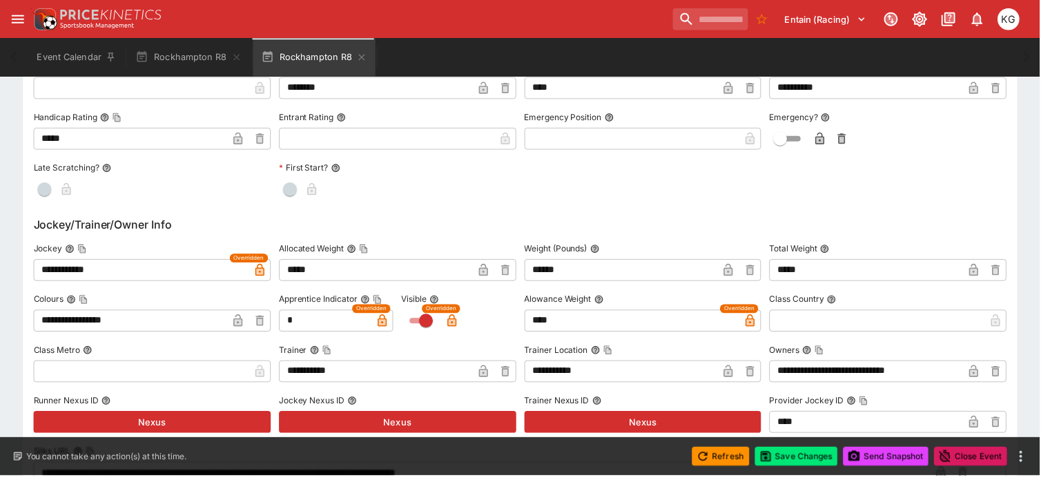
scroll to position [0, 0]
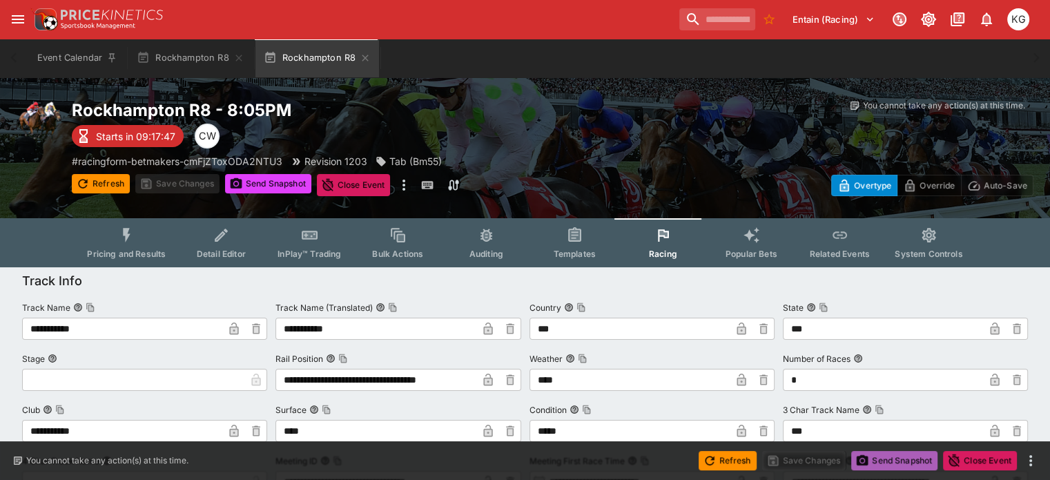
click at [908, 456] on button "Send Snapshot" at bounding box center [894, 460] width 86 height 19
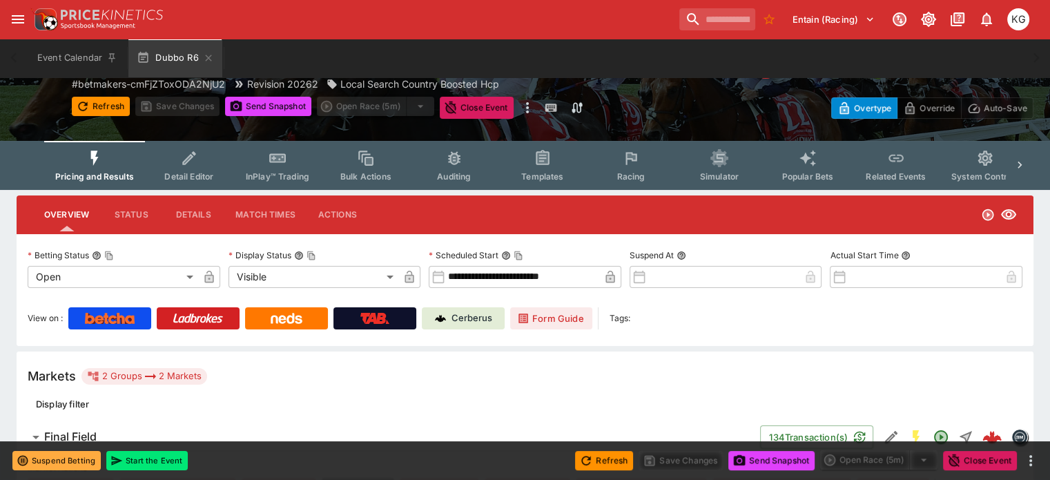
scroll to position [69, 0]
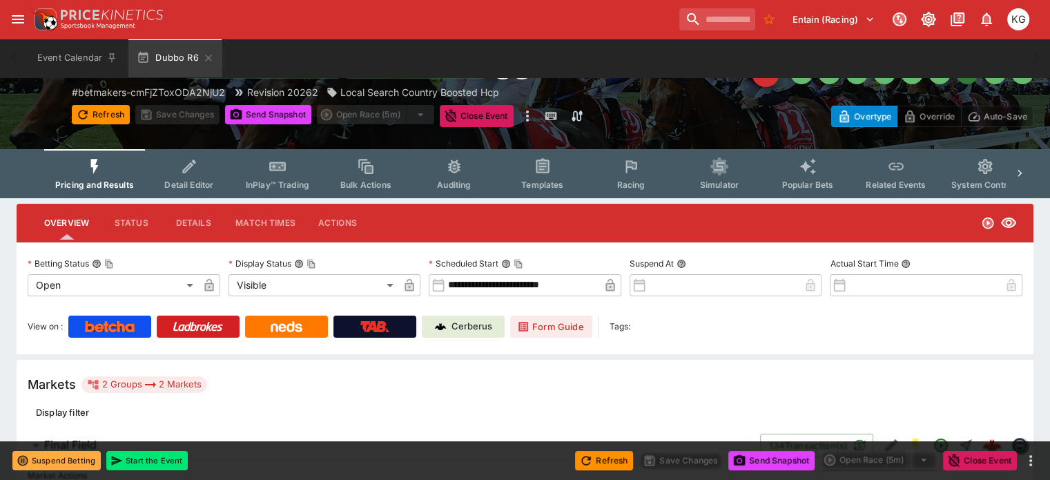
click at [645, 179] on button "Racing" at bounding box center [631, 173] width 88 height 49
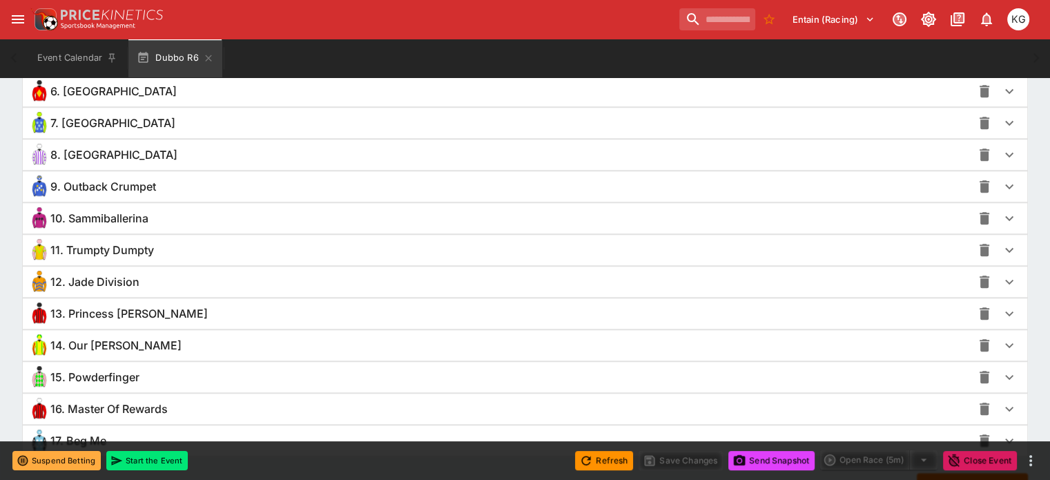
scroll to position [1306, 0]
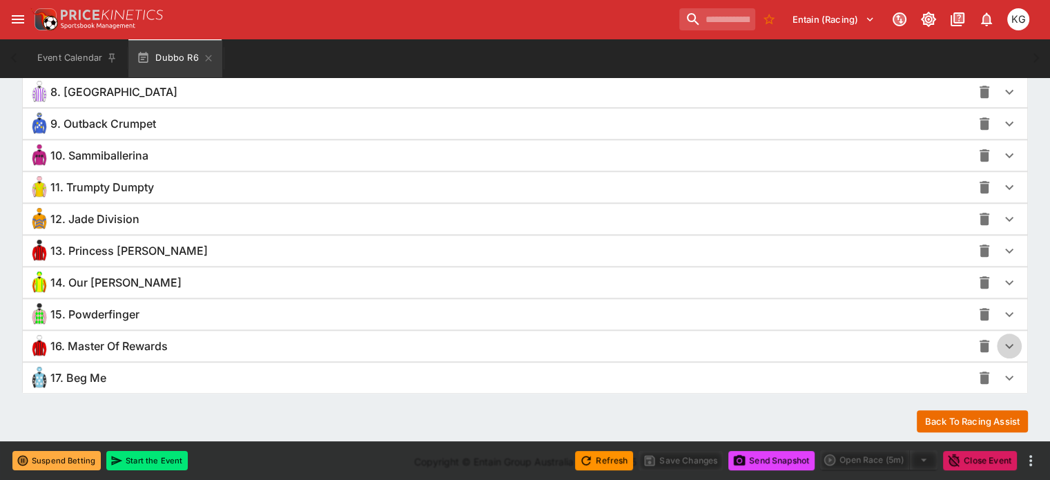
click at [1001, 342] on icon "button" at bounding box center [1009, 346] width 17 height 17
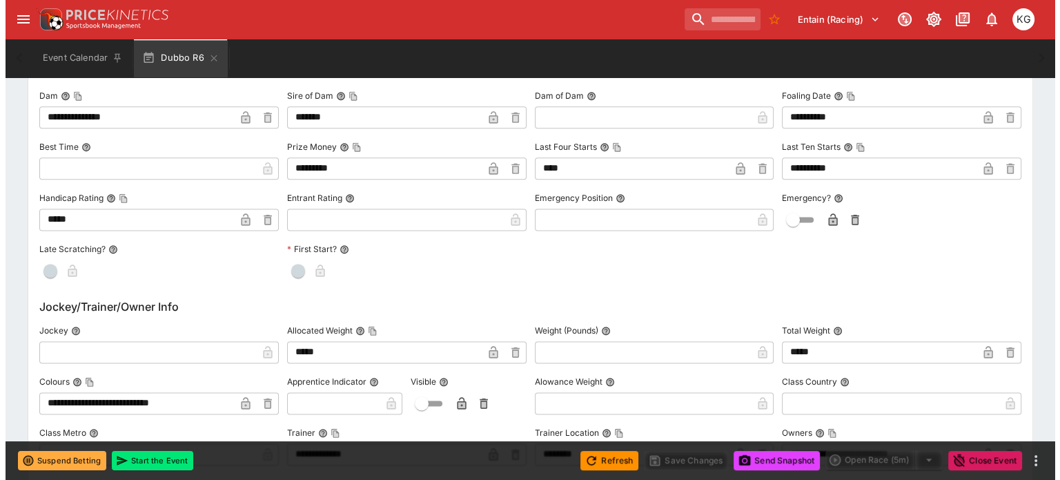
scroll to position [1789, 0]
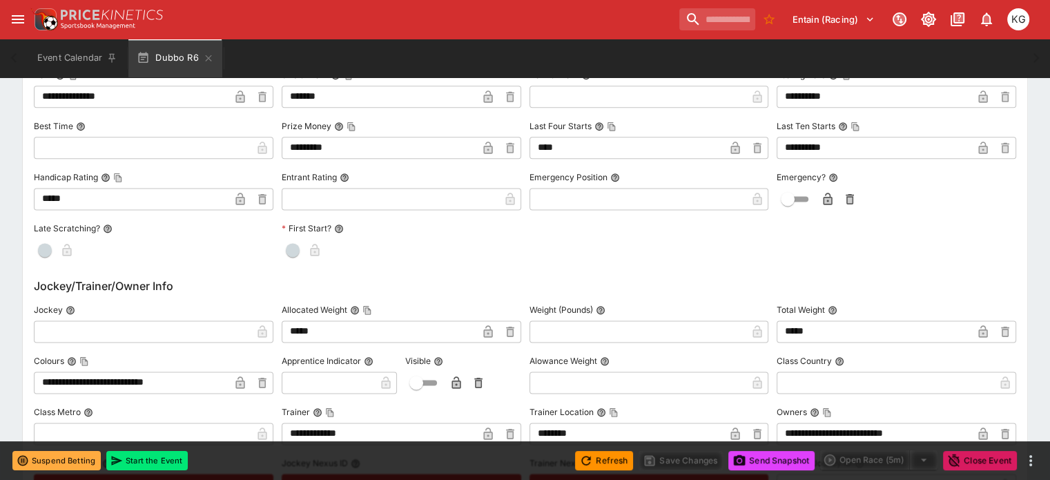
click at [112, 326] on input "text" at bounding box center [142, 331] width 217 height 22
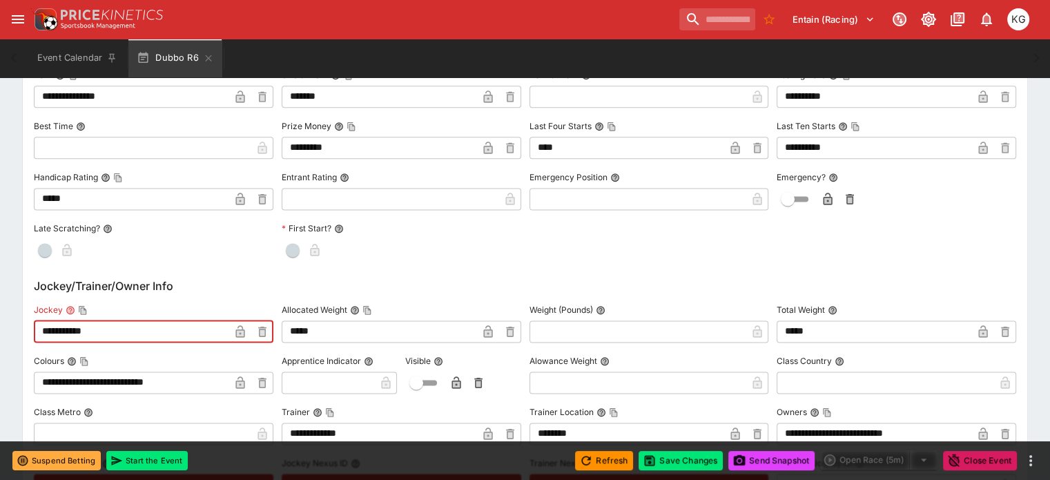
type input "**********"
click at [244, 327] on icon "button" at bounding box center [239, 331] width 9 height 12
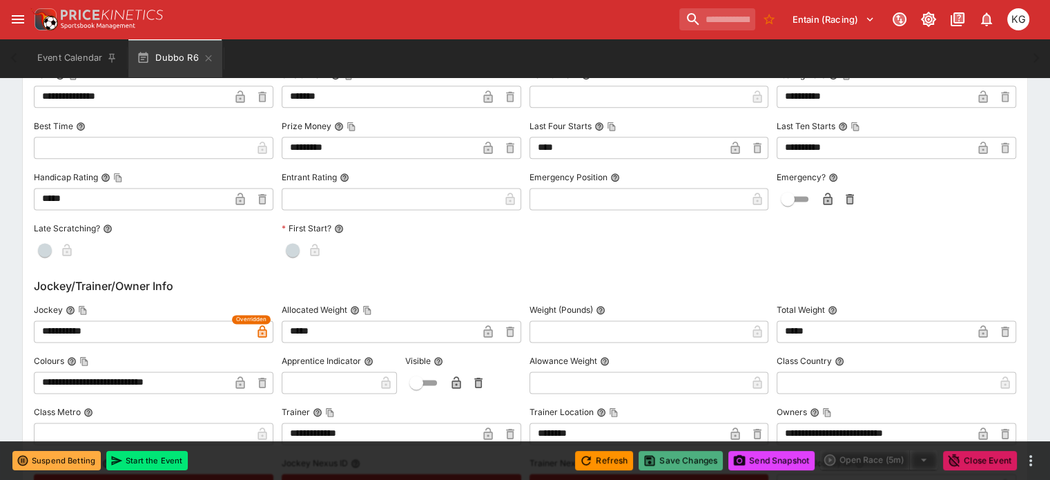
click at [678, 458] on button "Save Changes" at bounding box center [681, 460] width 84 height 19
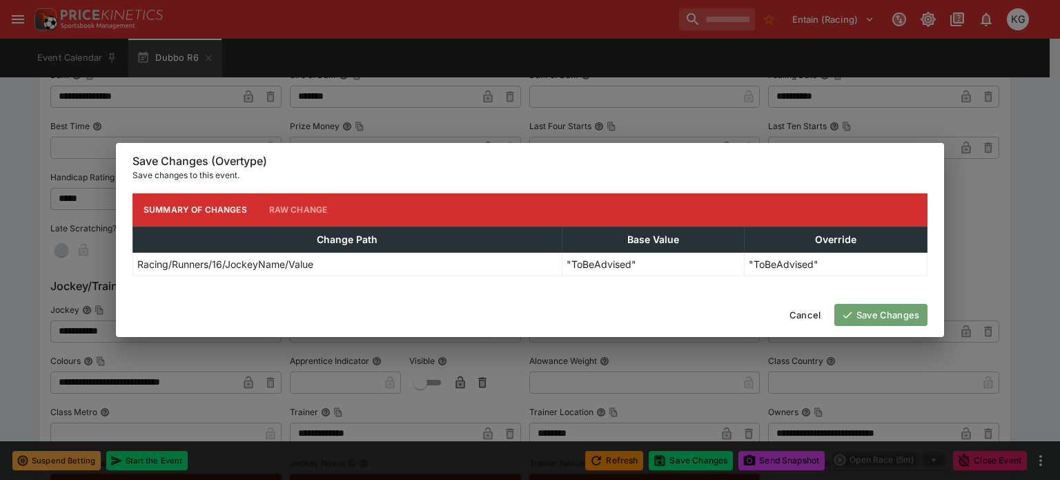
click at [890, 307] on button "Save Changes" at bounding box center [881, 315] width 93 height 22
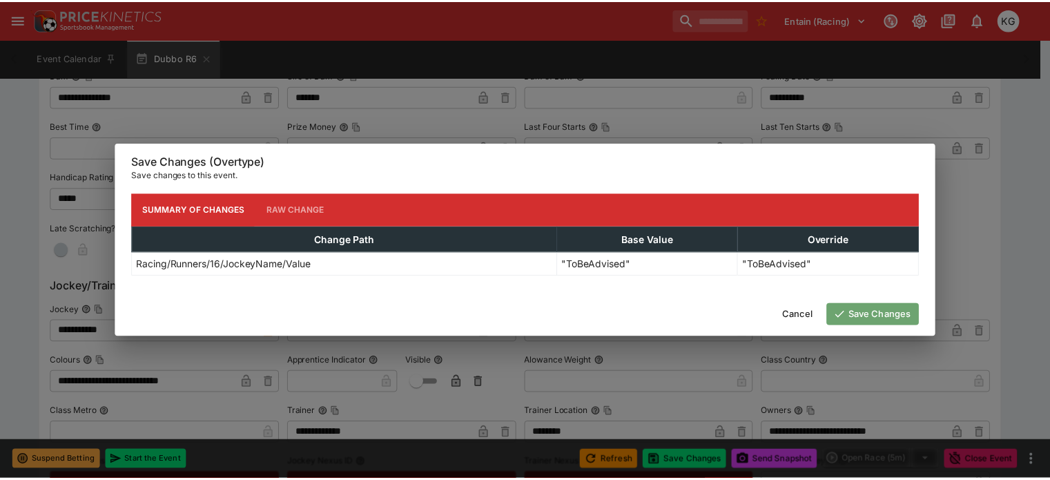
scroll to position [0, 0]
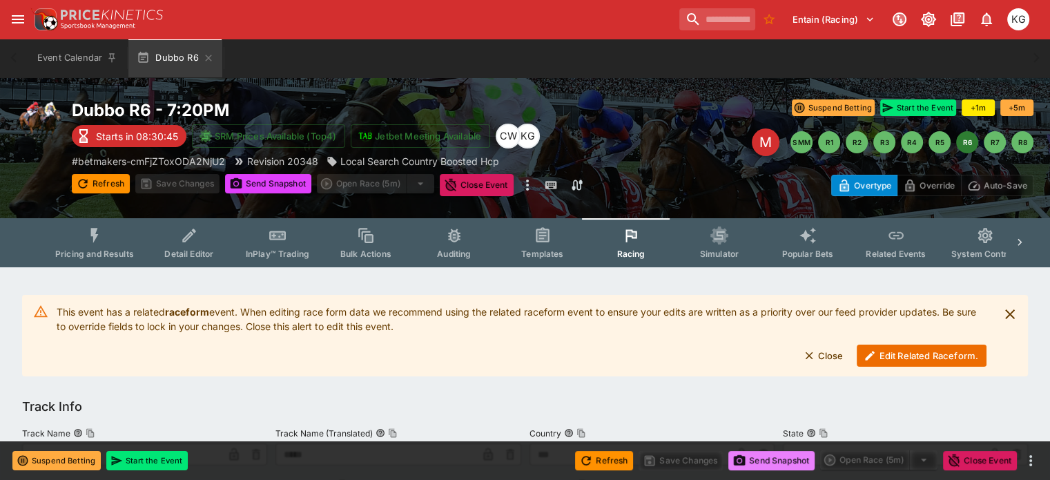
click at [795, 461] on button "Send Snapshot" at bounding box center [771, 460] width 86 height 19
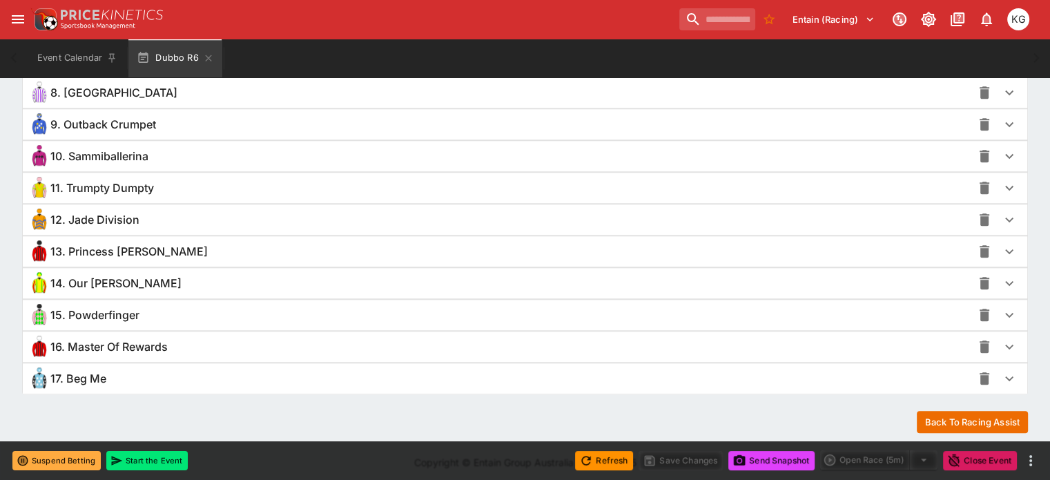
scroll to position [1306, 0]
click at [1001, 338] on icon "button" at bounding box center [1009, 346] width 17 height 17
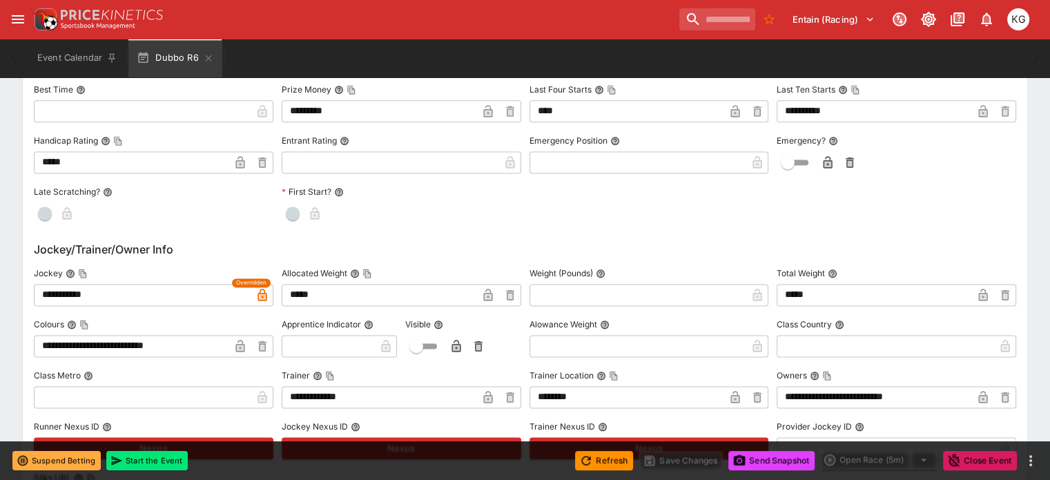
scroll to position [1858, 0]
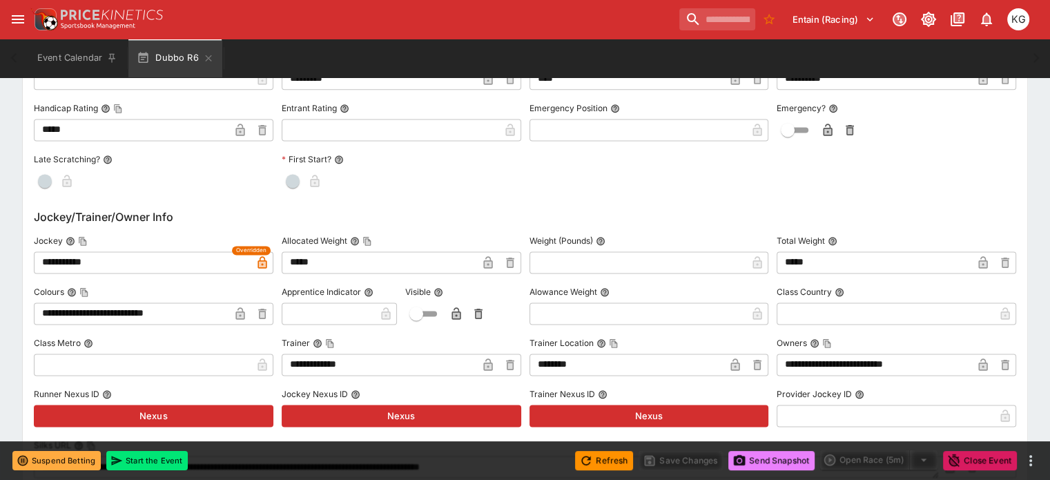
click at [787, 463] on button "Send Snapshot" at bounding box center [771, 460] width 86 height 19
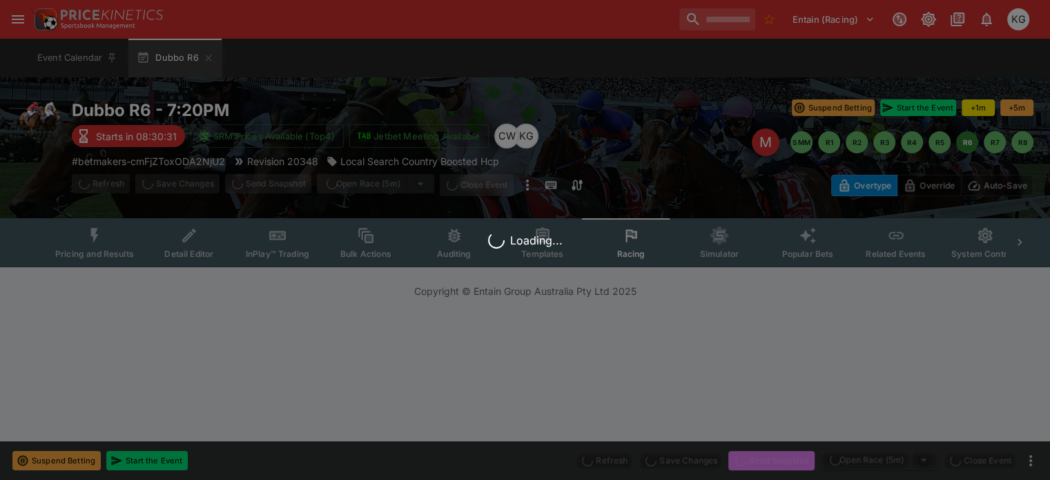
scroll to position [0, 0]
